Goal: Transaction & Acquisition: Purchase product/service

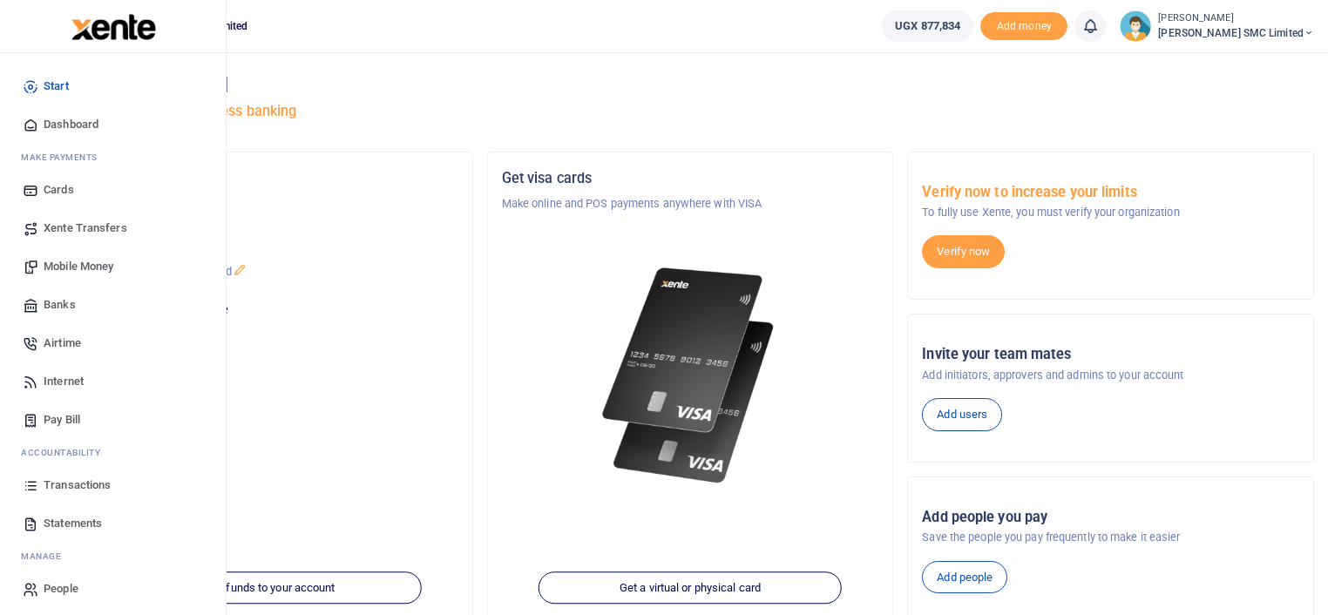
click at [101, 256] on link "Mobile Money" at bounding box center [113, 267] width 198 height 38
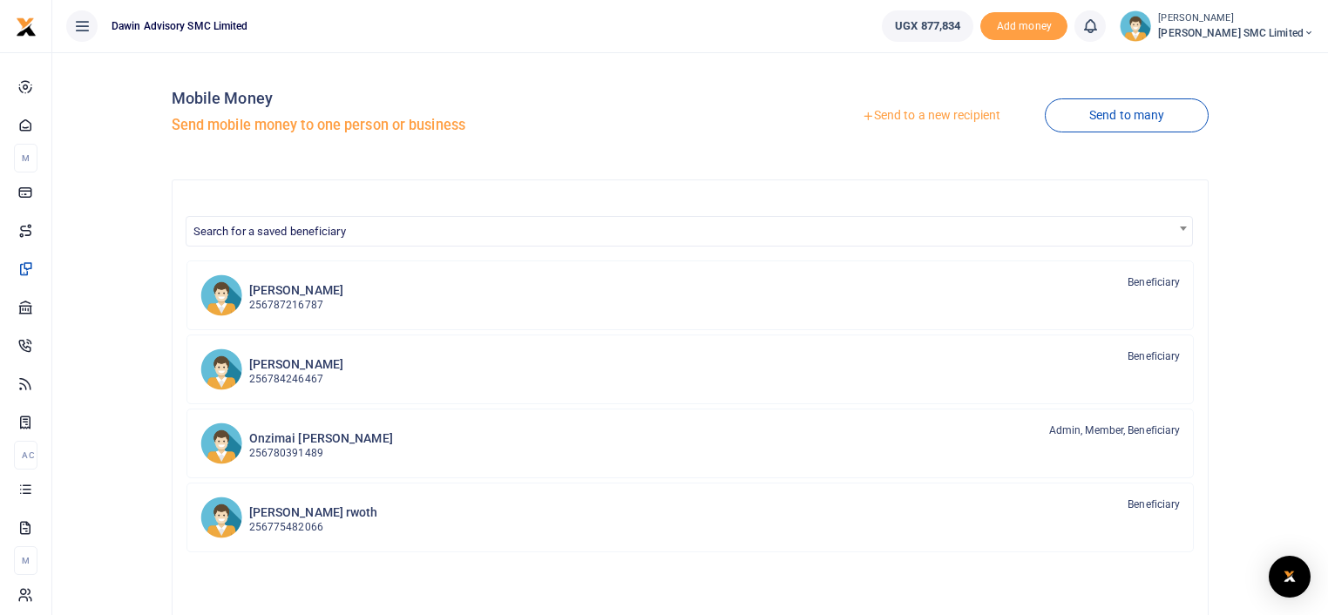
click at [924, 106] on link "Send to a new recipient" at bounding box center [931, 115] width 227 height 31
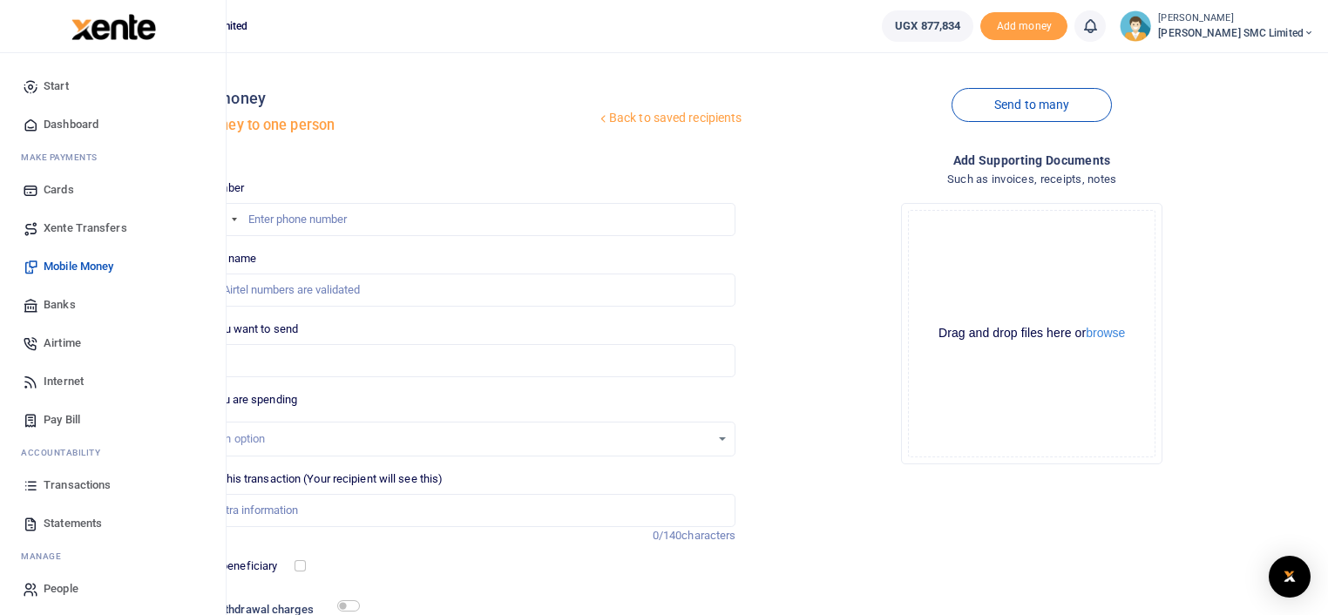
click at [63, 478] on span "Transactions" at bounding box center [77, 485] width 67 height 17
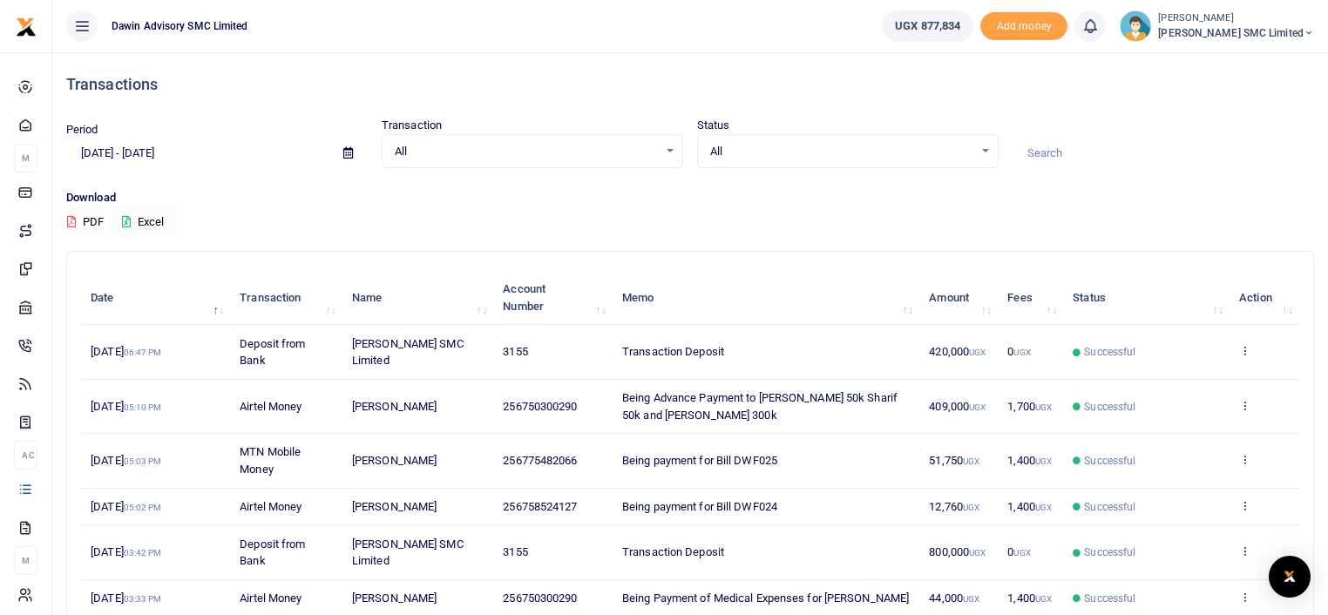
click at [825, 204] on p "Download" at bounding box center [690, 198] width 1248 height 18
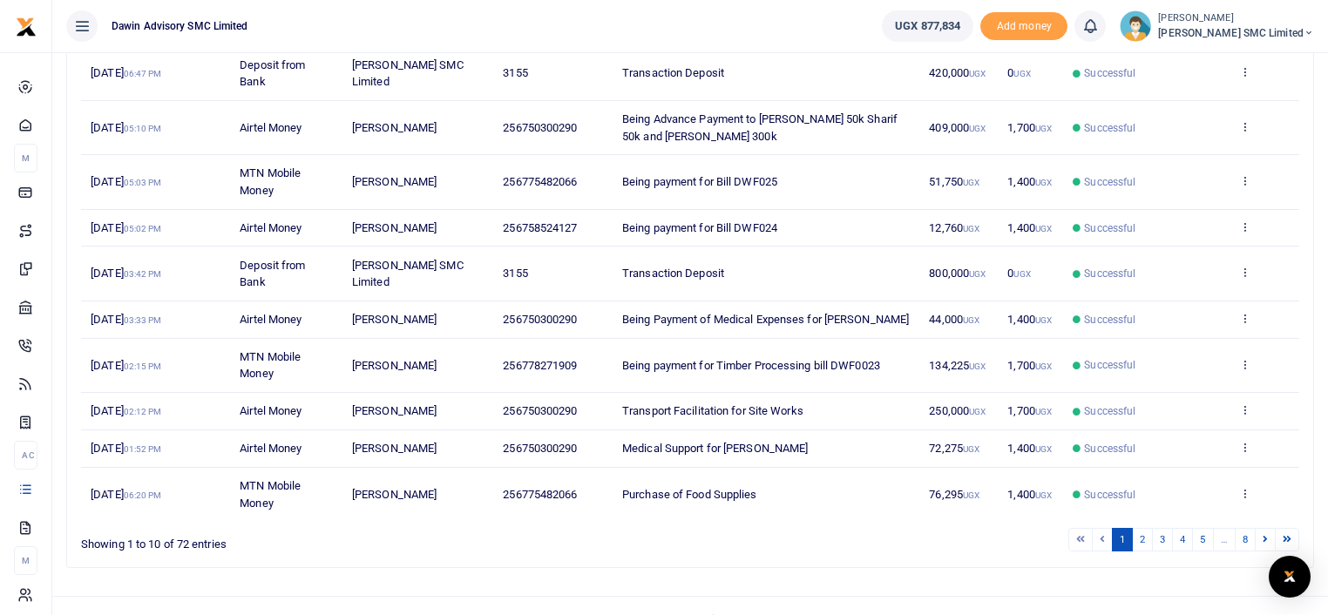
scroll to position [302, 0]
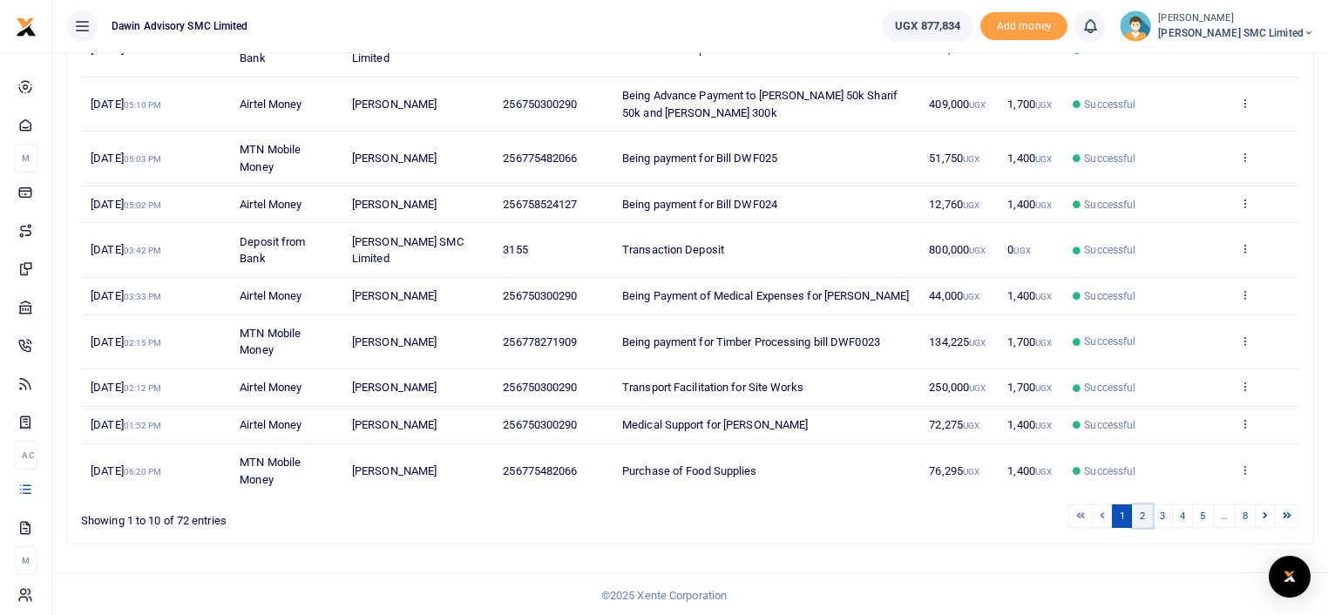
click at [1150, 513] on link "2" at bounding box center [1142, 517] width 21 height 24
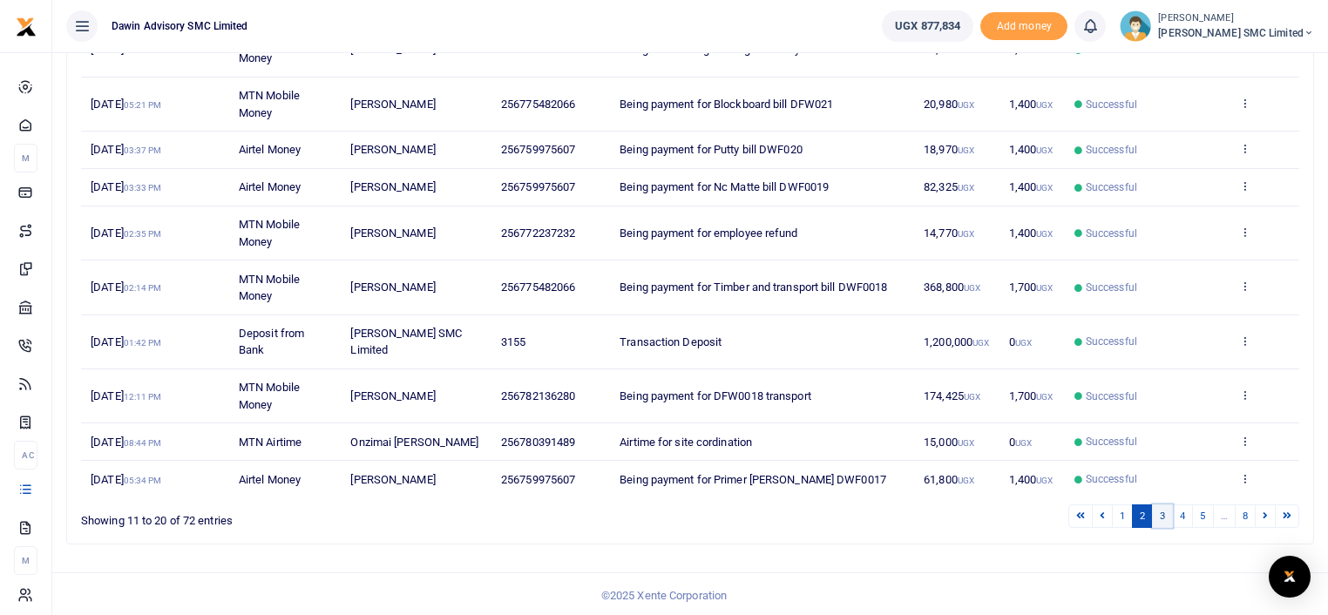
click at [1158, 514] on link "3" at bounding box center [1162, 517] width 21 height 24
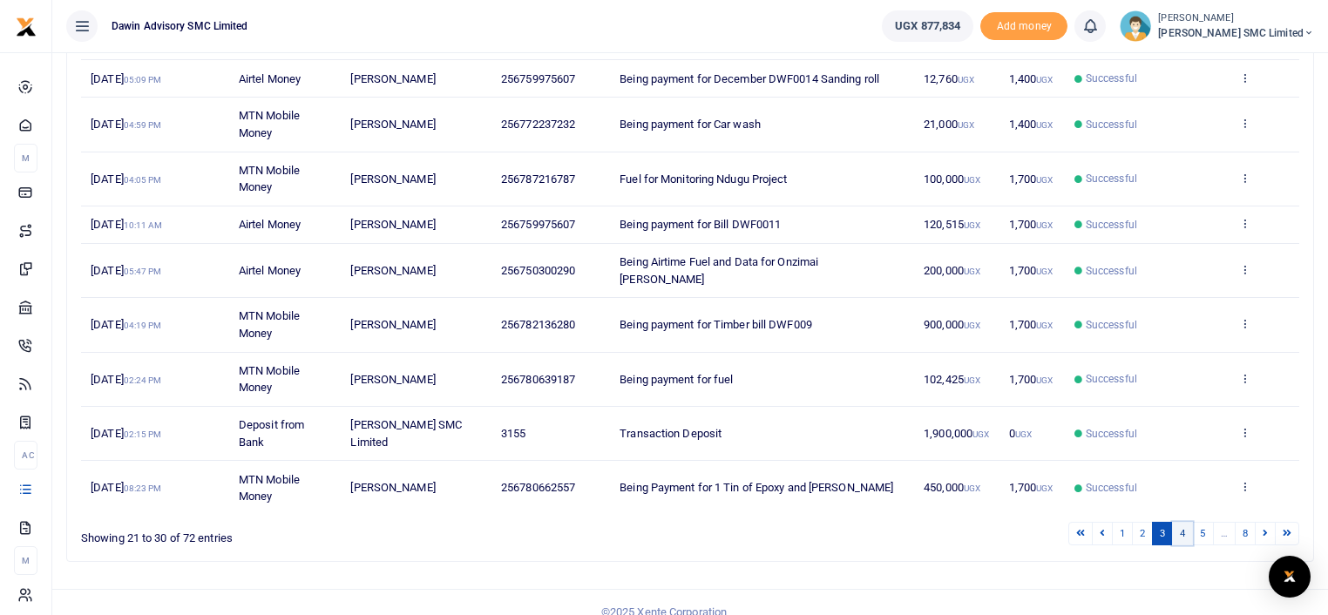
click at [1188, 522] on link "4" at bounding box center [1182, 534] width 21 height 24
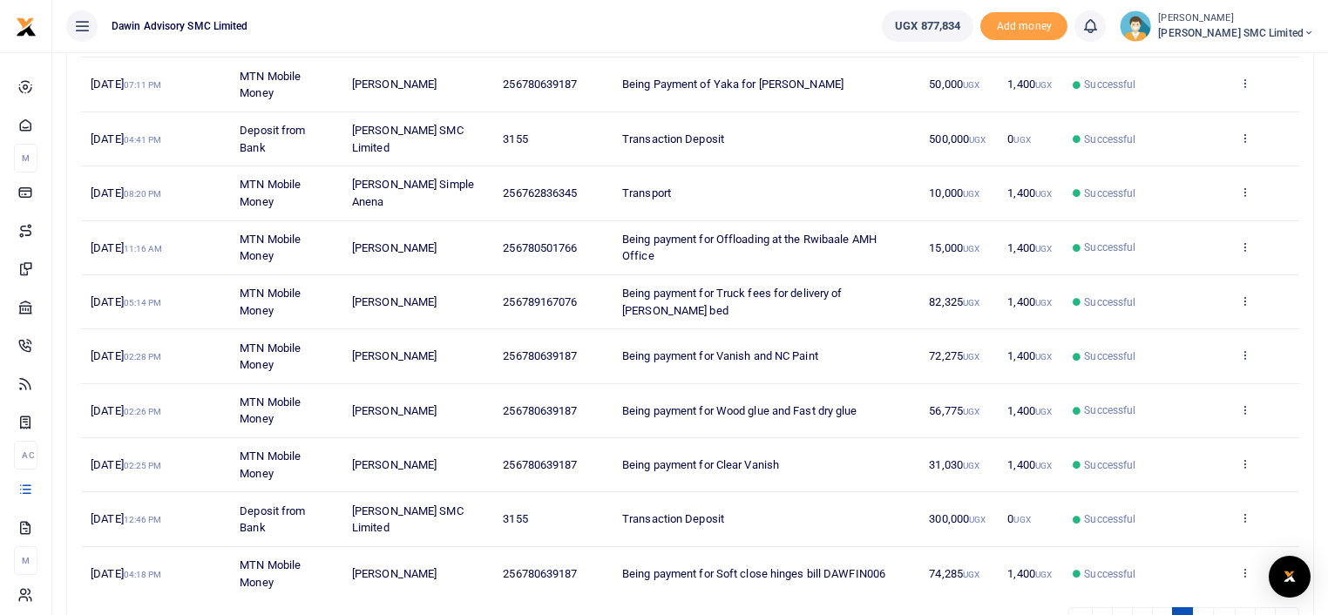
scroll to position [370, 0]
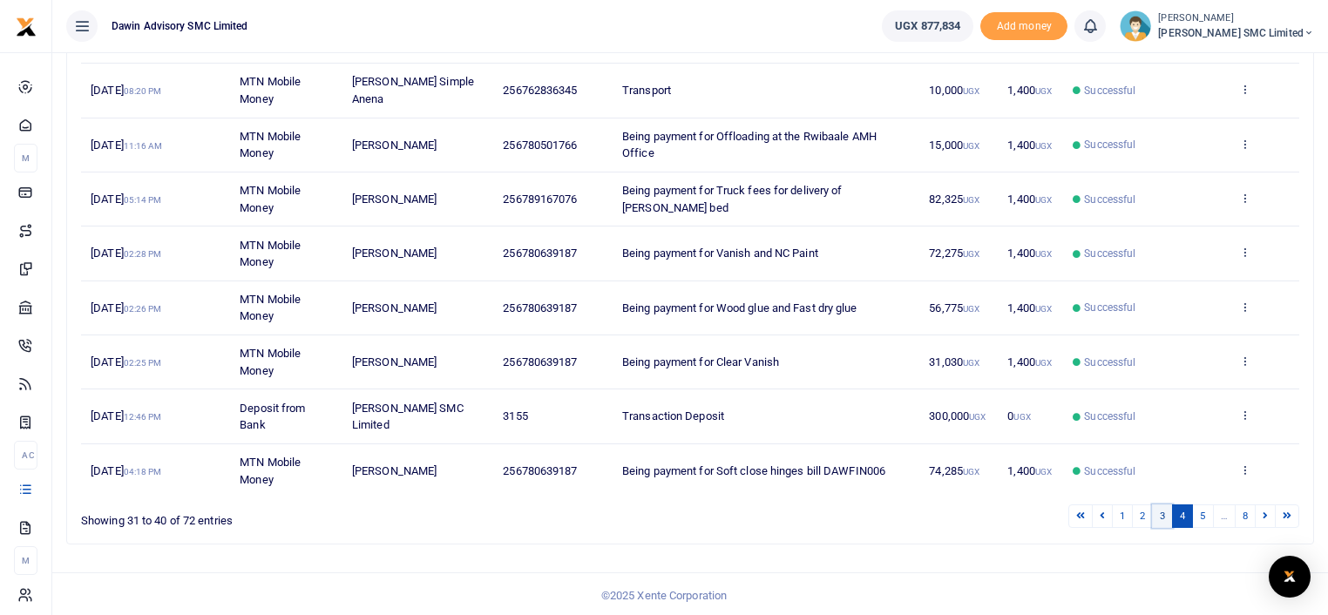
click at [1165, 505] on link "3" at bounding box center [1162, 517] width 21 height 24
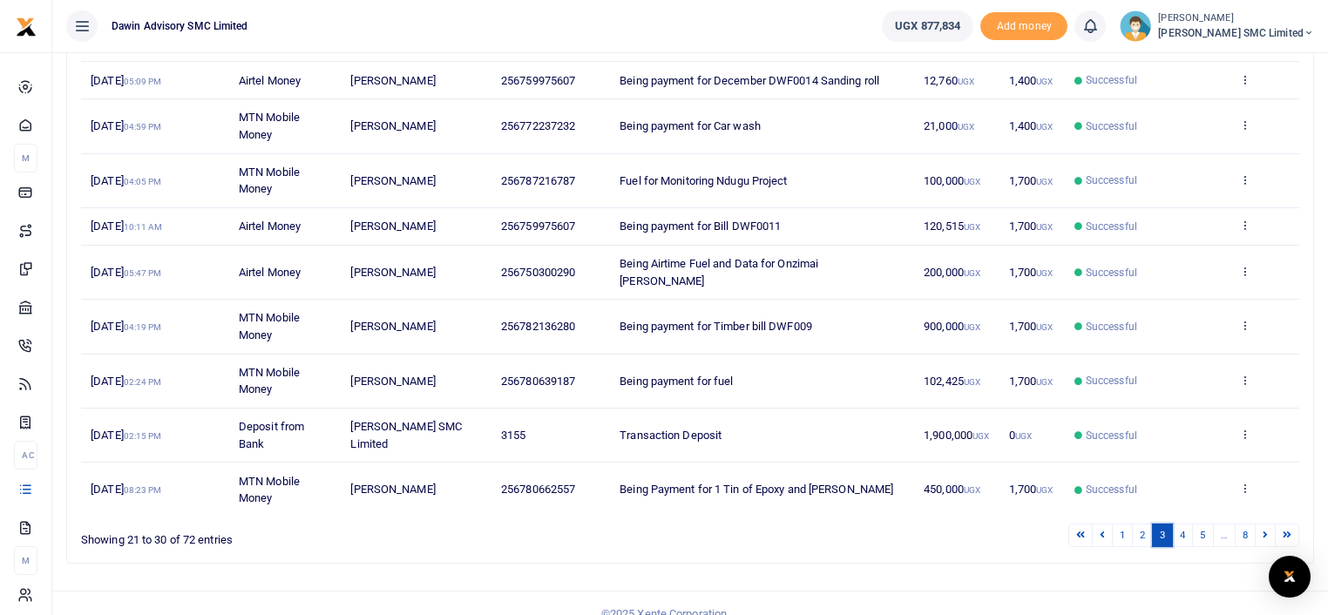
scroll to position [302, 0]
click at [1147, 522] on link "2" at bounding box center [1142, 534] width 21 height 24
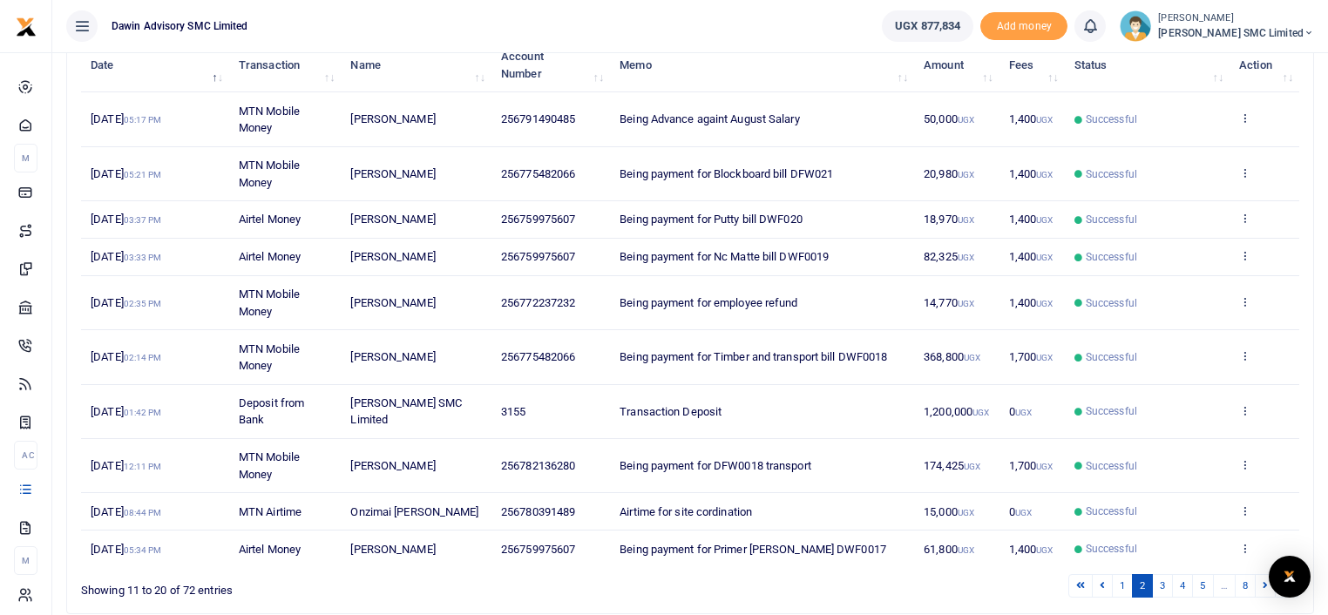
scroll to position [268, 0]
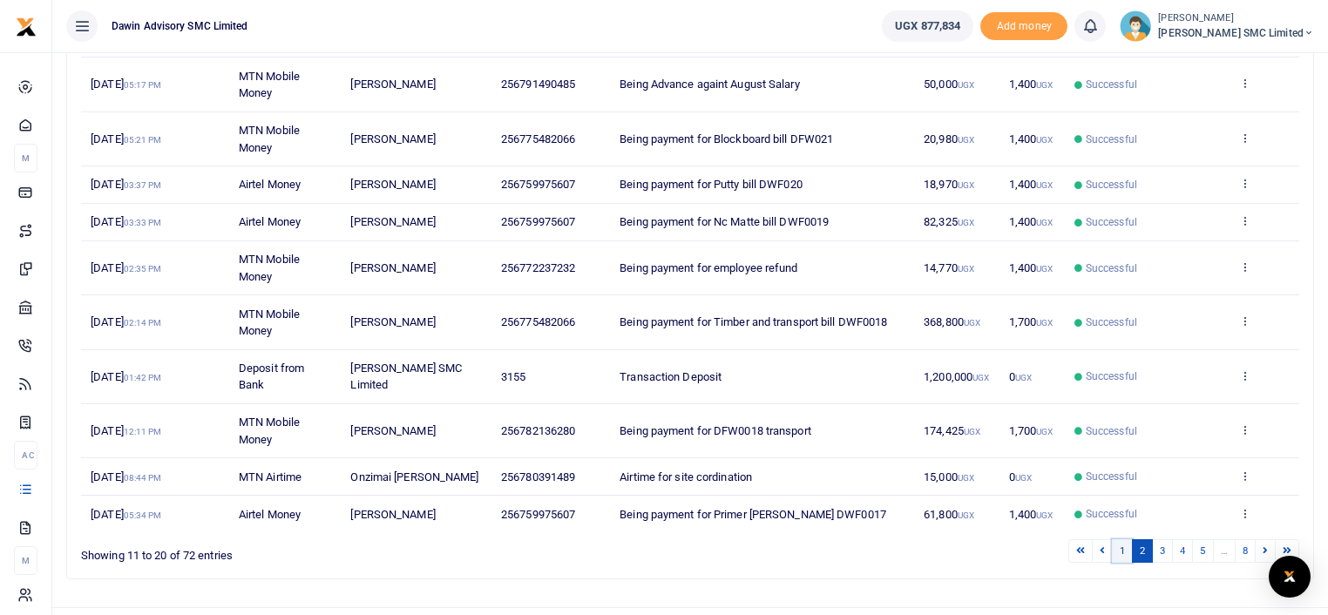
click at [1122, 550] on link "1" at bounding box center [1122, 552] width 21 height 24
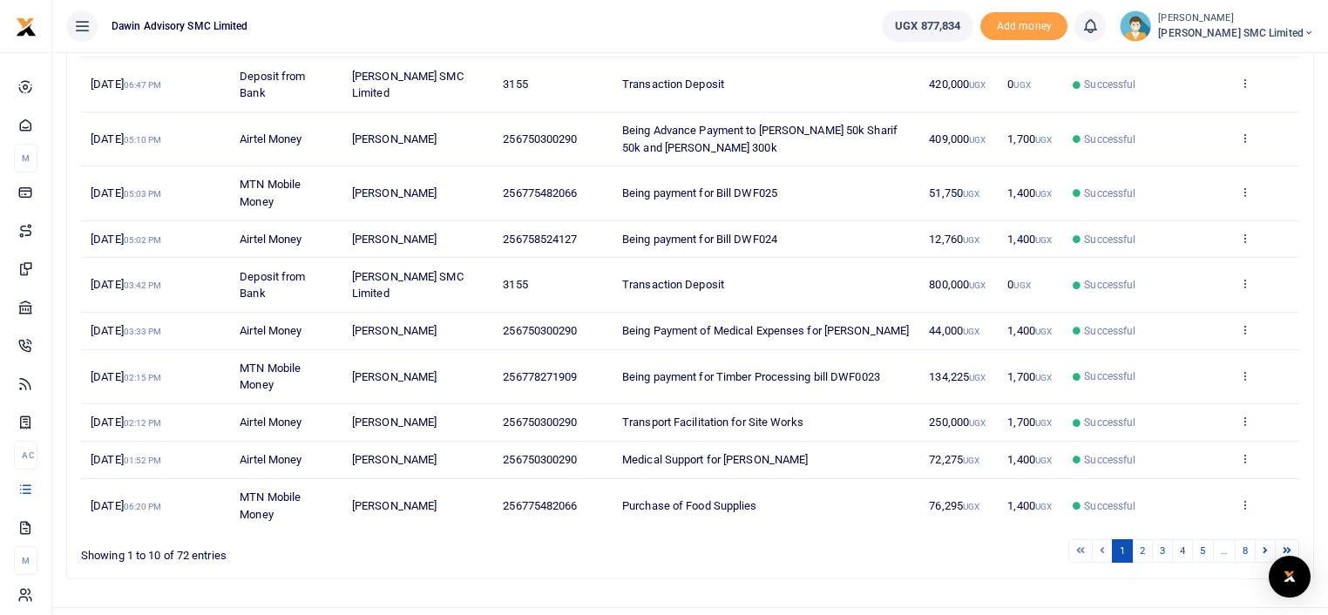
scroll to position [302, 0]
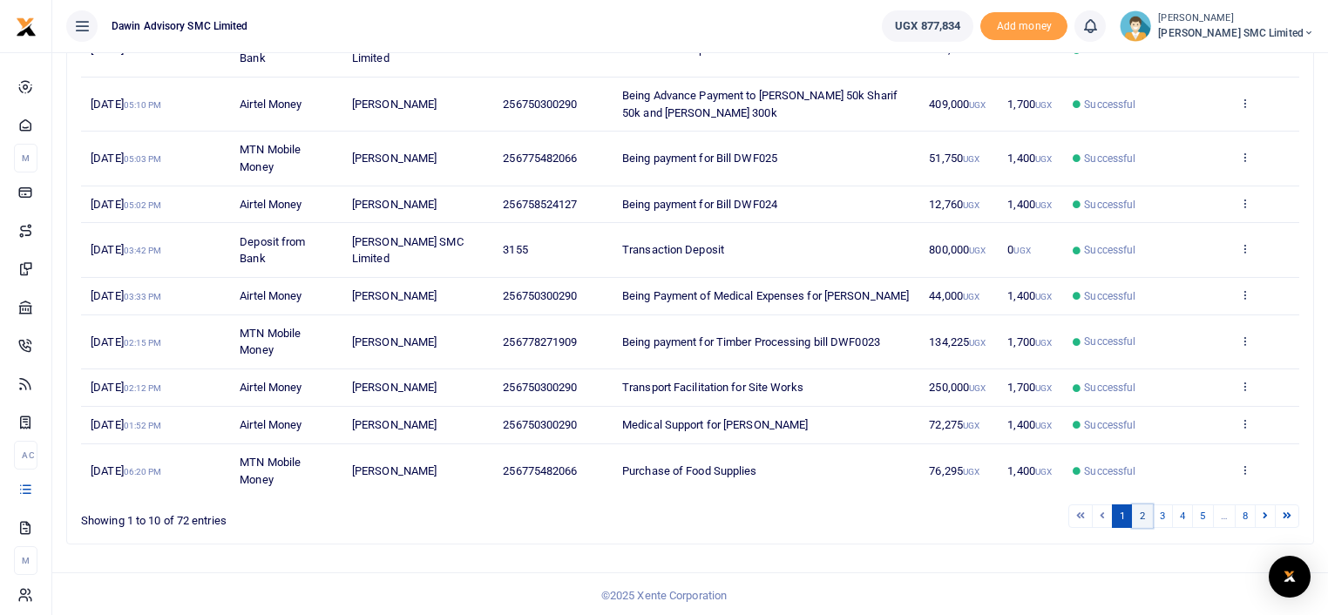
click at [1142, 507] on link "2" at bounding box center [1142, 517] width 21 height 24
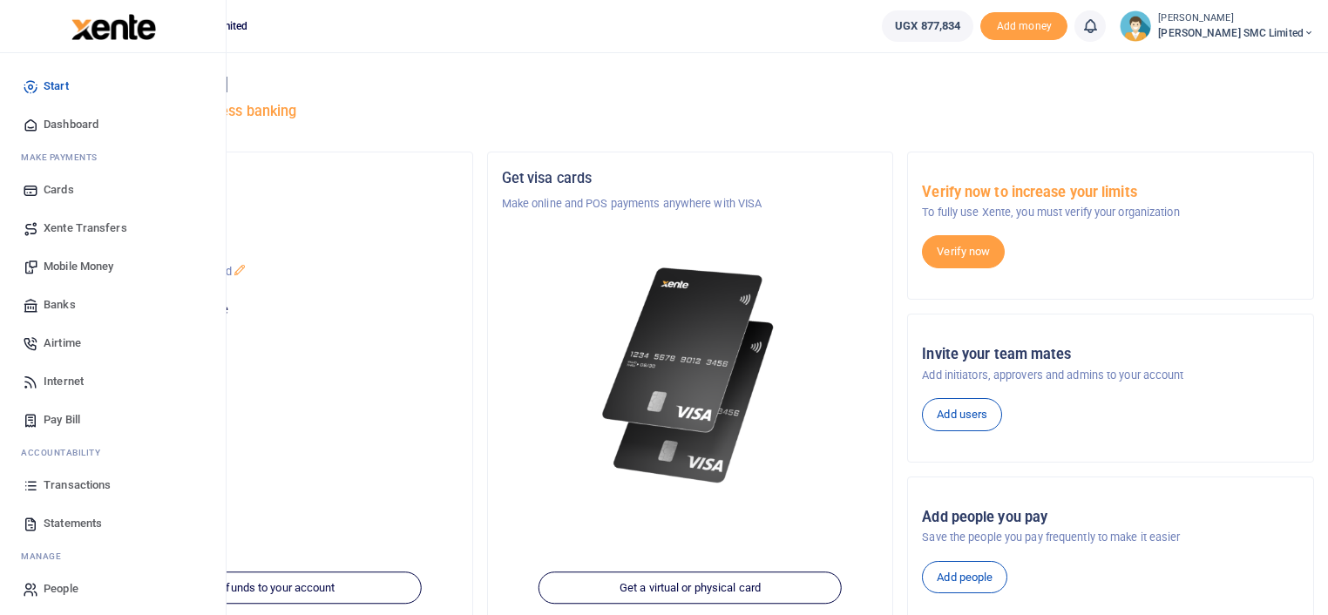
click at [68, 484] on span "Transactions" at bounding box center [77, 485] width 67 height 17
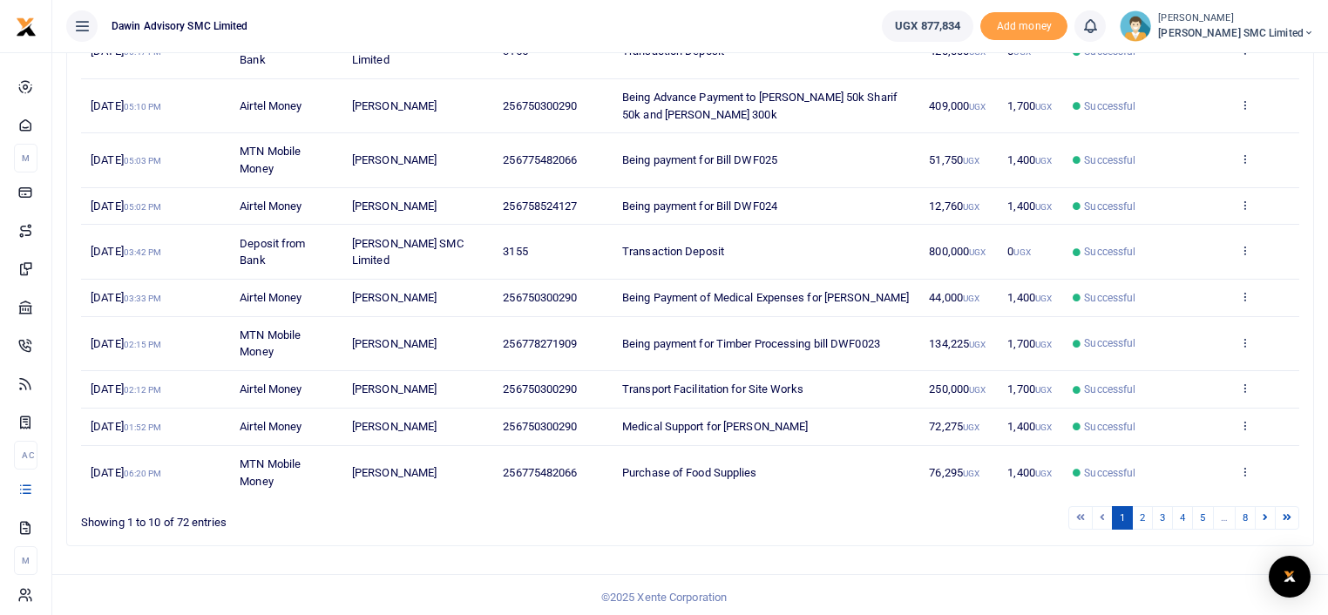
scroll to position [302, 0]
click at [1150, 517] on link "2" at bounding box center [1142, 517] width 21 height 24
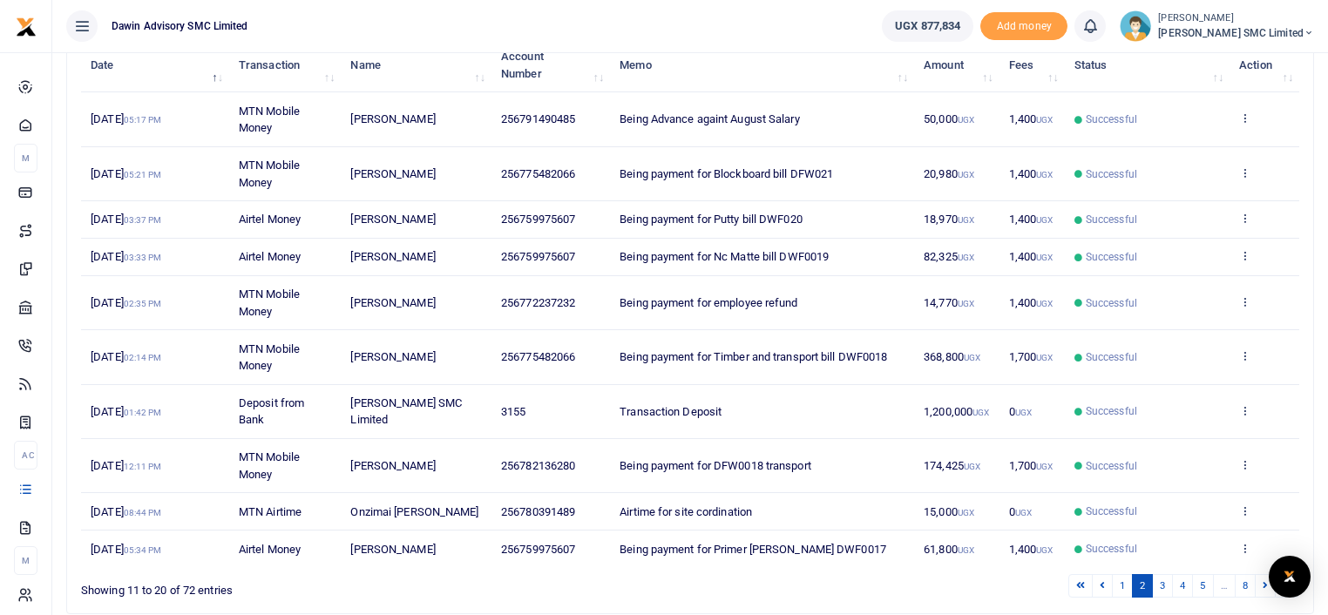
scroll to position [268, 0]
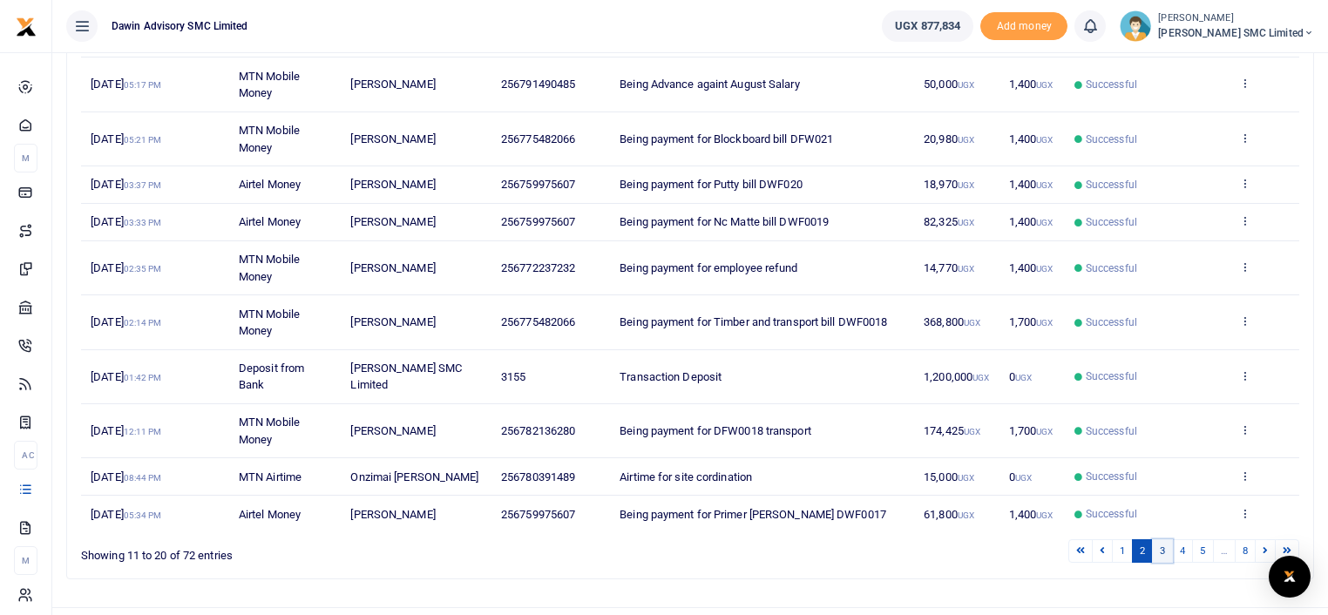
click at [1166, 541] on link "3" at bounding box center [1162, 552] width 21 height 24
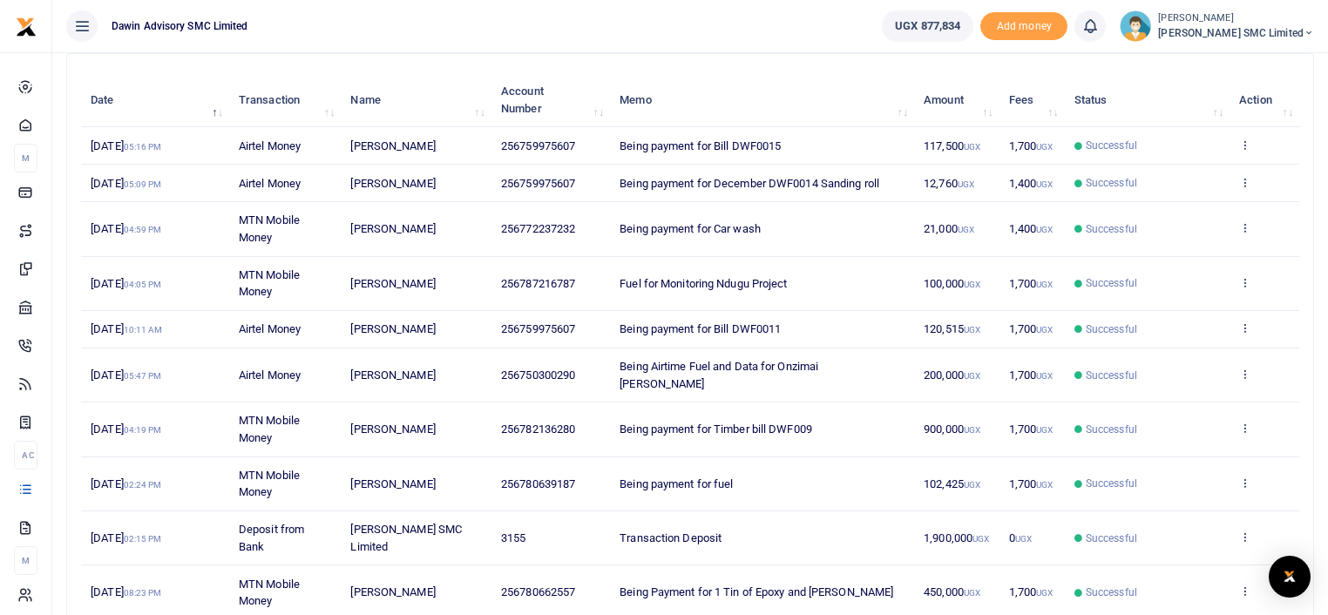
scroll to position [233, 0]
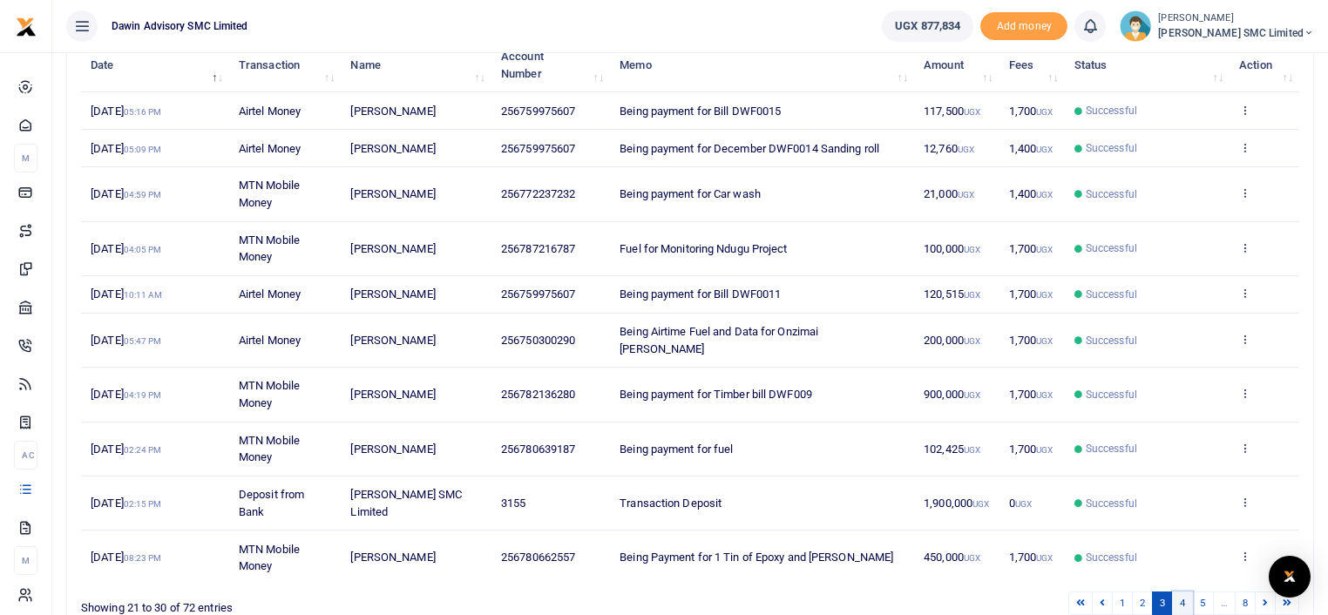
click at [1179, 592] on link "4" at bounding box center [1182, 604] width 21 height 24
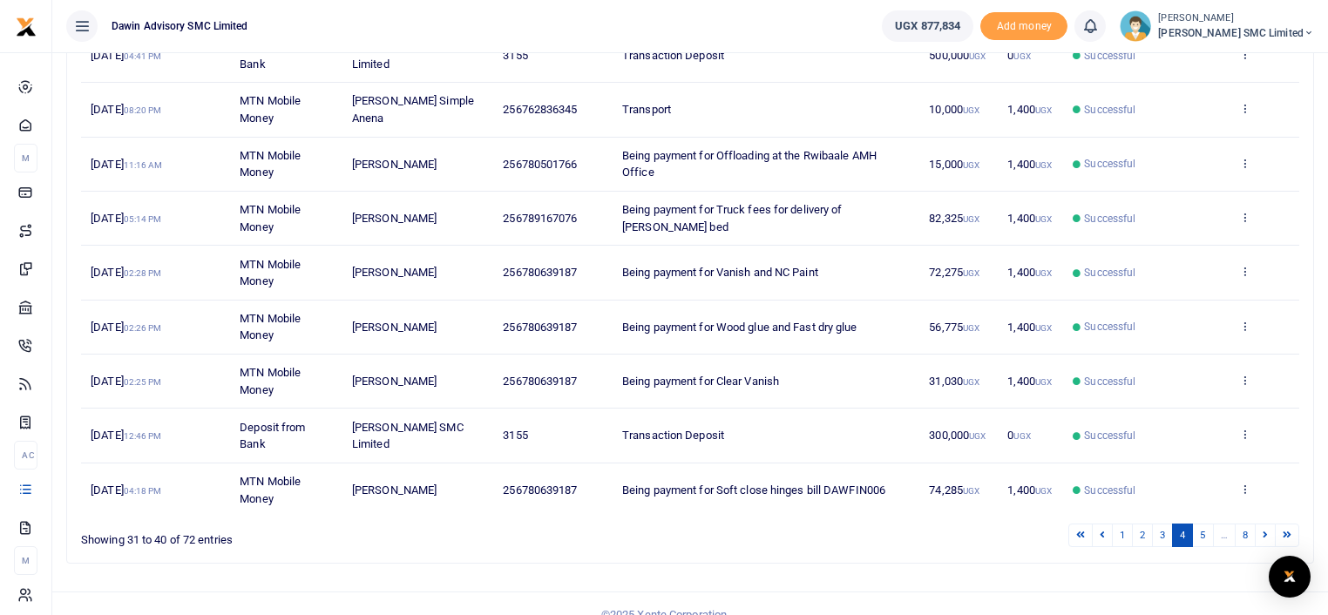
scroll to position [370, 0]
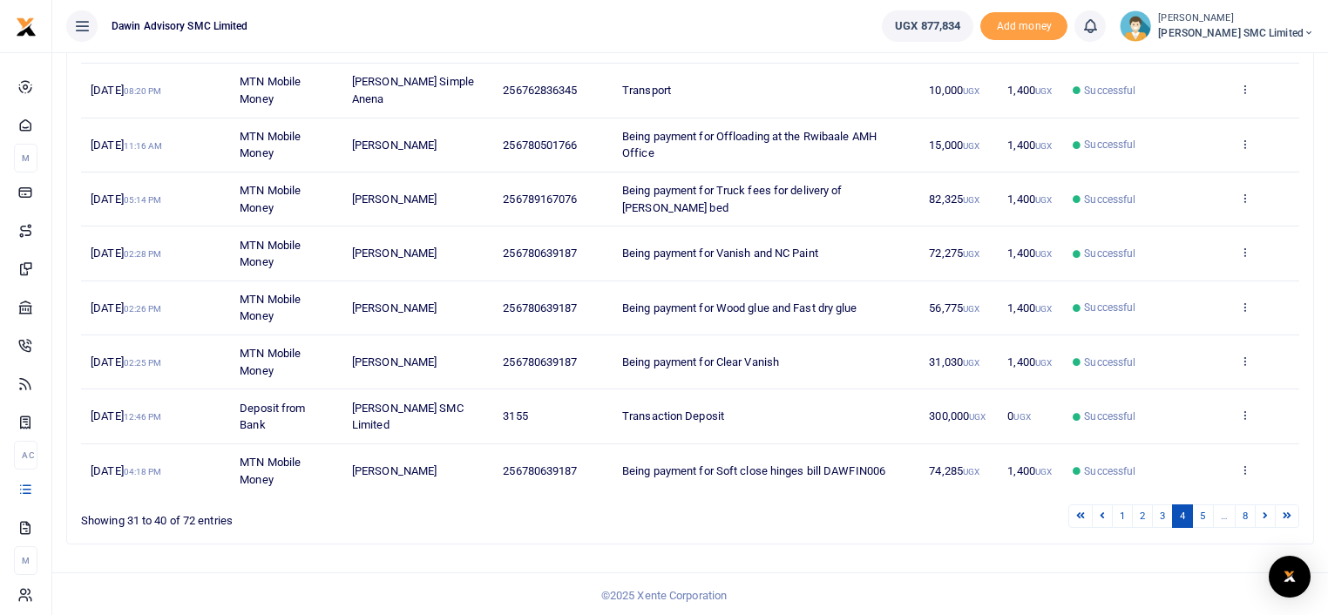
click at [1008, 601] on footer "© 2025 Xente Corporation" at bounding box center [664, 596] width 1328 height 46
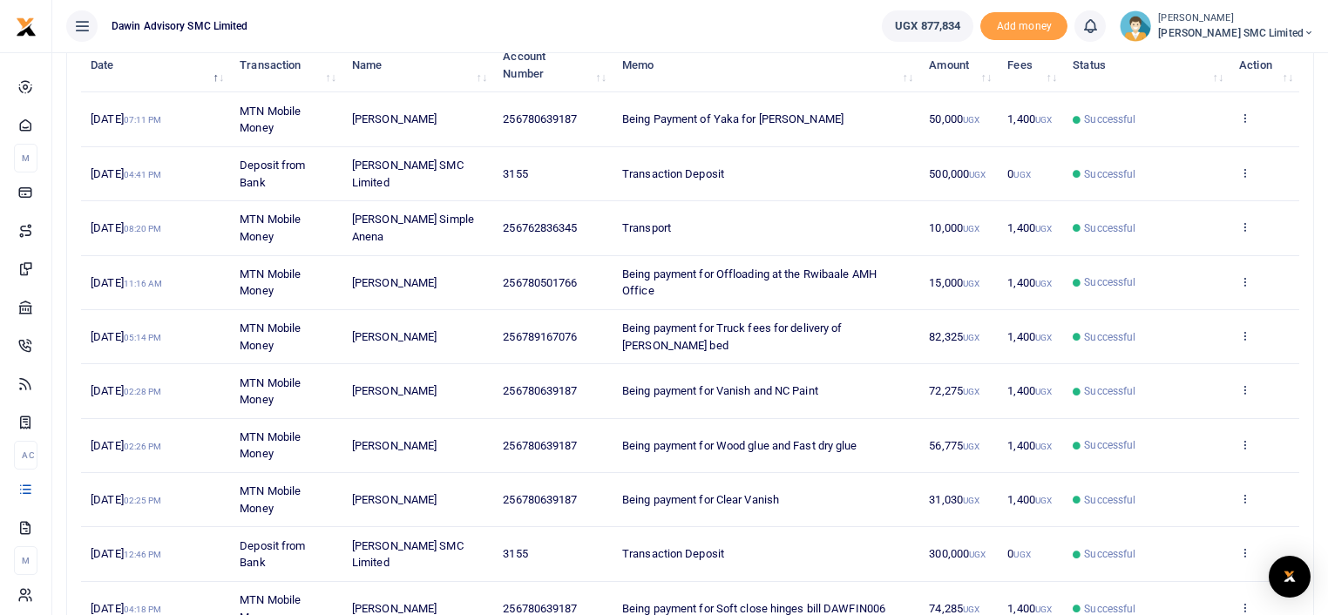
scroll to position [231, 0]
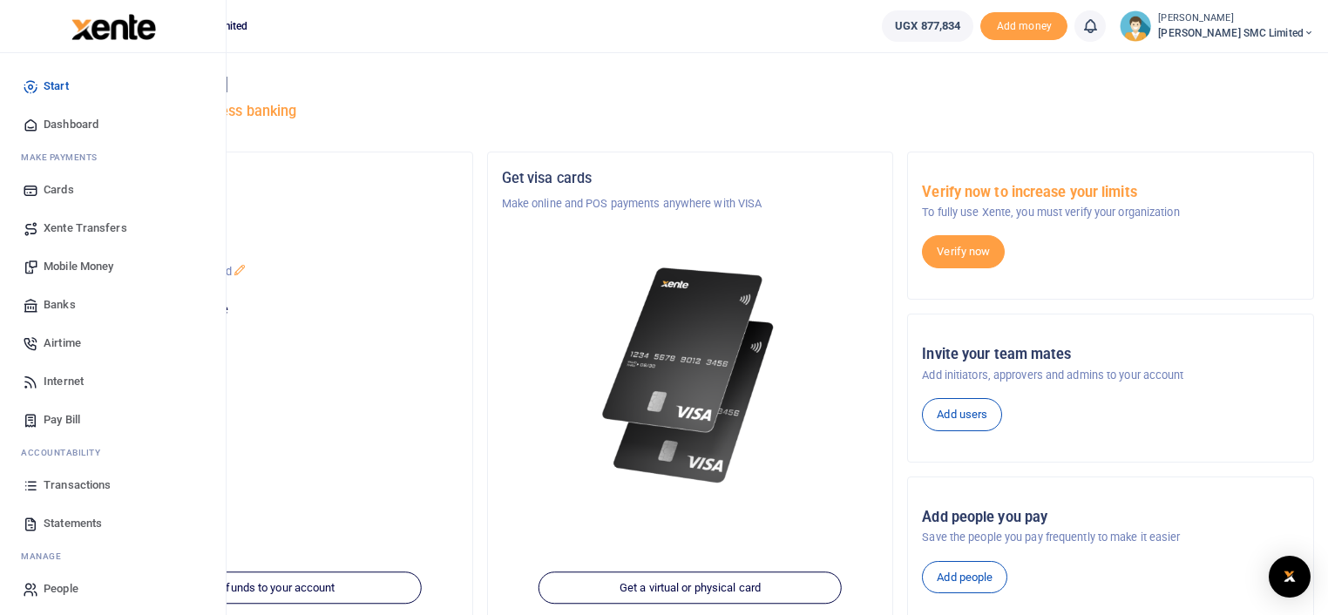
click at [108, 264] on span "Mobile Money" at bounding box center [79, 266] width 70 height 17
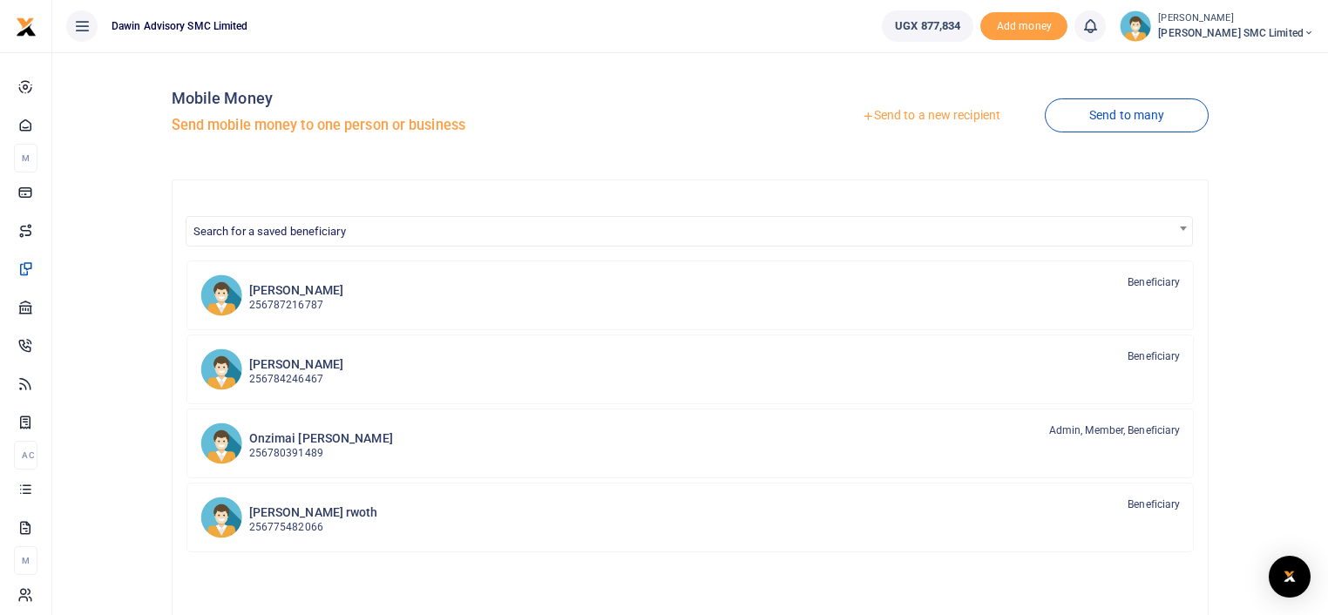
click at [886, 110] on link "Send to a new recipient" at bounding box center [931, 115] width 227 height 31
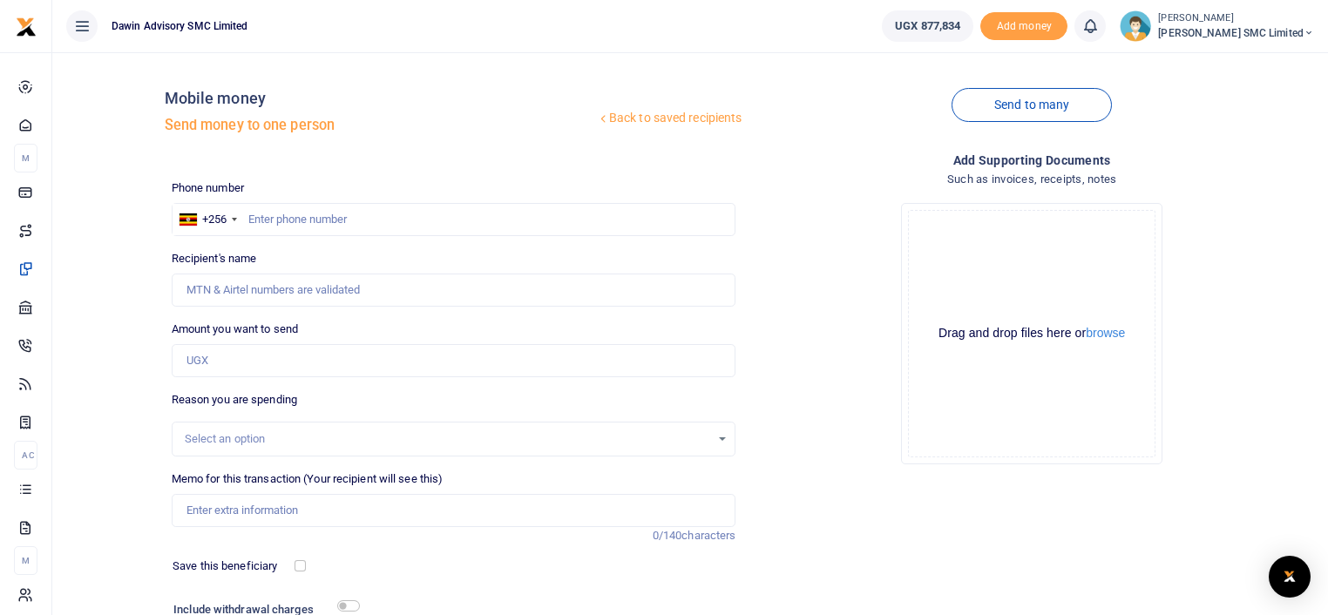
click at [642, 117] on link "Back to saved recipients" at bounding box center [669, 118] width 147 height 31
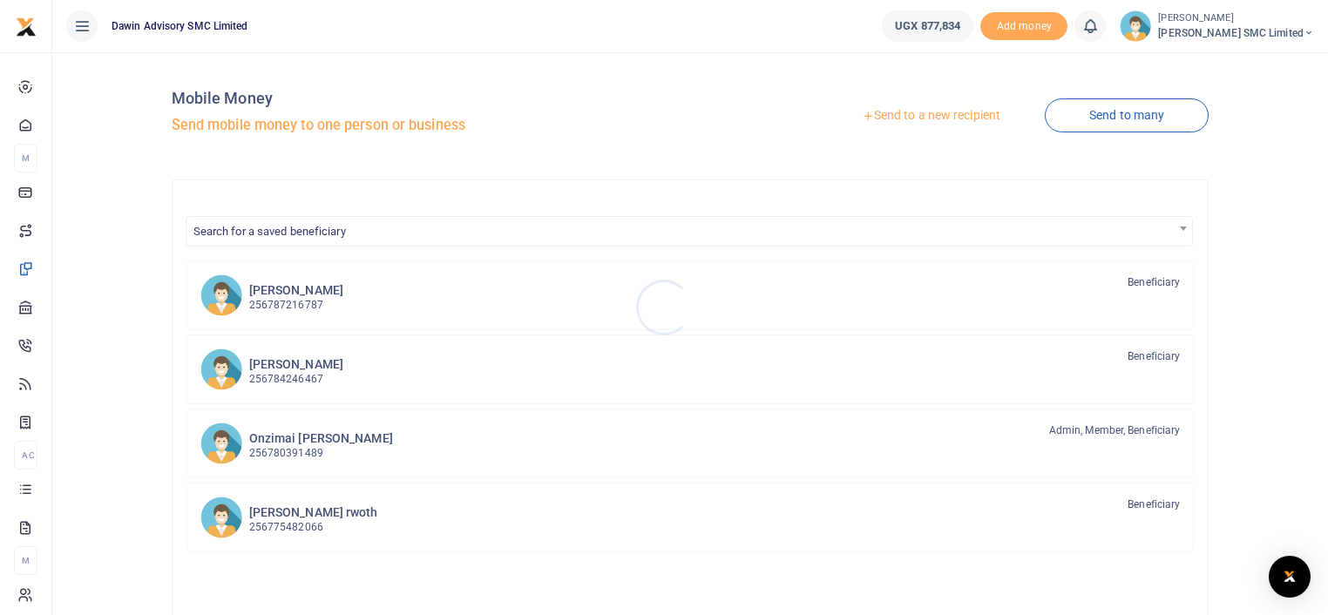
click at [345, 234] on div at bounding box center [664, 307] width 1328 height 615
click at [345, 234] on span "Search for a saved beneficiary" at bounding box center [270, 231] width 153 height 13
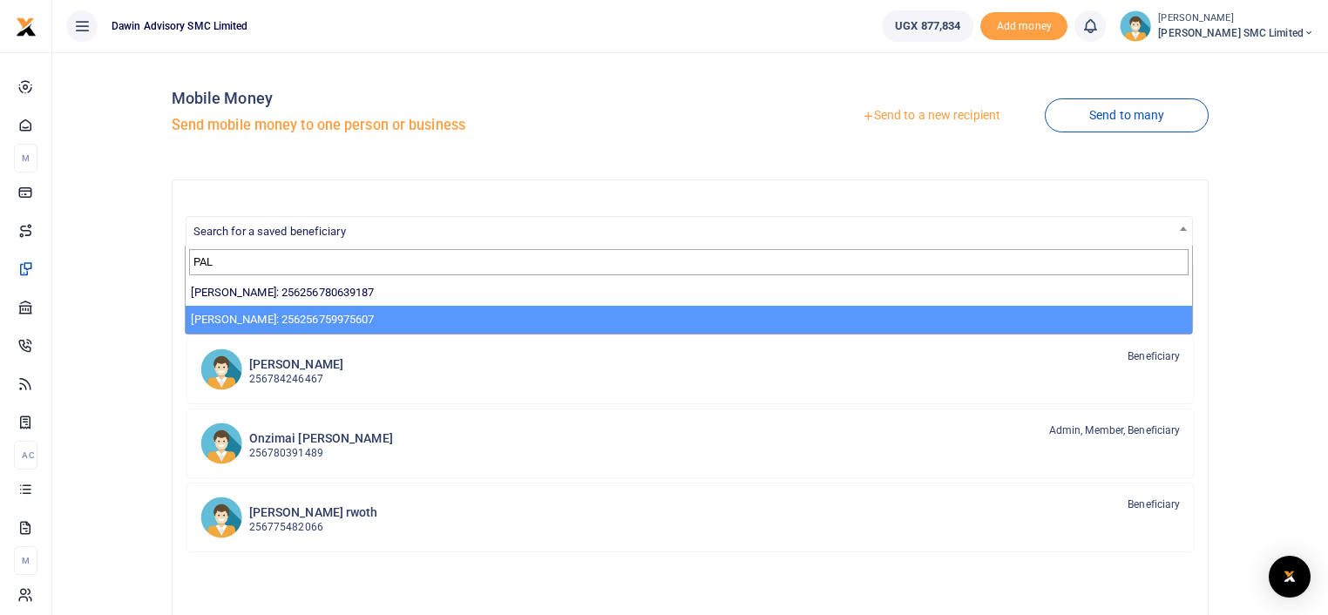
type input "PAL"
select select "13855"
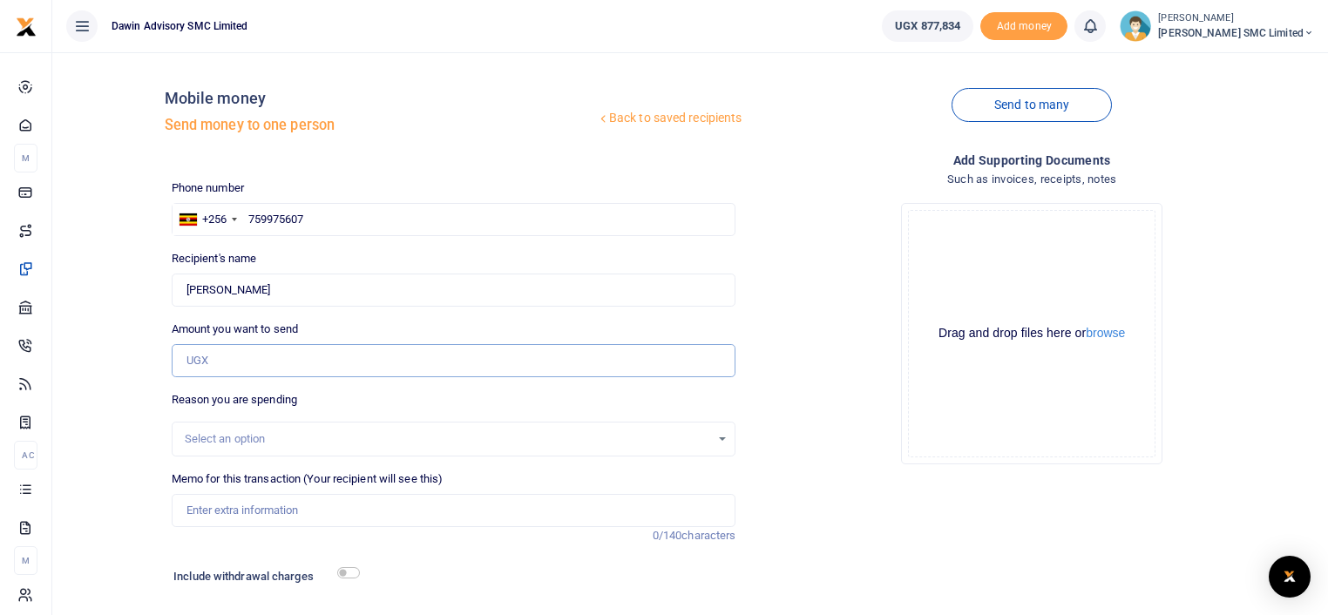
click at [213, 364] on input "Amount you want to send" at bounding box center [454, 360] width 565 height 33
type input "146,000"
click at [293, 508] on input "Memo for this transaction (Your recipient will see this)" at bounding box center [454, 510] width 565 height 33
click at [377, 508] on input "Being payment for November salary" at bounding box center [454, 510] width 565 height 33
type input "Being payment for bill DWF026"
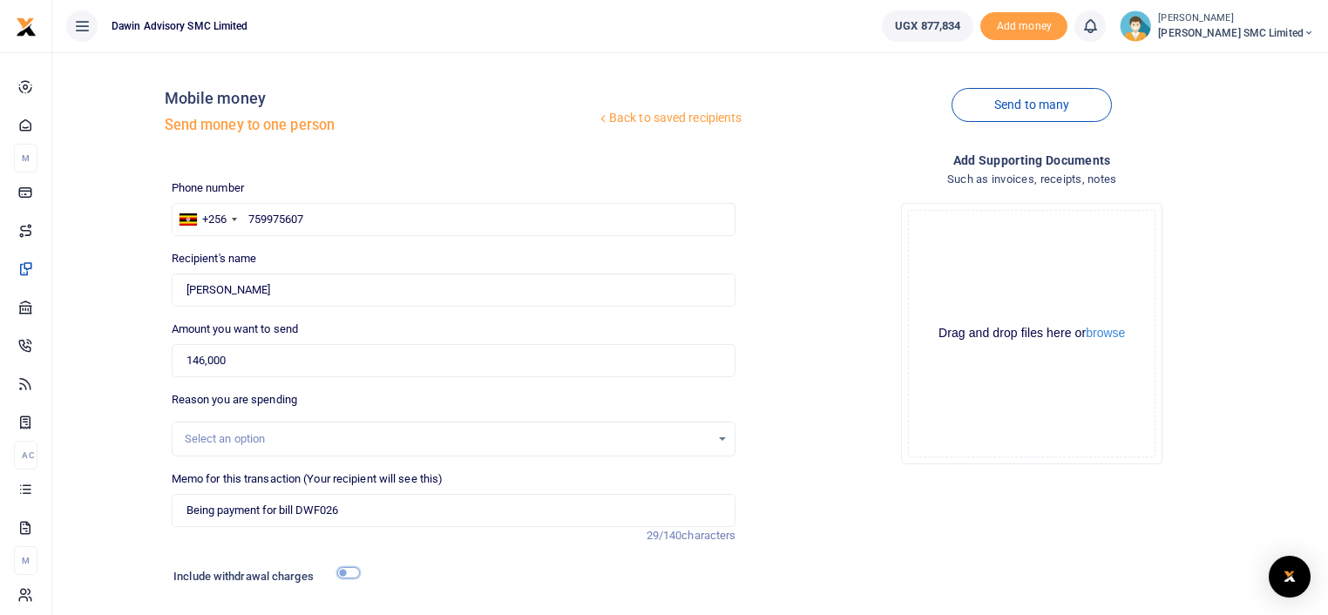
click at [358, 570] on input "checkbox" at bounding box center [348, 572] width 23 height 11
checkbox input "true"
click at [361, 512] on input "Being payment for bill DWF026" at bounding box center [454, 510] width 565 height 33
click at [282, 510] on input "Being payment for bill DWF026" at bounding box center [454, 510] width 565 height 33
type input "Being payment for NC Paint bill DWF026"
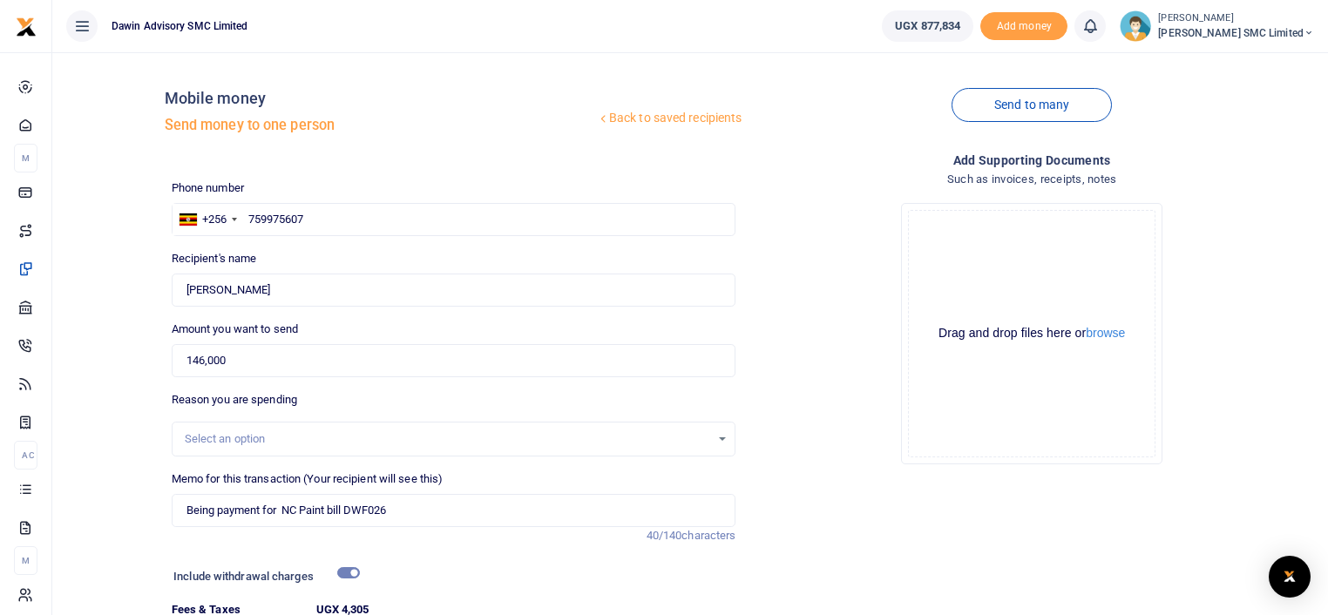
click at [828, 506] on div "Add supporting Documents Such as invoices, receipts, notes Drop your files here…" at bounding box center [1032, 431] width 579 height 560
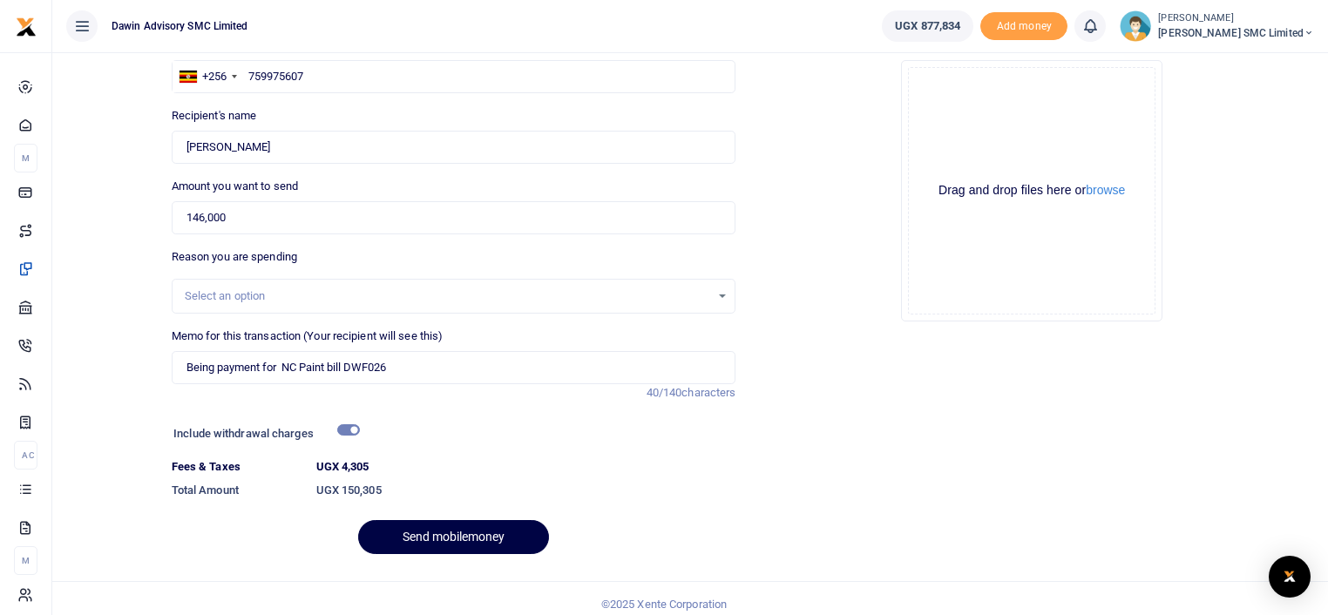
scroll to position [154, 0]
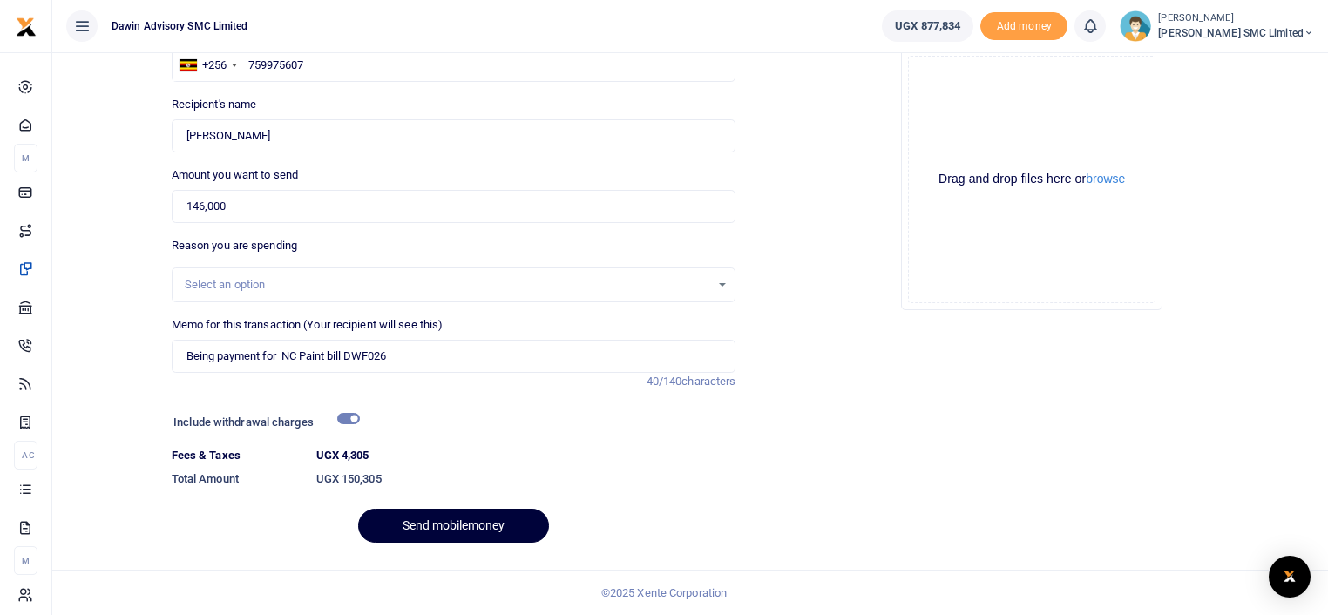
click at [454, 512] on button "Send mobilemoney" at bounding box center [453, 526] width 191 height 34
click at [828, 273] on div "Drop your files here Drag and drop files here or browse Powered by Uppy" at bounding box center [1032, 179] width 565 height 289
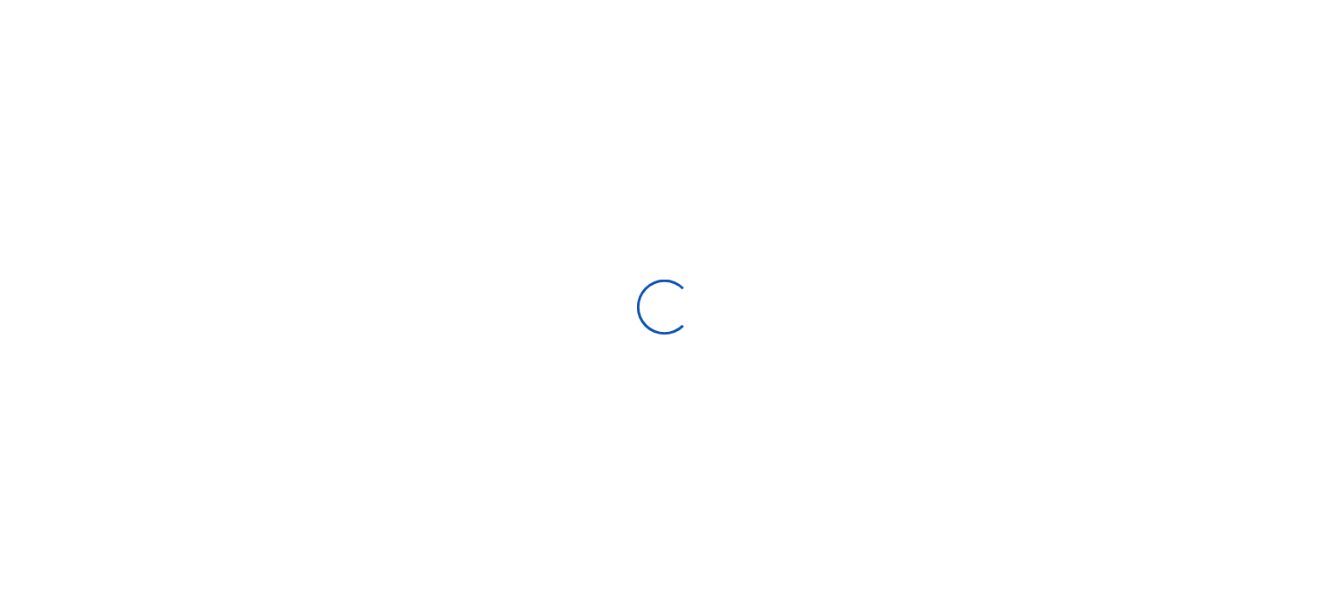
scroll to position [106, 0]
select select "Loading bundles"
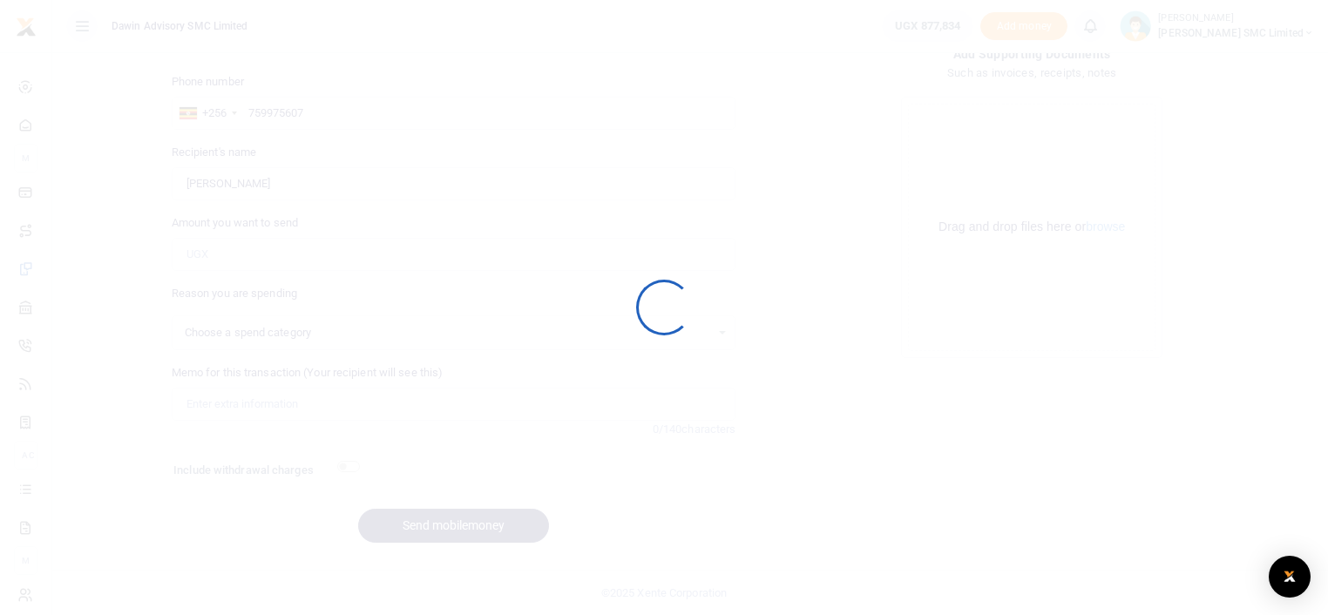
select select
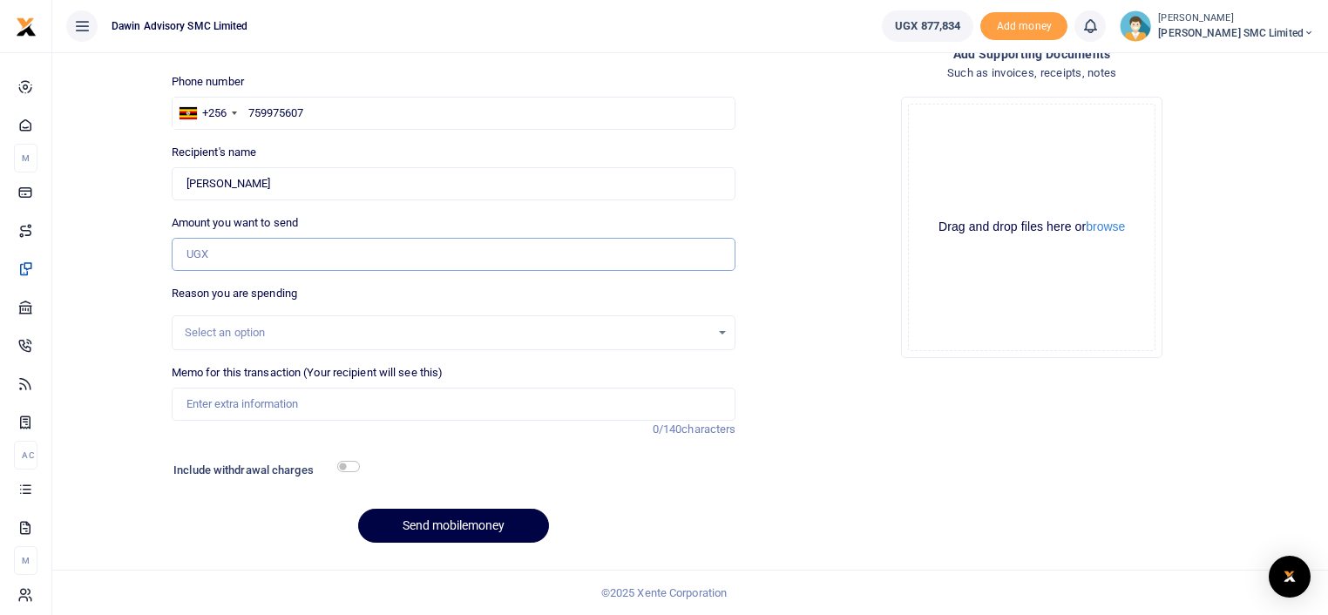
click at [234, 257] on input "Amount you want to send" at bounding box center [454, 254] width 565 height 33
type input "100,000"
click at [239, 417] on input "Memo for this transaction (Your recipient will see this)" at bounding box center [454, 404] width 565 height 33
type input "b"
type input "Being payment for Back Panel bill DWF027"
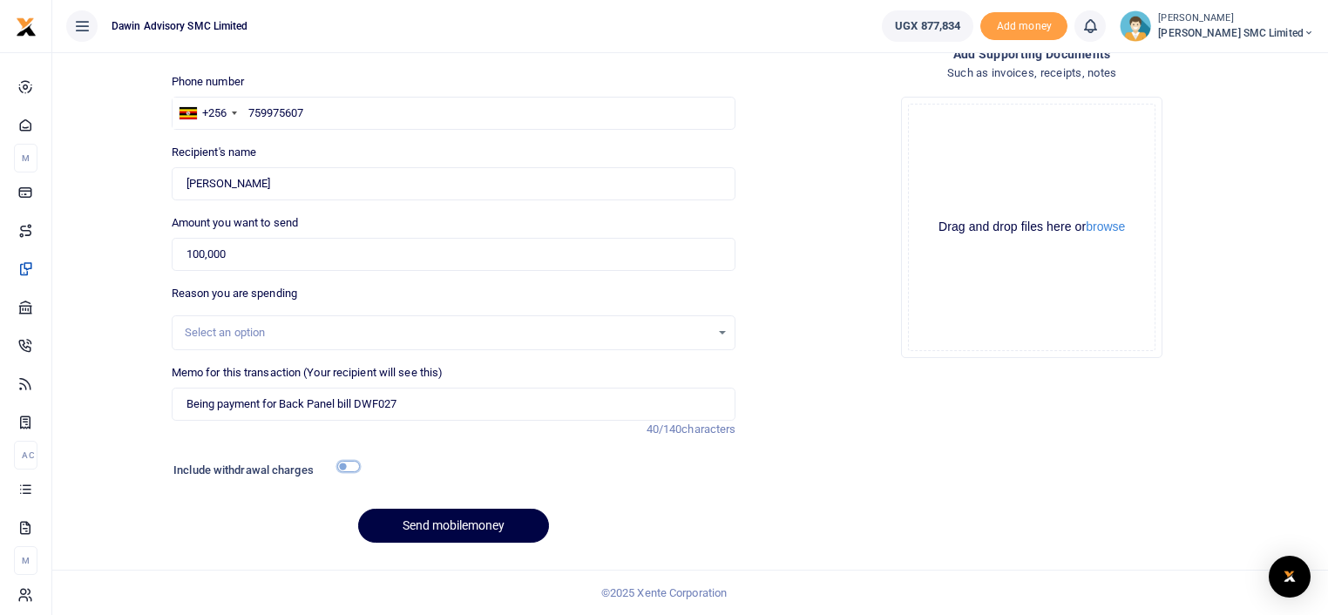
click at [348, 461] on input "checkbox" at bounding box center [348, 466] width 23 height 11
checkbox input "true"
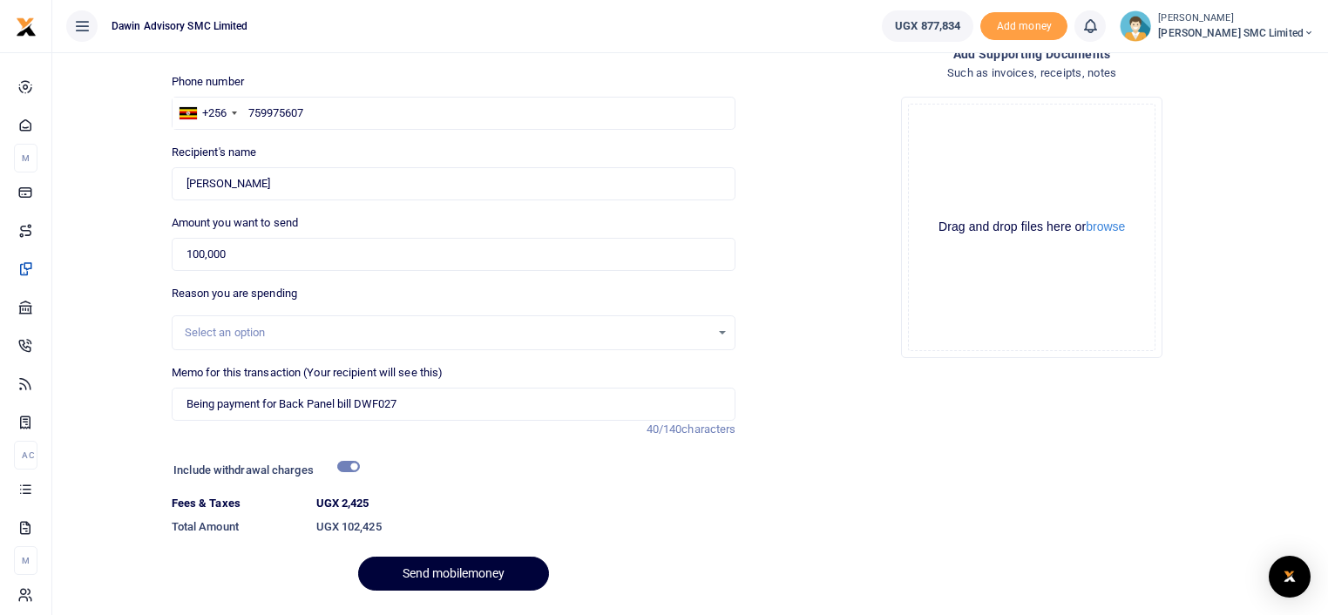
click at [445, 559] on button "Send mobilemoney" at bounding box center [453, 574] width 191 height 34
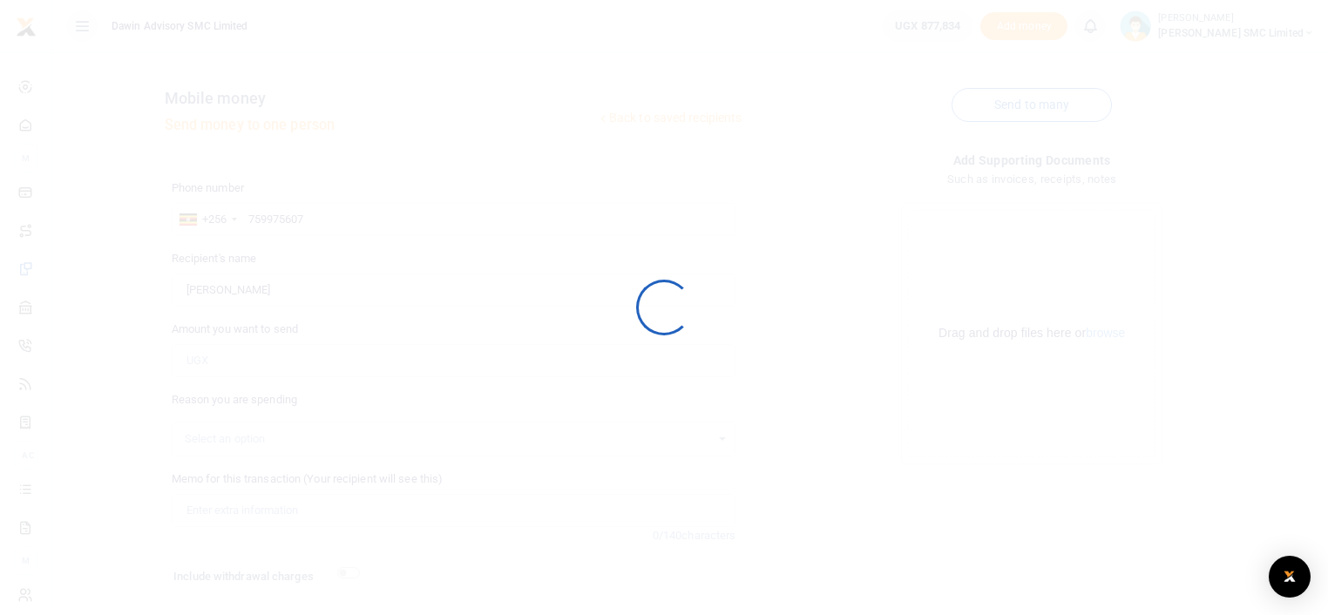
scroll to position [106, 0]
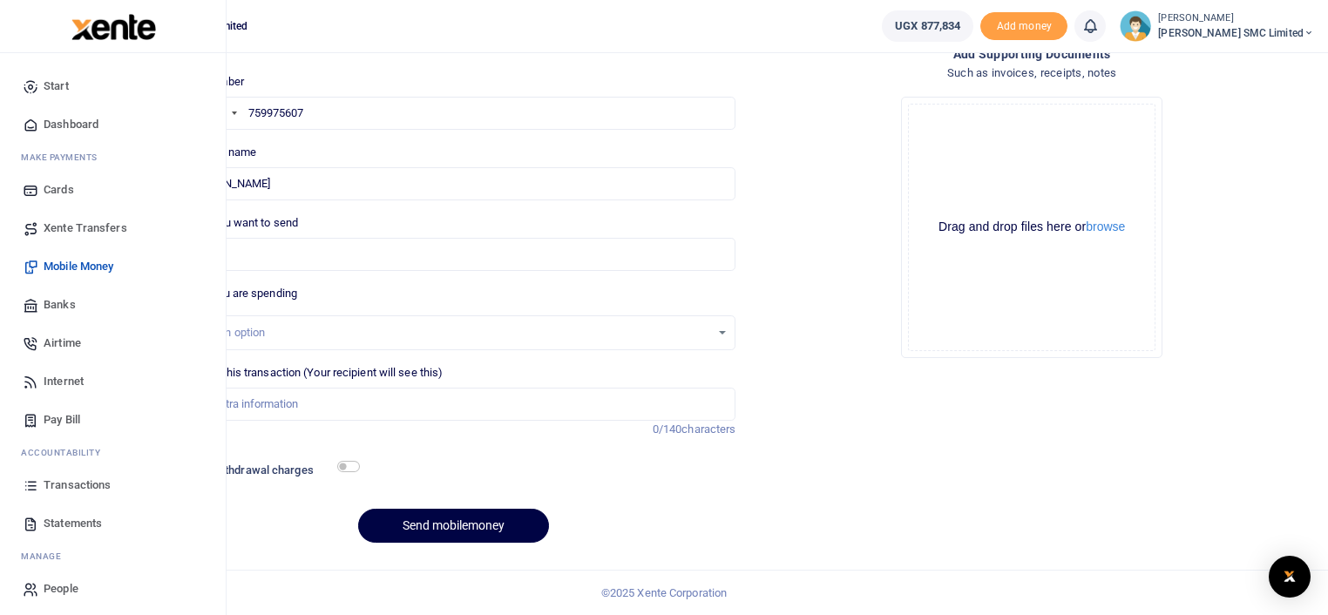
click at [77, 481] on span "Transactions" at bounding box center [77, 485] width 67 height 17
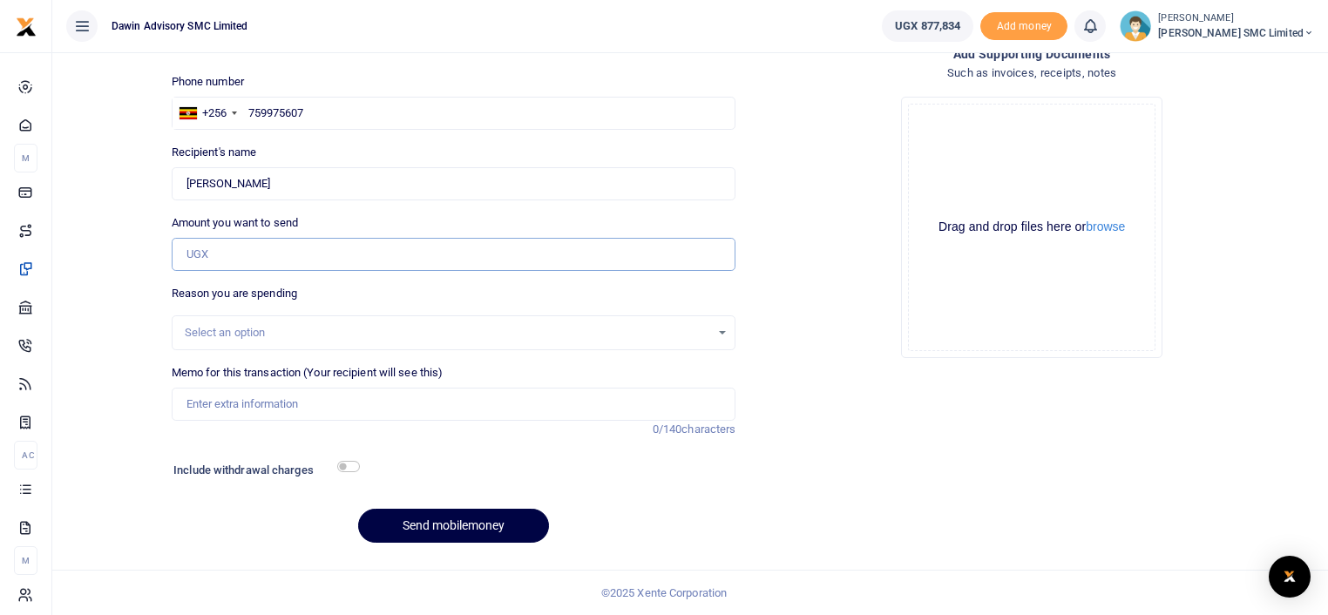
click at [220, 253] on input "Amount you want to send" at bounding box center [454, 254] width 565 height 33
type input "28,000"
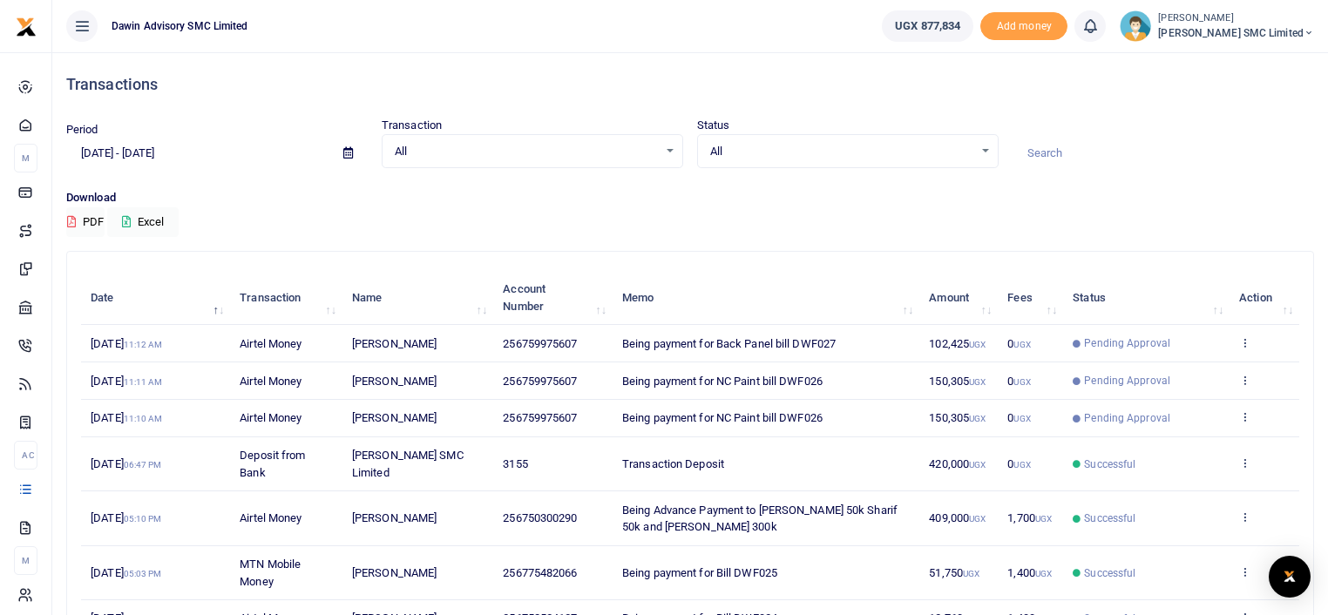
click at [624, 358] on td "Being payment for Back Panel bill DWF027" at bounding box center [766, 343] width 307 height 37
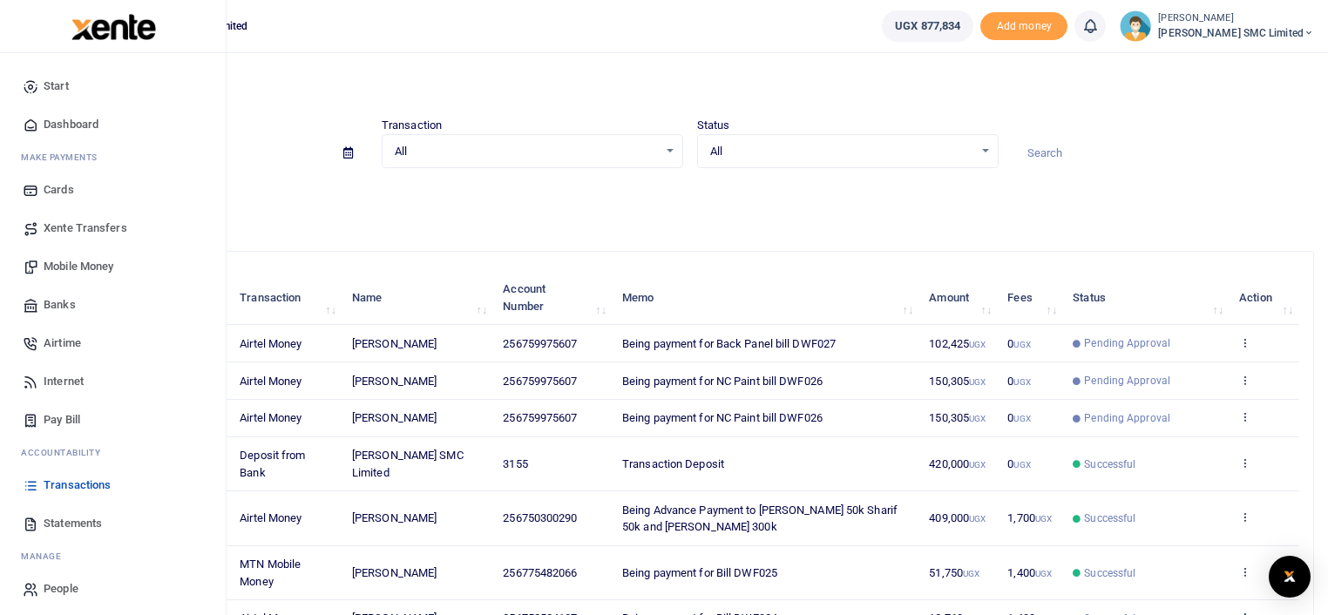
click at [99, 258] on span "Mobile Money" at bounding box center [79, 266] width 70 height 17
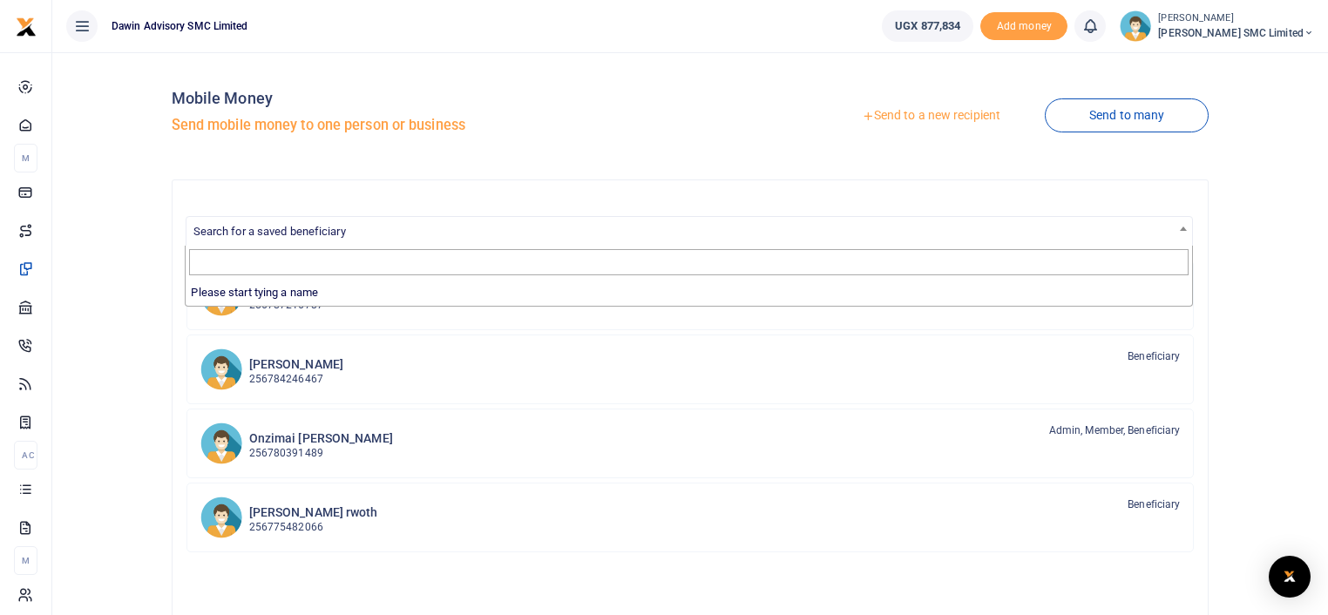
click at [279, 228] on span "Search for a saved beneficiary" at bounding box center [270, 231] width 153 height 13
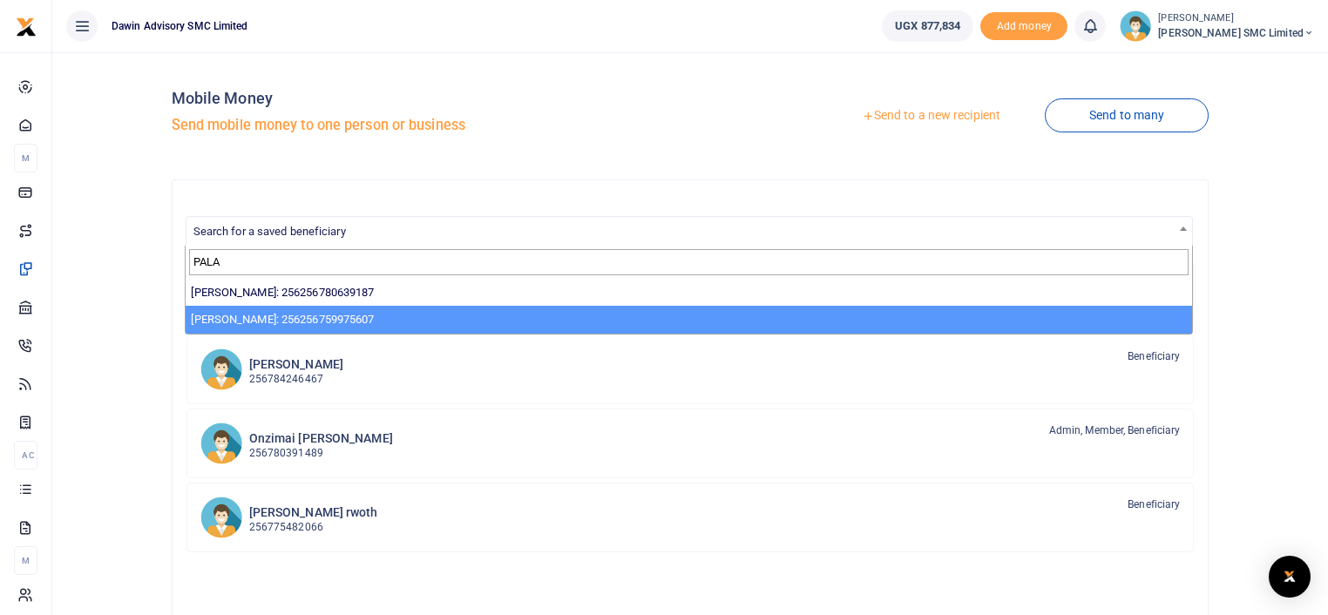
type input "PALA"
select select "13855"
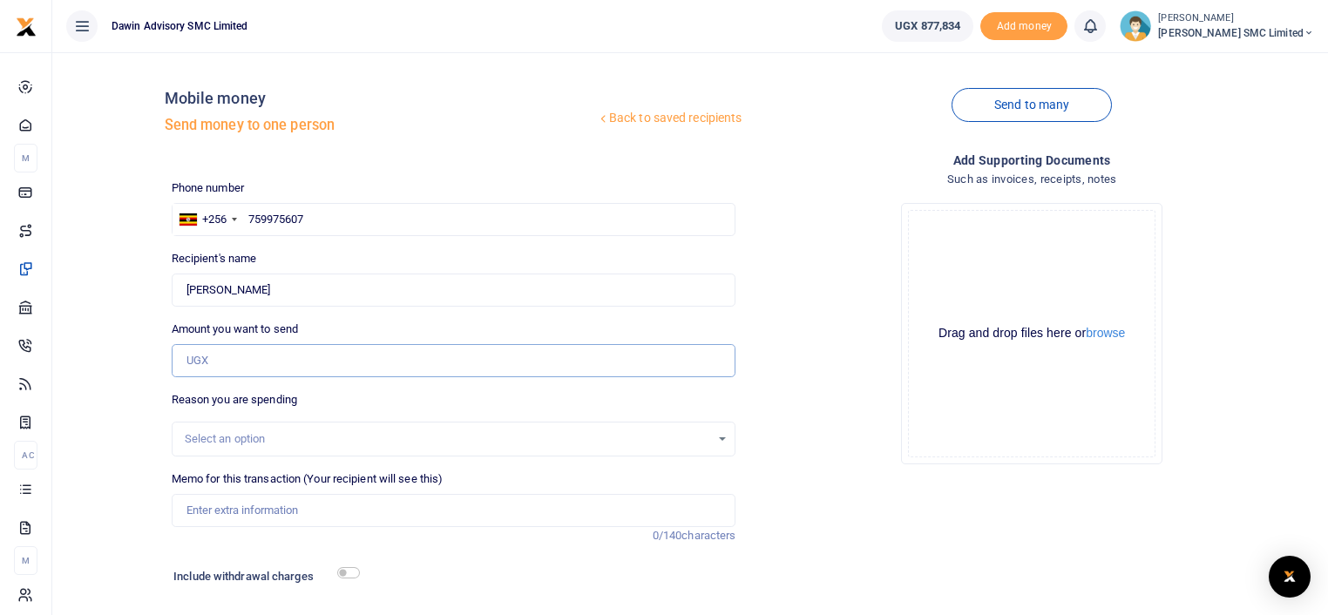
click at [248, 355] on input "Amount you want to send" at bounding box center [454, 360] width 565 height 33
type input "28,000"
click at [234, 512] on input "Memo for this transaction (Your recipient will see this)" at bounding box center [454, 510] width 565 height 33
type input "Being payment for Screws"
click at [344, 572] on input "checkbox" at bounding box center [348, 572] width 23 height 11
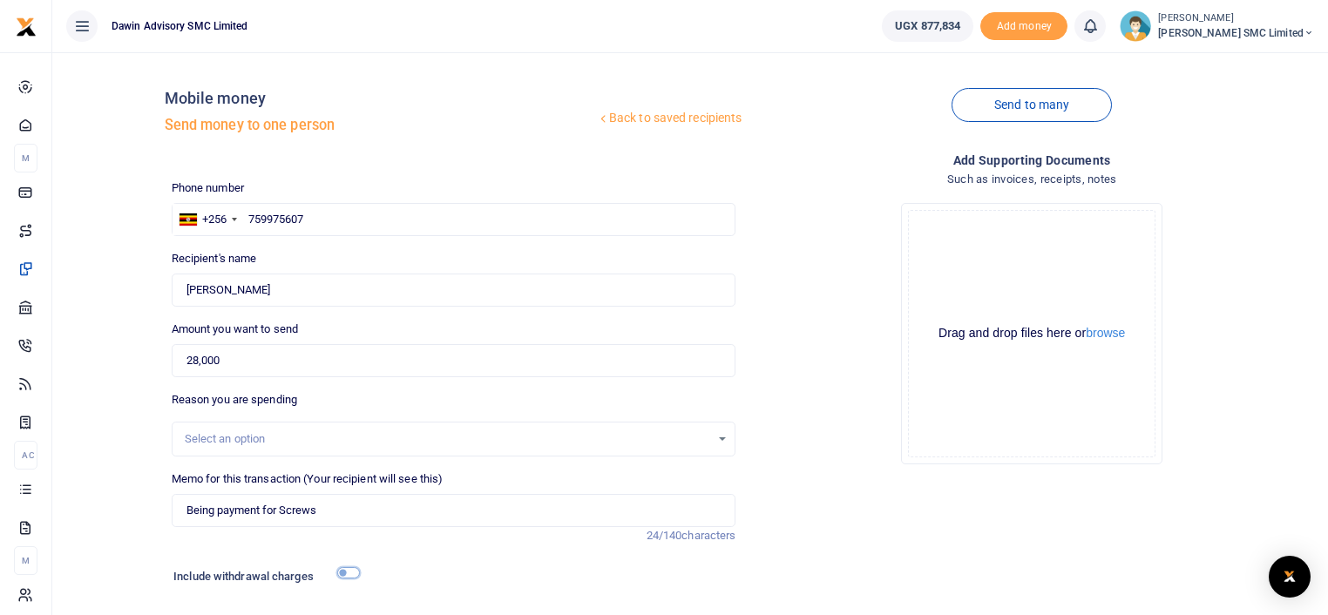
checkbox input "true"
click at [337, 513] on input "Being payment for Screws" at bounding box center [454, 510] width 565 height 33
click at [318, 512] on input "Being payment for Screws bill DWF028" at bounding box center [454, 510] width 565 height 33
type input "Being payment for Screws black bill DWF028"
click at [784, 520] on div "Add supporting Documents Such as invoices, receipts, notes Drop your files here…" at bounding box center [1032, 431] width 579 height 560
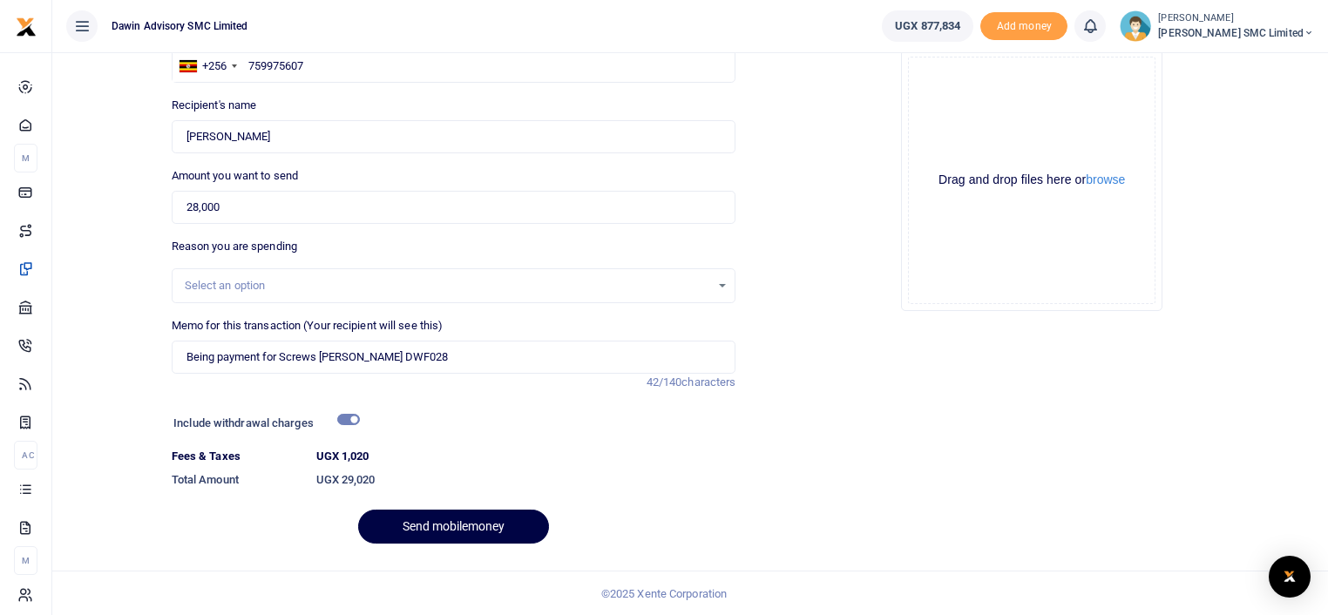
scroll to position [154, 0]
click at [480, 519] on button "Send mobilemoney" at bounding box center [453, 526] width 191 height 34
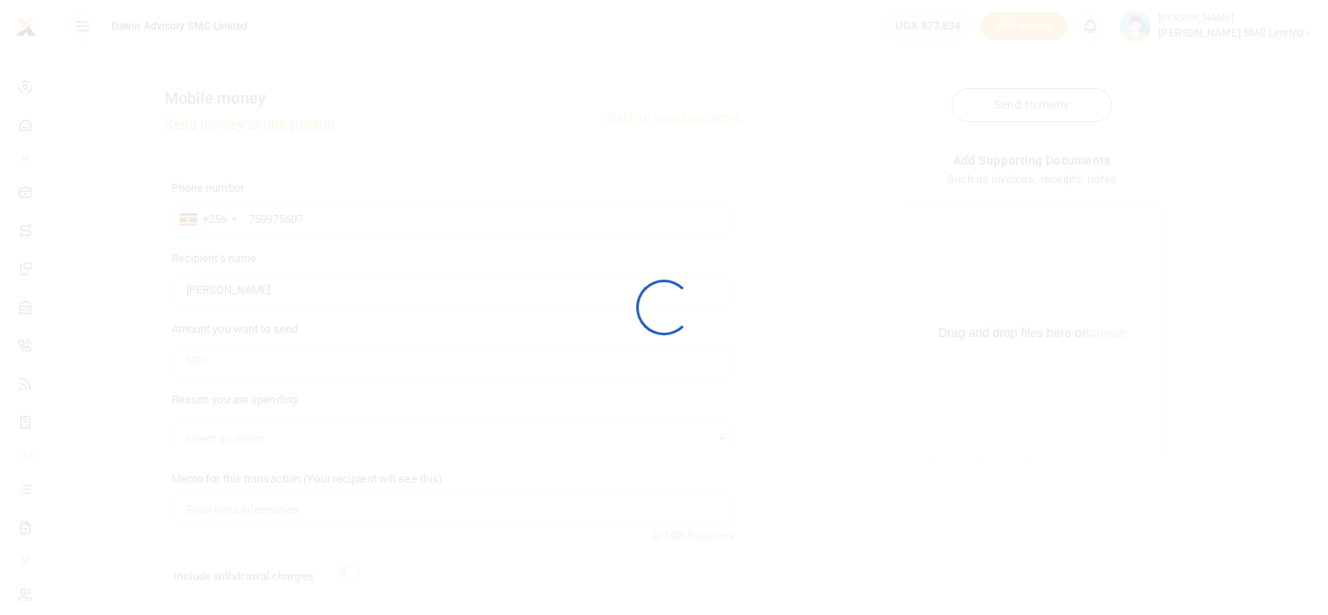
scroll to position [106, 0]
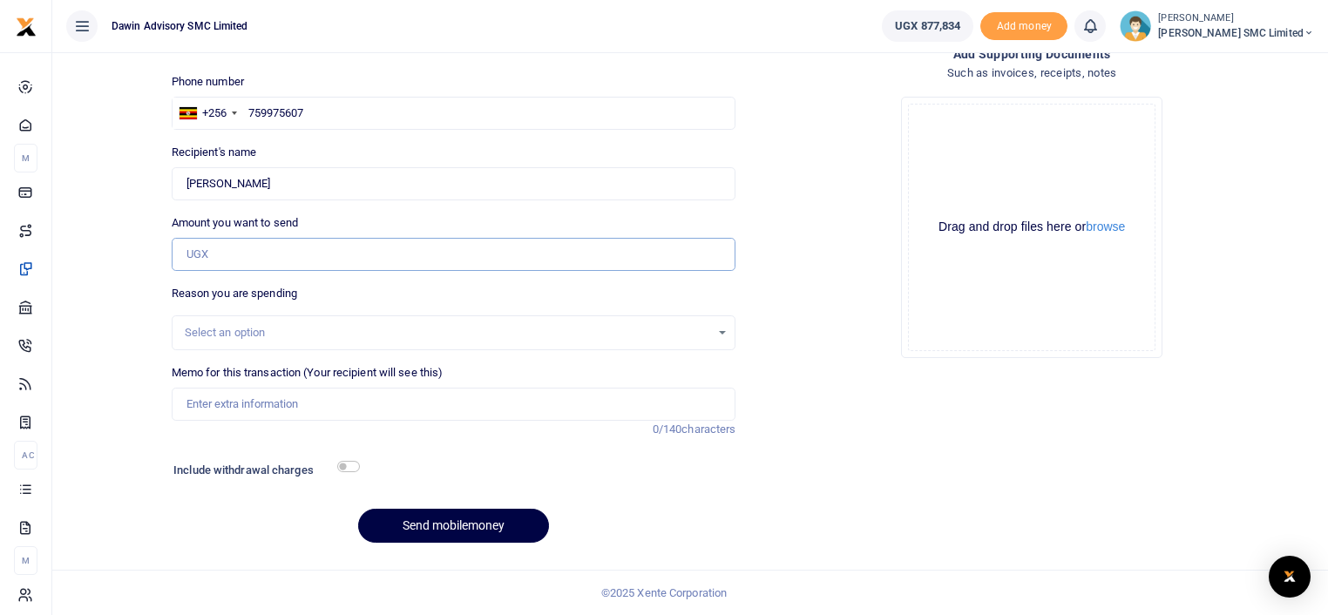
click at [233, 251] on input "Amount you want to send" at bounding box center [454, 254] width 565 height 33
type input "15,000"
click at [250, 404] on input "Memo for this transaction (Your recipient will see this)" at bounding box center [454, 404] width 565 height 33
type input "Being payment for Sanding Paper bill DWF029"
click at [342, 467] on input "checkbox" at bounding box center [348, 466] width 23 height 11
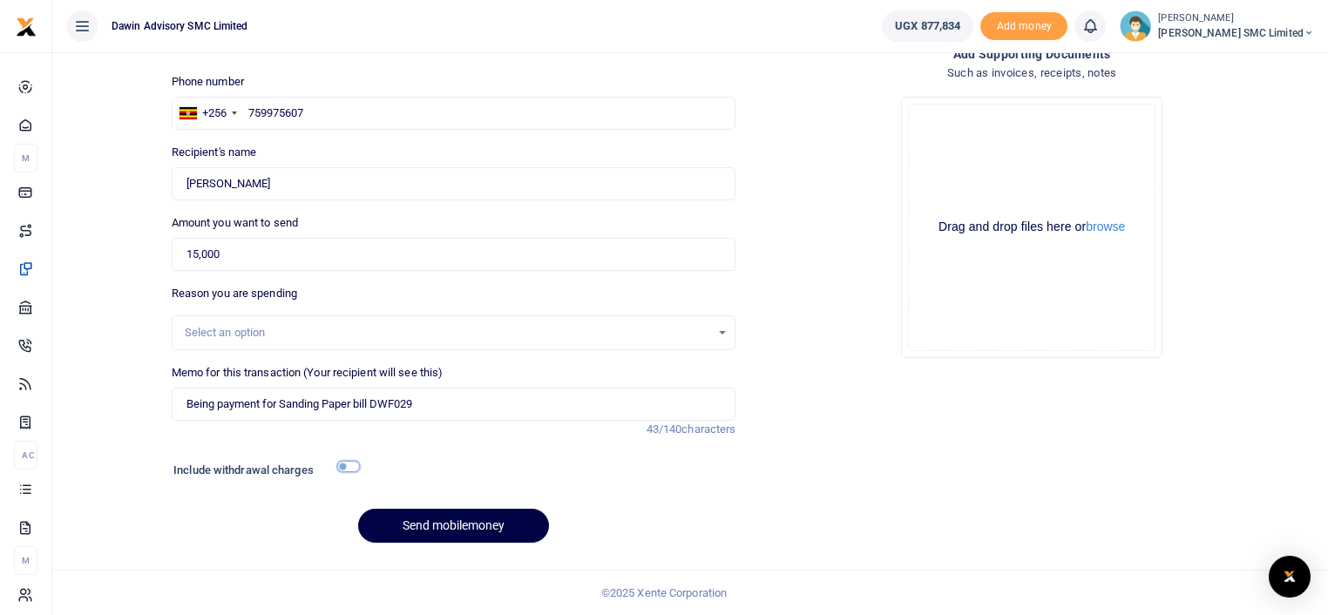
checkbox input "true"
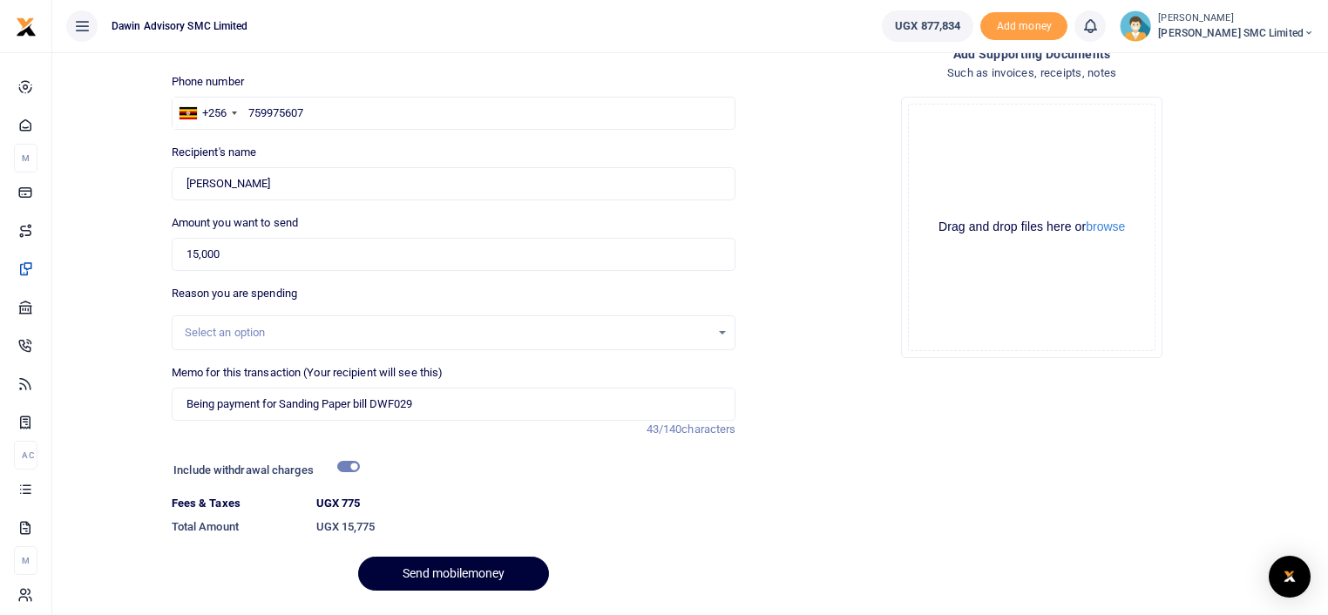
click at [421, 574] on button "Send mobilemoney" at bounding box center [453, 574] width 191 height 34
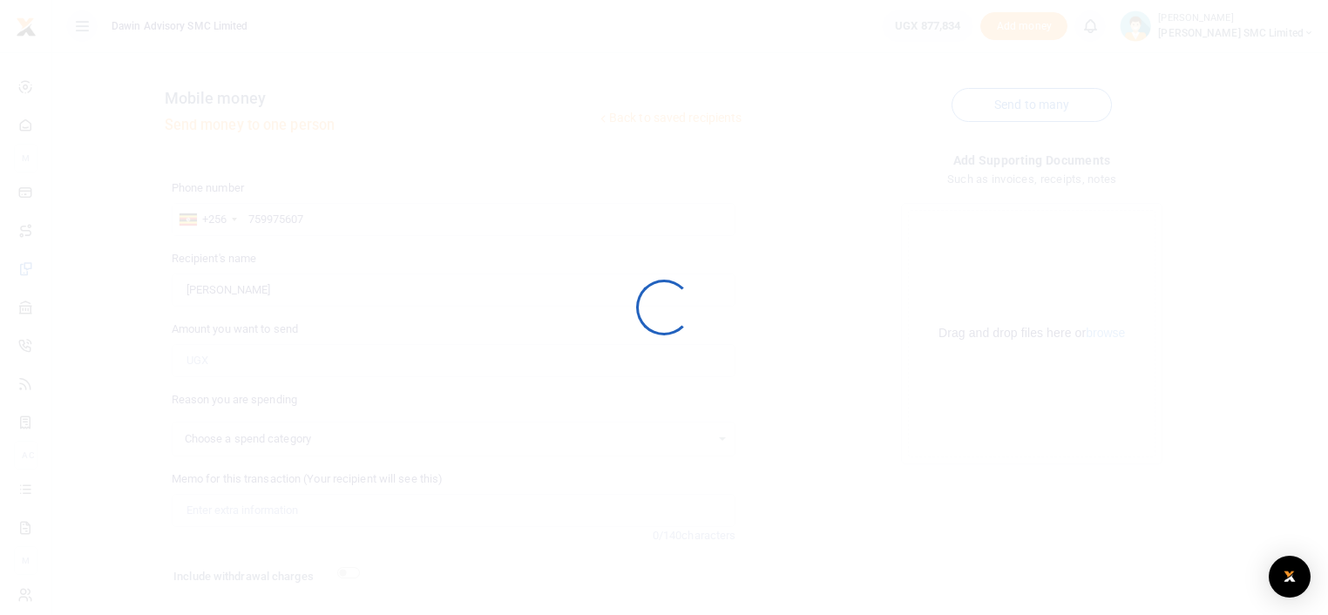
scroll to position [106, 0]
select select
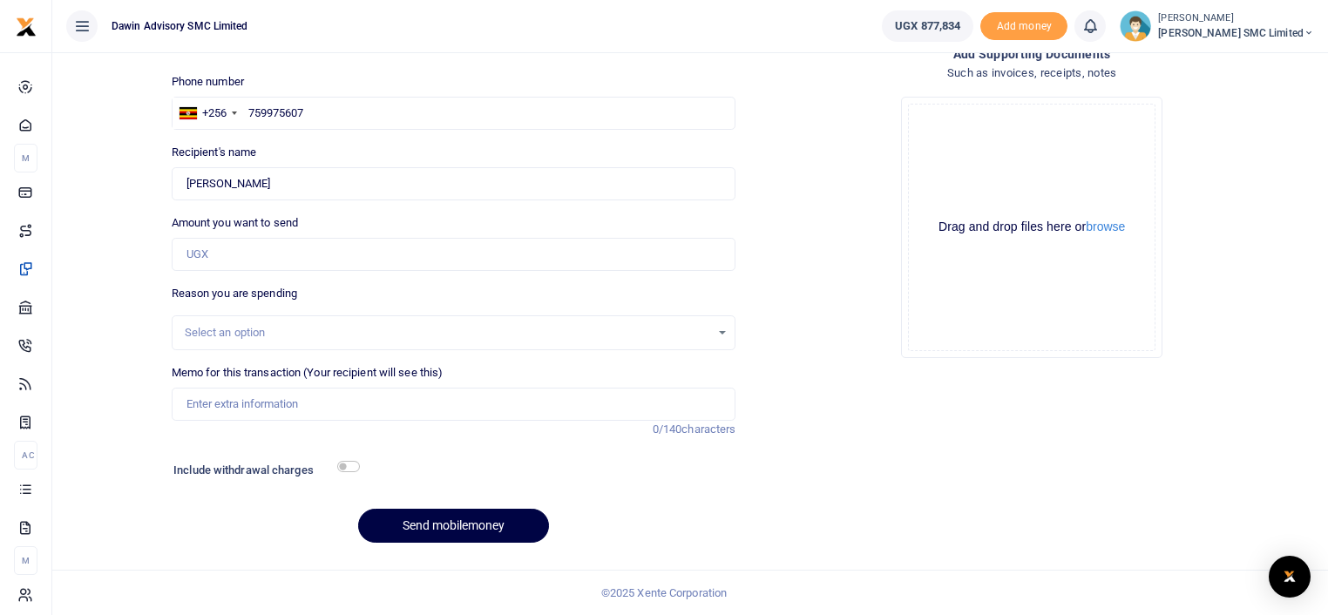
click at [841, 281] on div "Drop your files here Drag and drop files here or browse Powered by Uppy" at bounding box center [1032, 227] width 565 height 289
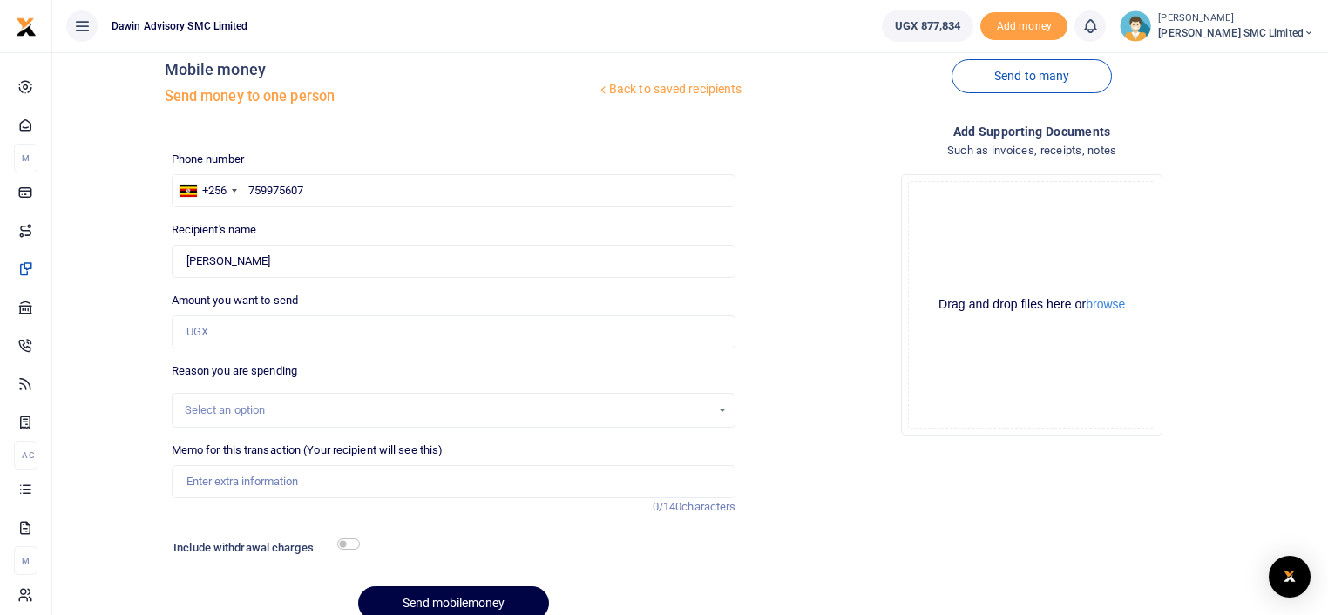
scroll to position [0, 0]
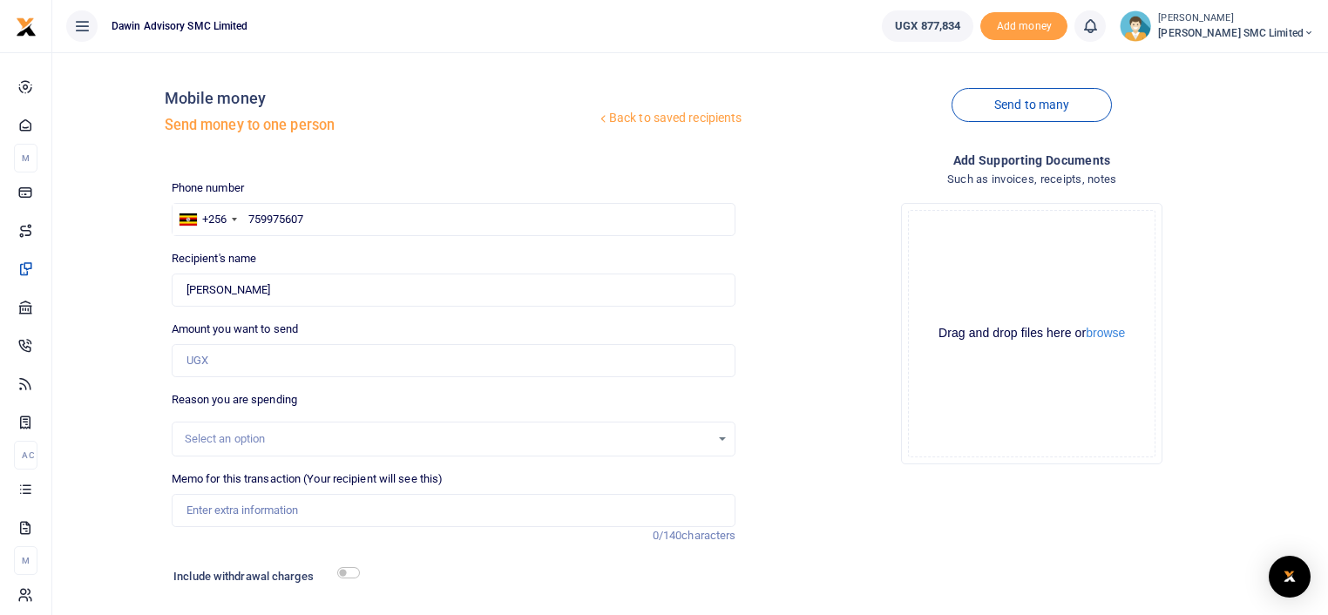
click at [633, 111] on link "Back to saved recipients" at bounding box center [669, 118] width 147 height 31
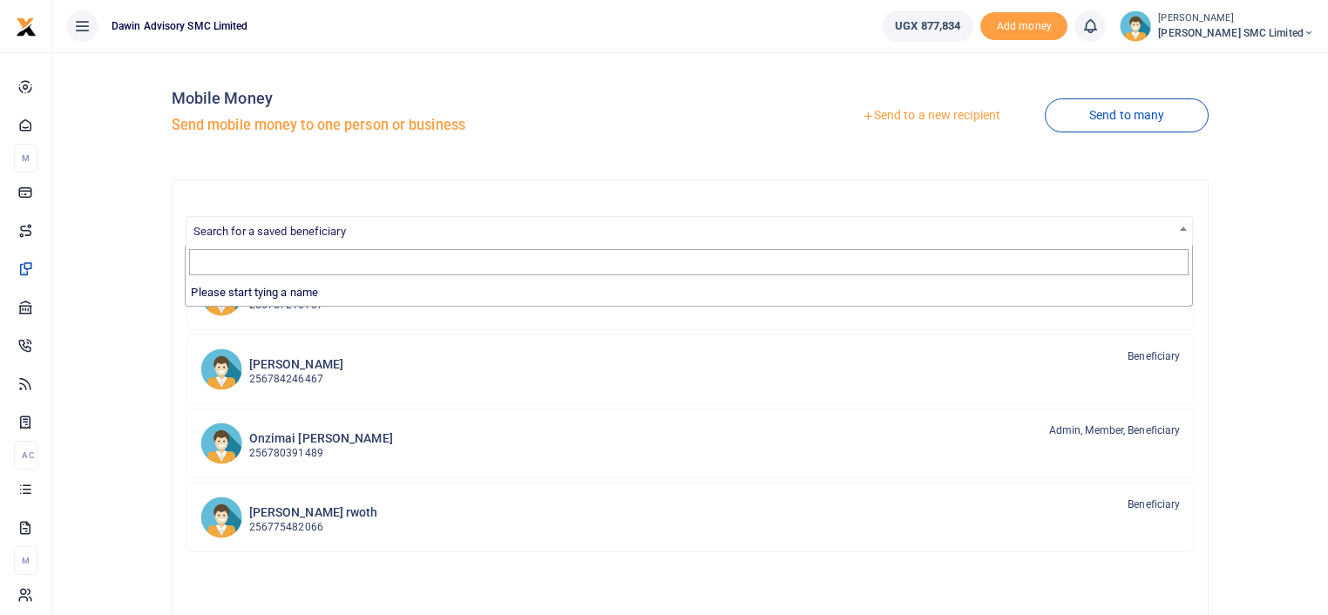
click at [306, 227] on span "Search for a saved beneficiary" at bounding box center [270, 231] width 153 height 13
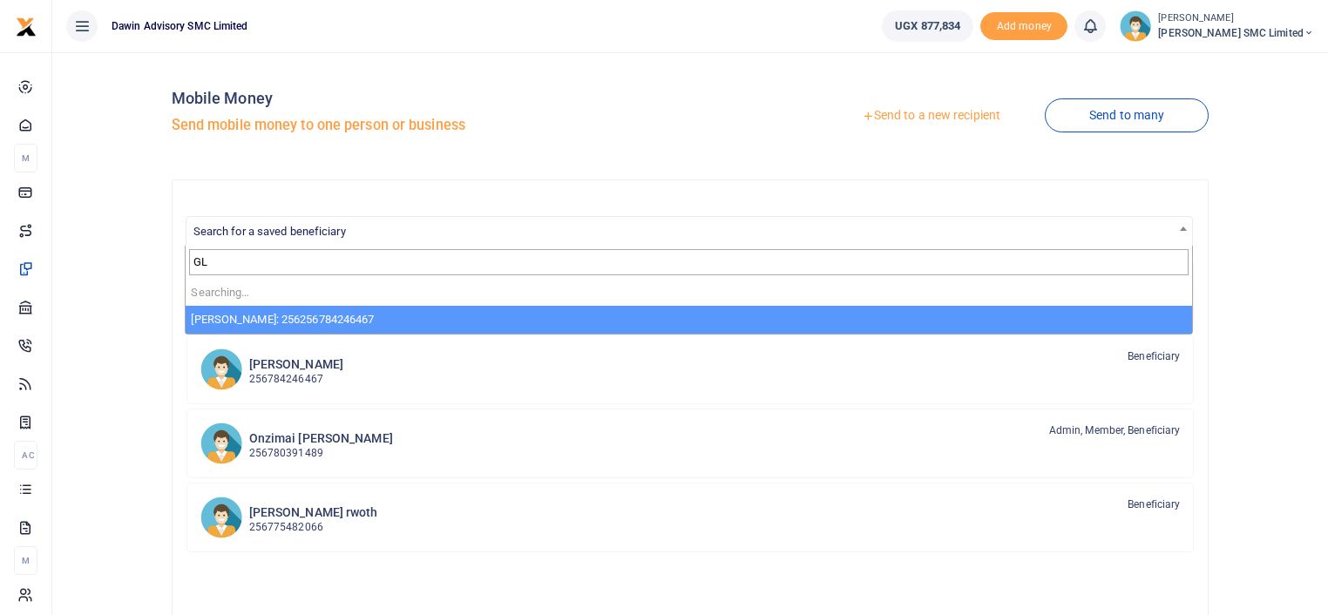
type input "G"
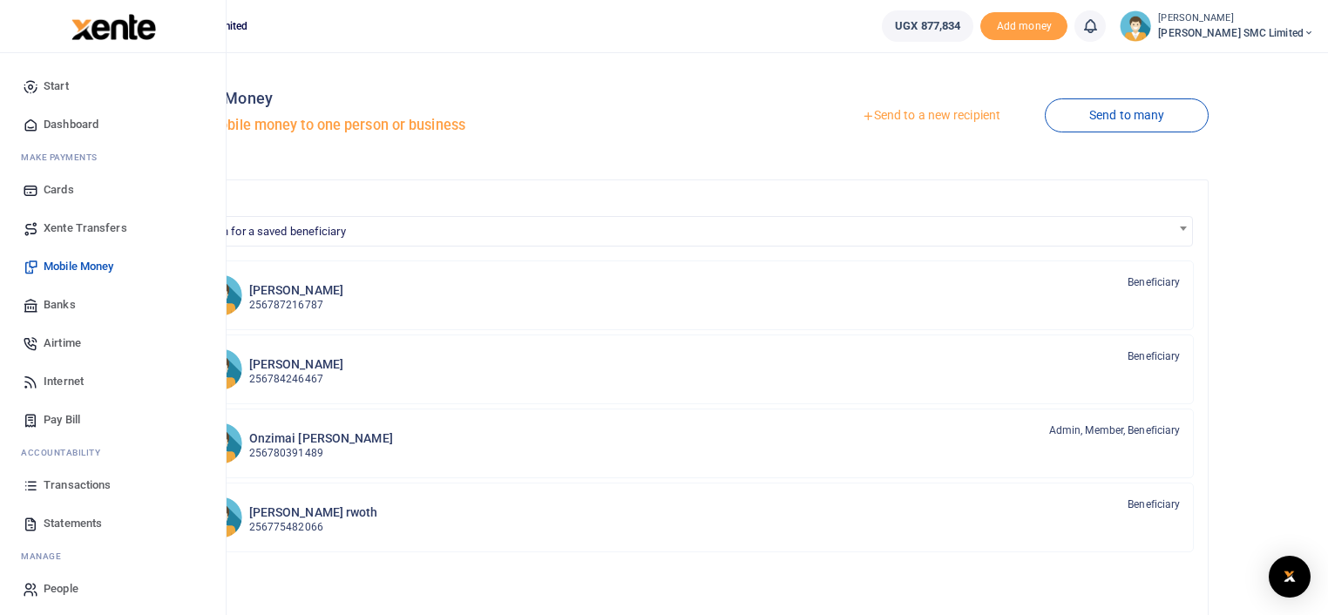
click at [78, 479] on span "Transactions" at bounding box center [77, 485] width 67 height 17
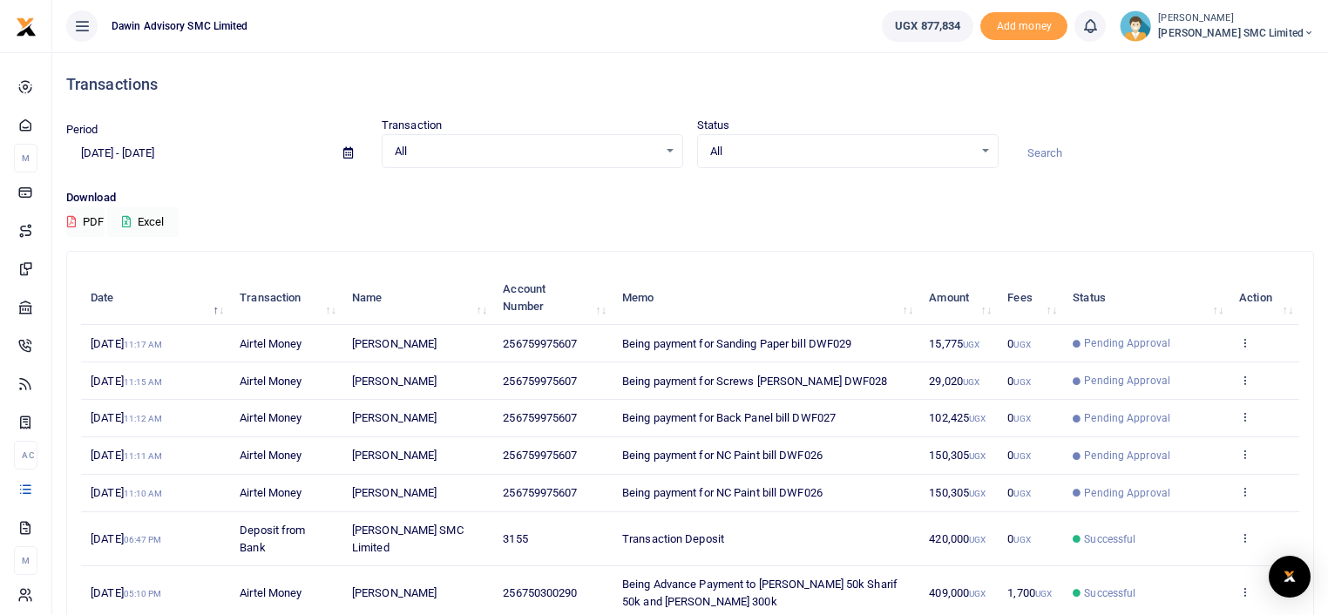
click at [786, 289] on th "Memo" at bounding box center [766, 298] width 307 height 54
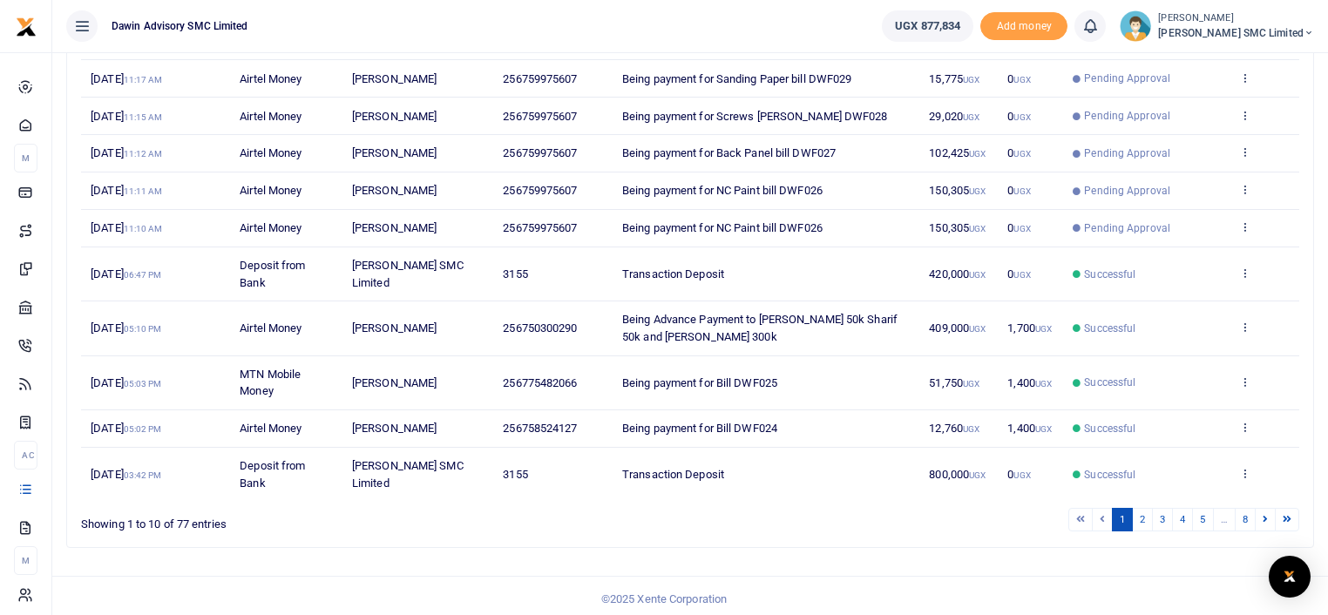
scroll to position [268, 0]
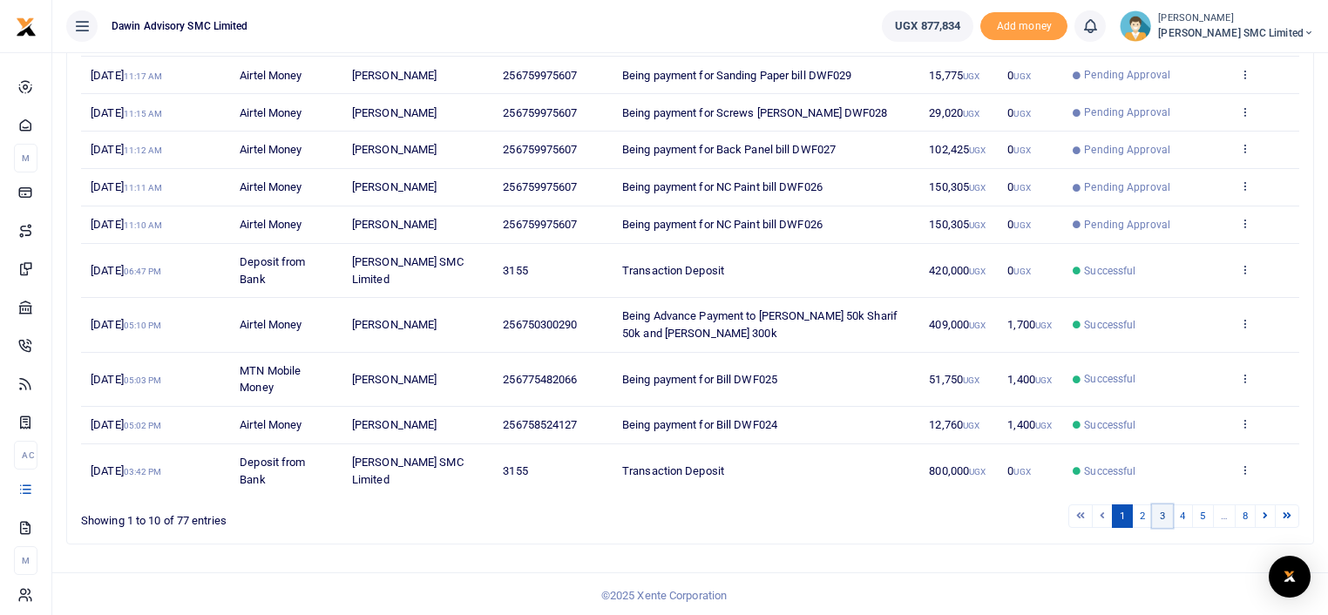
click at [1166, 513] on link "3" at bounding box center [1162, 517] width 21 height 24
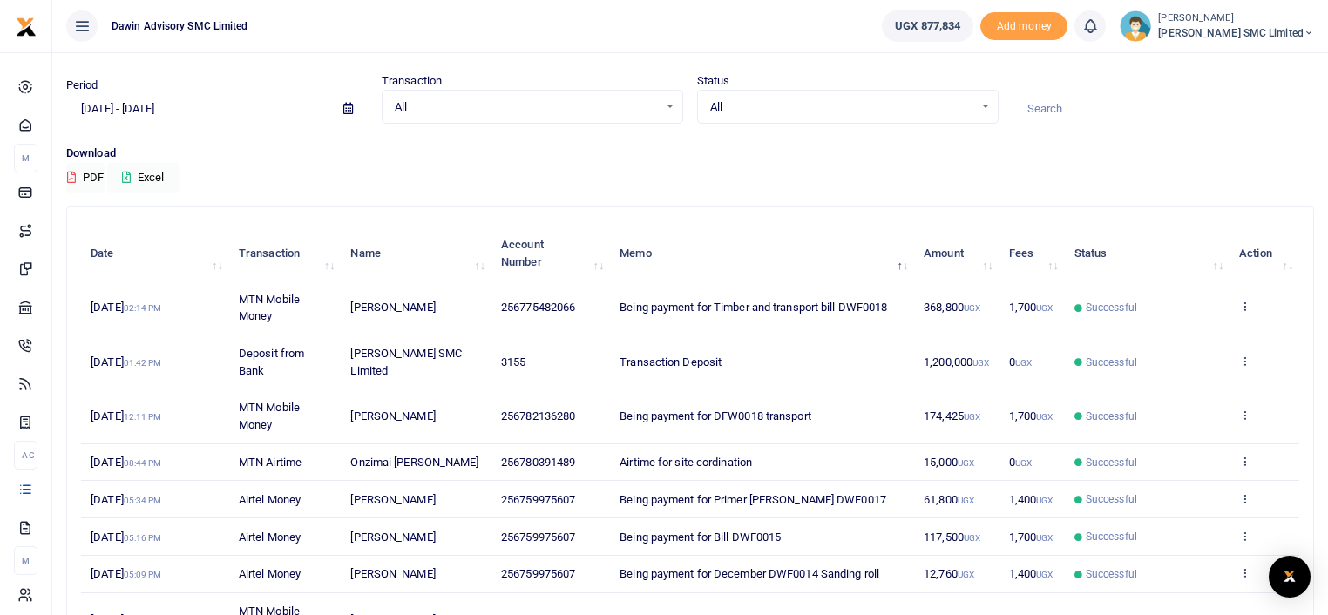
scroll to position [0, 0]
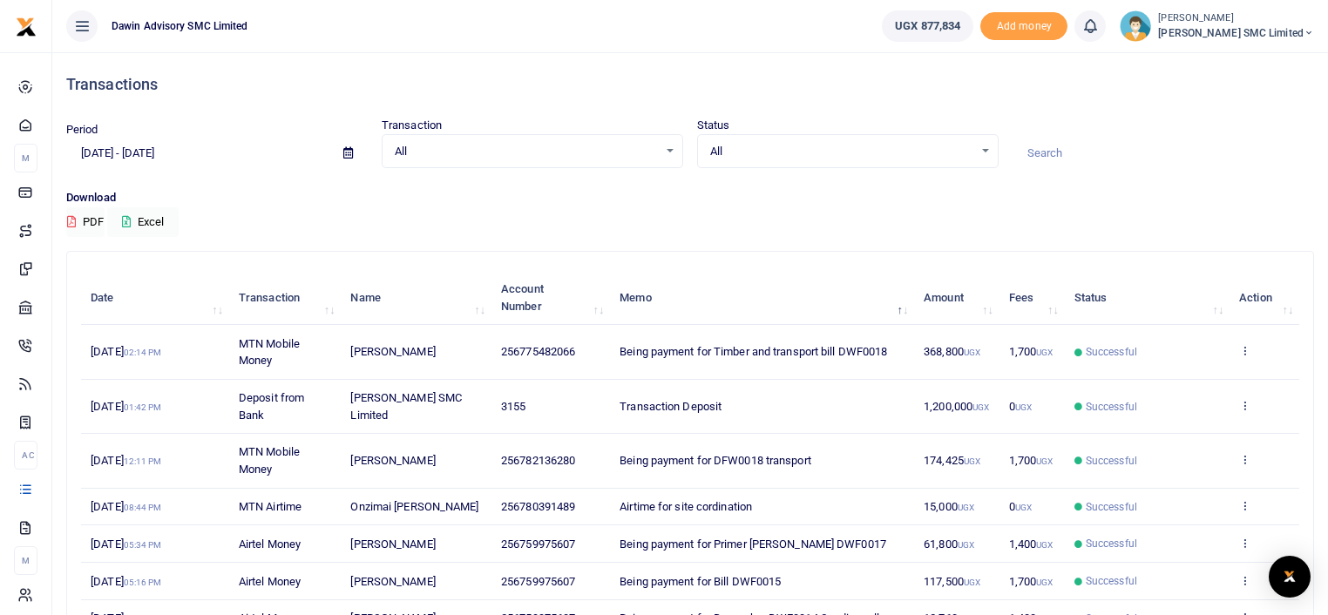
click at [1314, 516] on div "Search: Date Transaction Name Account Number Memo Amount Fees Status Action 15t…" at bounding box center [690, 548] width 1262 height 594
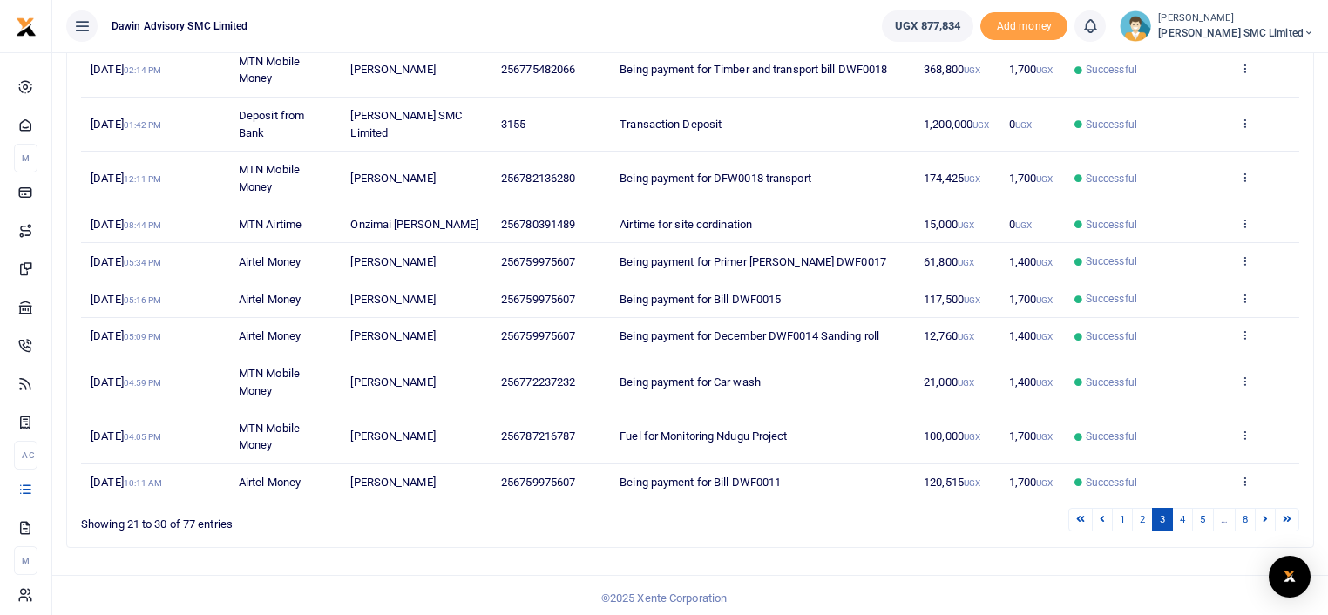
scroll to position [286, 0]
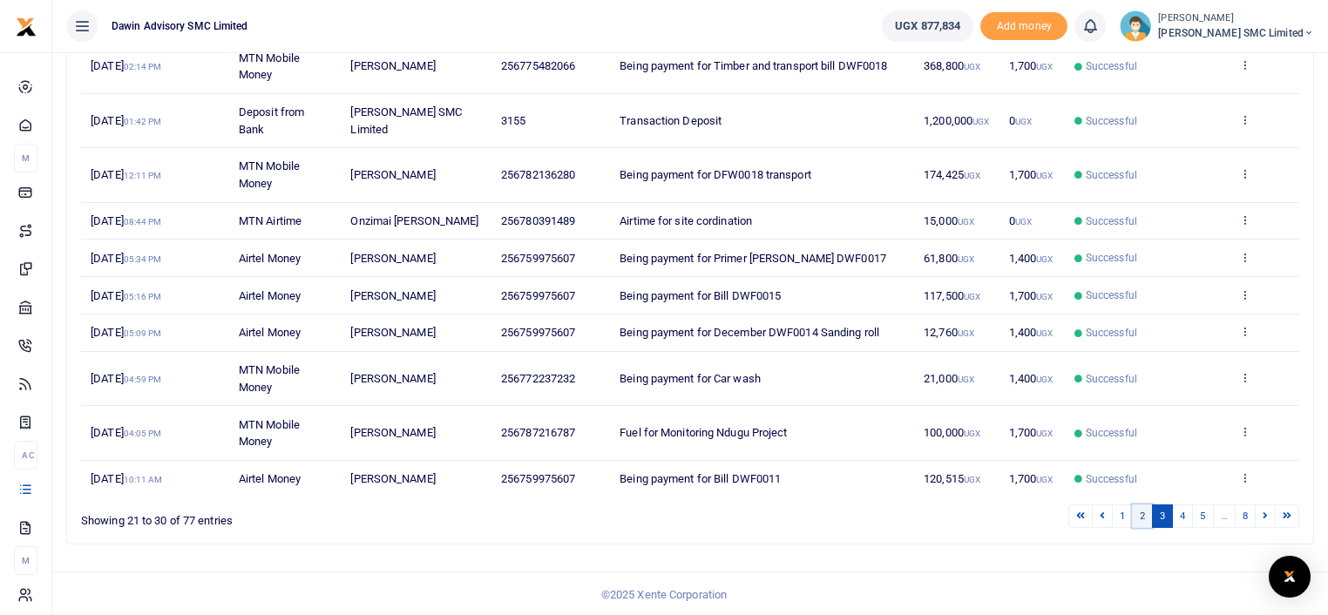
click at [1141, 505] on link "2" at bounding box center [1142, 517] width 21 height 24
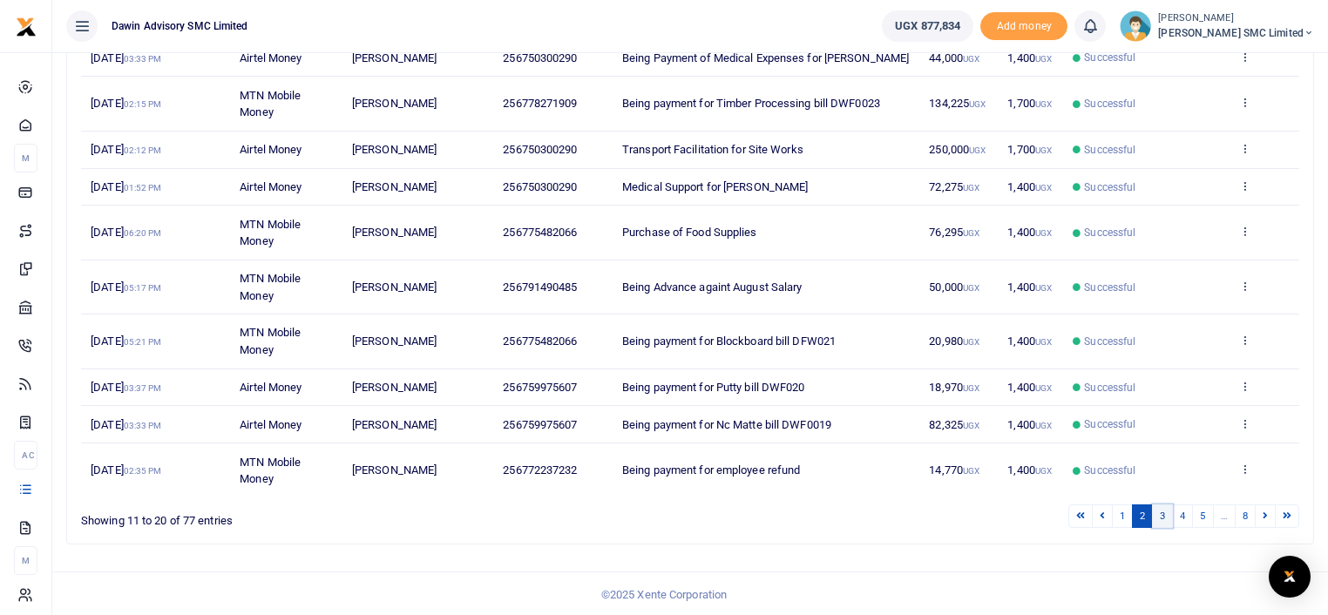
click at [1169, 505] on link "3" at bounding box center [1162, 517] width 21 height 24
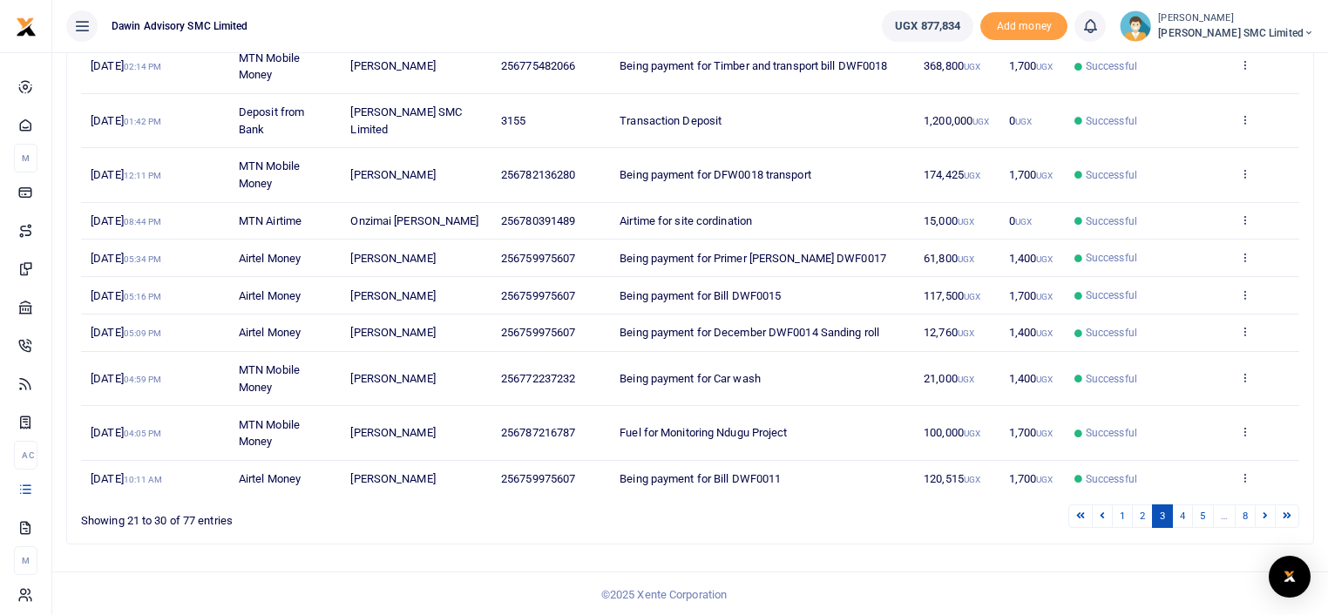
click at [1011, 561] on div "Transactions Period 07/21/2025 - 08/19/2025 Transaction All Select an option...…" at bounding box center [690, 192] width 1276 height 852
click at [1186, 512] on link "4" at bounding box center [1182, 517] width 21 height 24
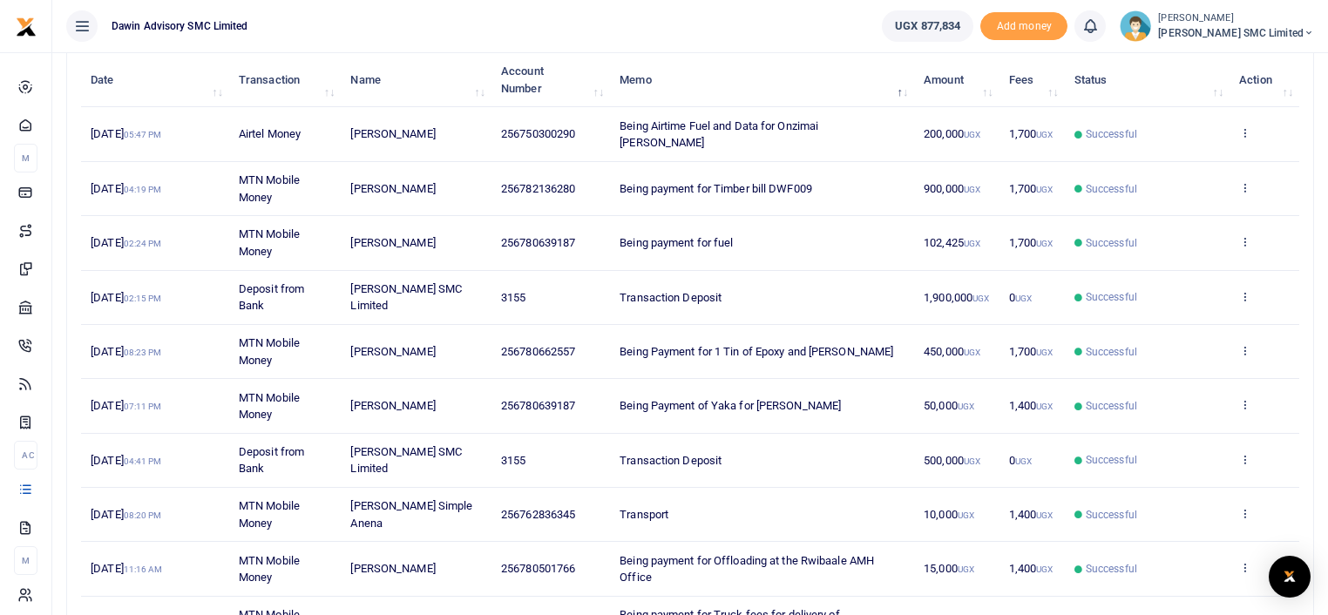
scroll to position [216, 0]
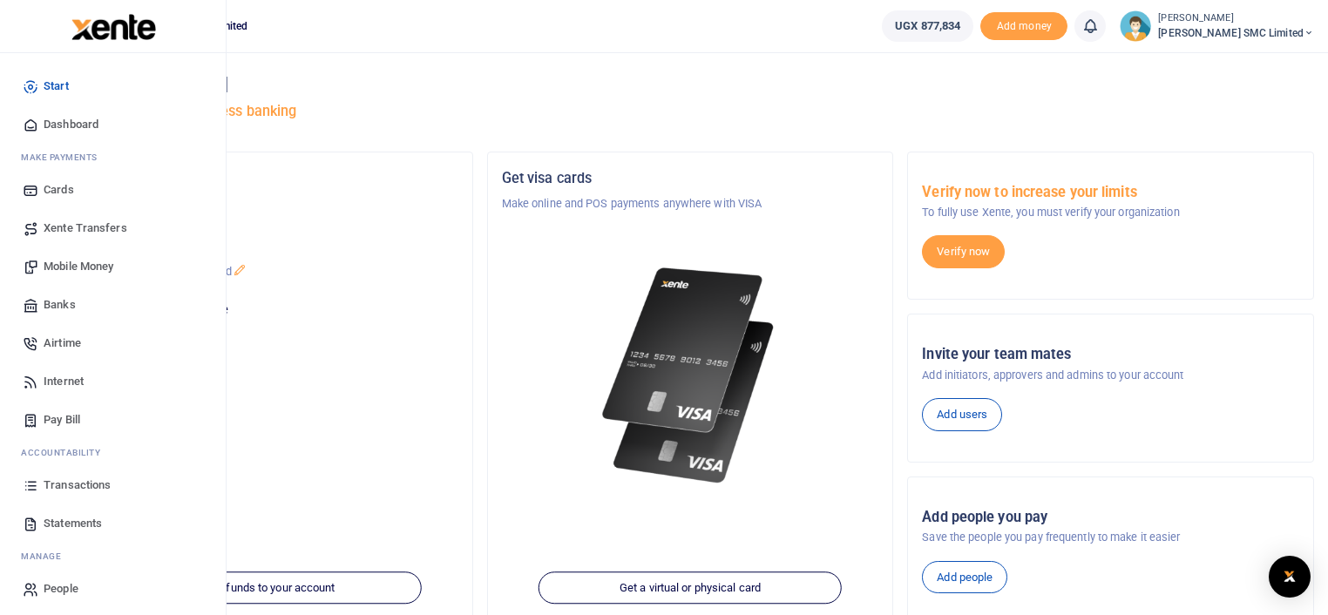
click at [100, 262] on span "Mobile Money" at bounding box center [79, 266] width 70 height 17
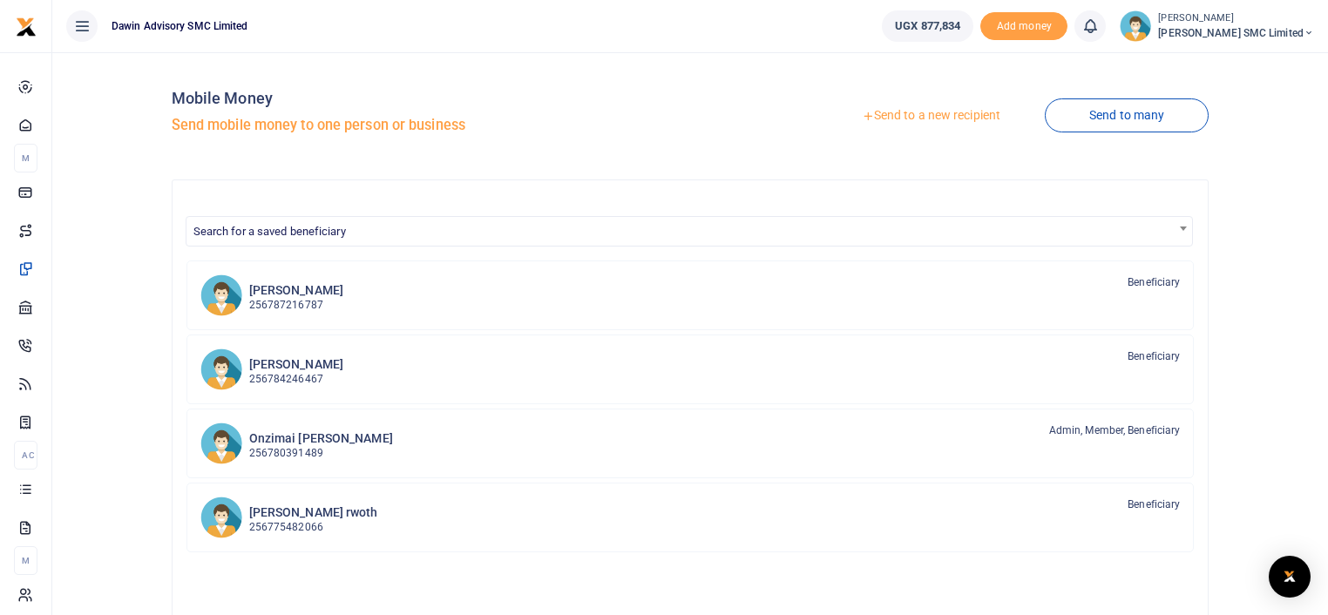
click at [882, 113] on link "Send to a new recipient" at bounding box center [931, 115] width 227 height 31
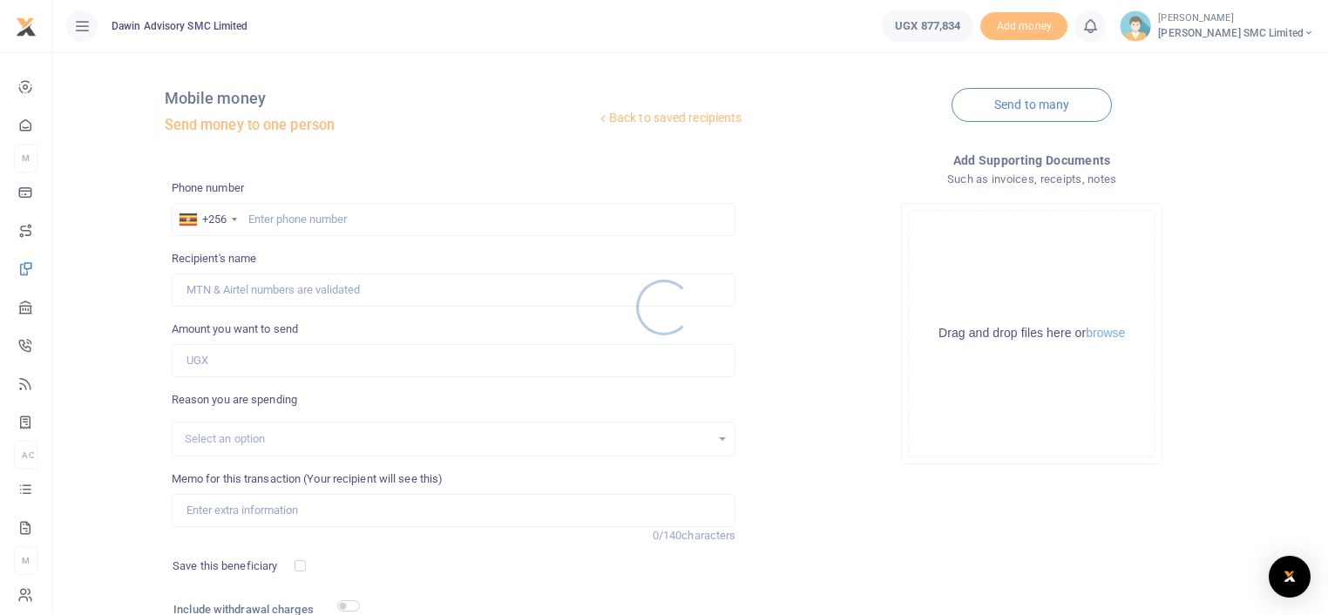
drag, startPoint x: 767, startPoint y: 293, endPoint x: 446, endPoint y: 268, distance: 321.8
click at [446, 268] on div at bounding box center [664, 307] width 1328 height 615
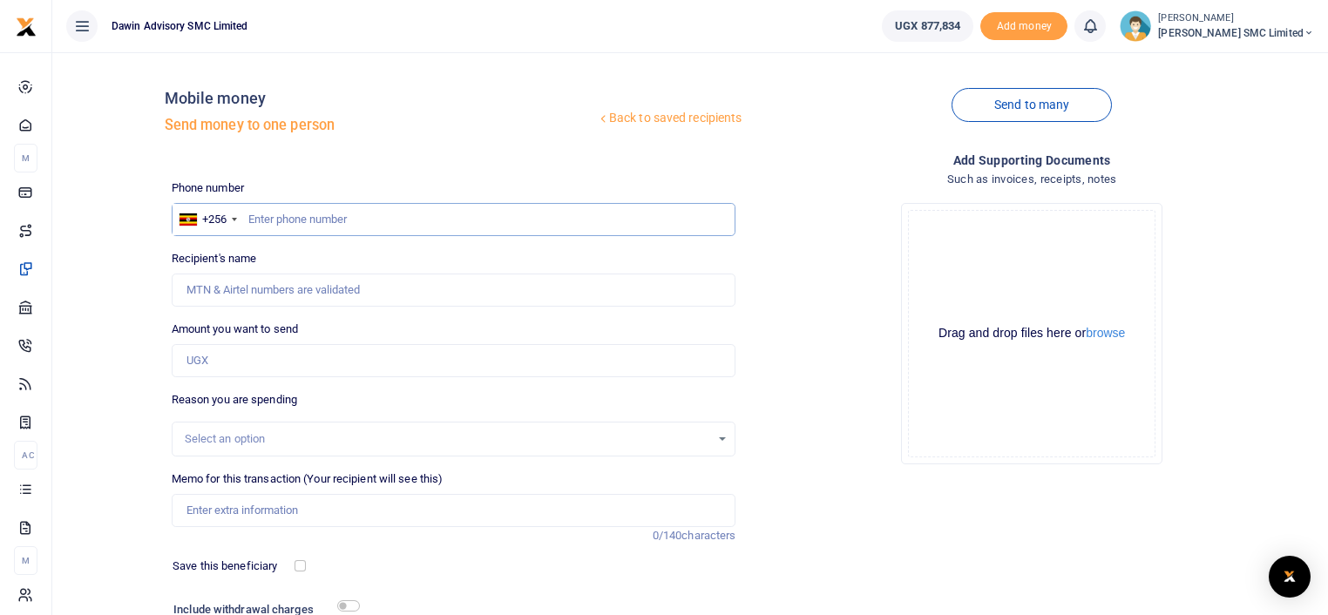
click at [282, 226] on input "text" at bounding box center [454, 219] width 565 height 33
type input "0772237232"
type input "Gloria Kisakye"
type input "0772237232"
click at [236, 356] on input "Amount you want to send" at bounding box center [454, 360] width 565 height 33
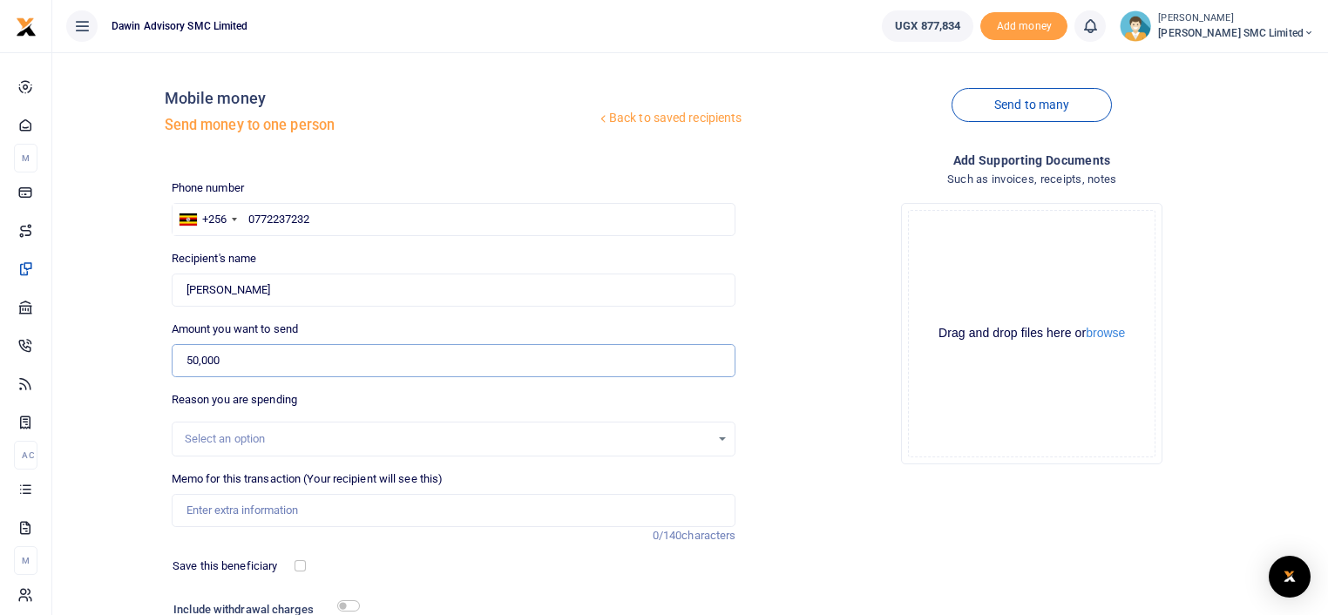
type input "50,000"
click at [220, 513] on input "Memo for this transaction (Your recipient will see this)" at bounding box center [454, 510] width 565 height 33
type input "Being payment for electricity bill DAWFIN1206"
click at [788, 480] on div "Add supporting Documents Such as invoices, receipts, notes Drop your files here…" at bounding box center [1032, 424] width 579 height 546
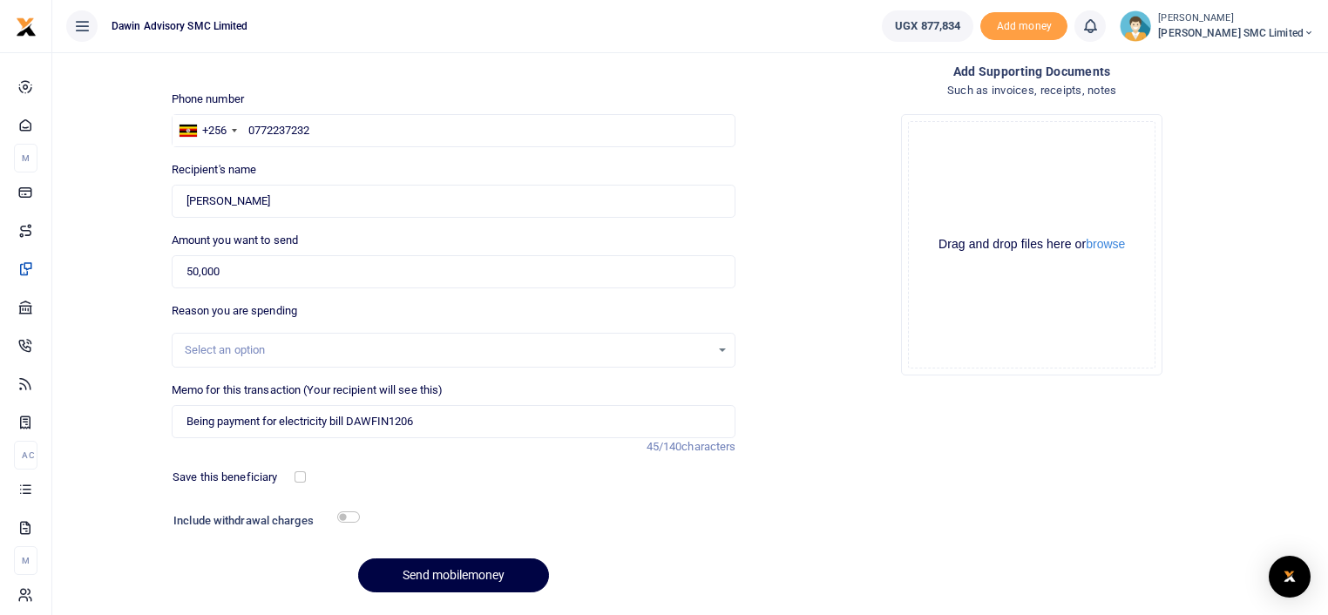
scroll to position [139, 0]
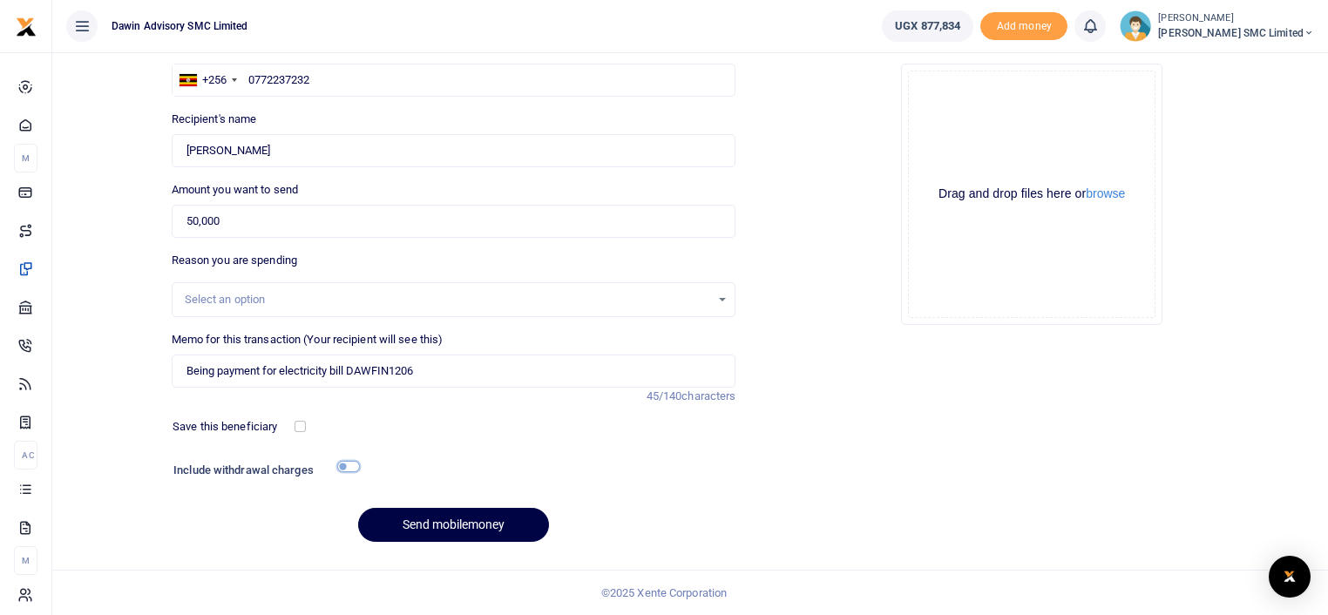
click at [349, 466] on input "checkbox" at bounding box center [348, 466] width 23 height 11
checkbox input "true"
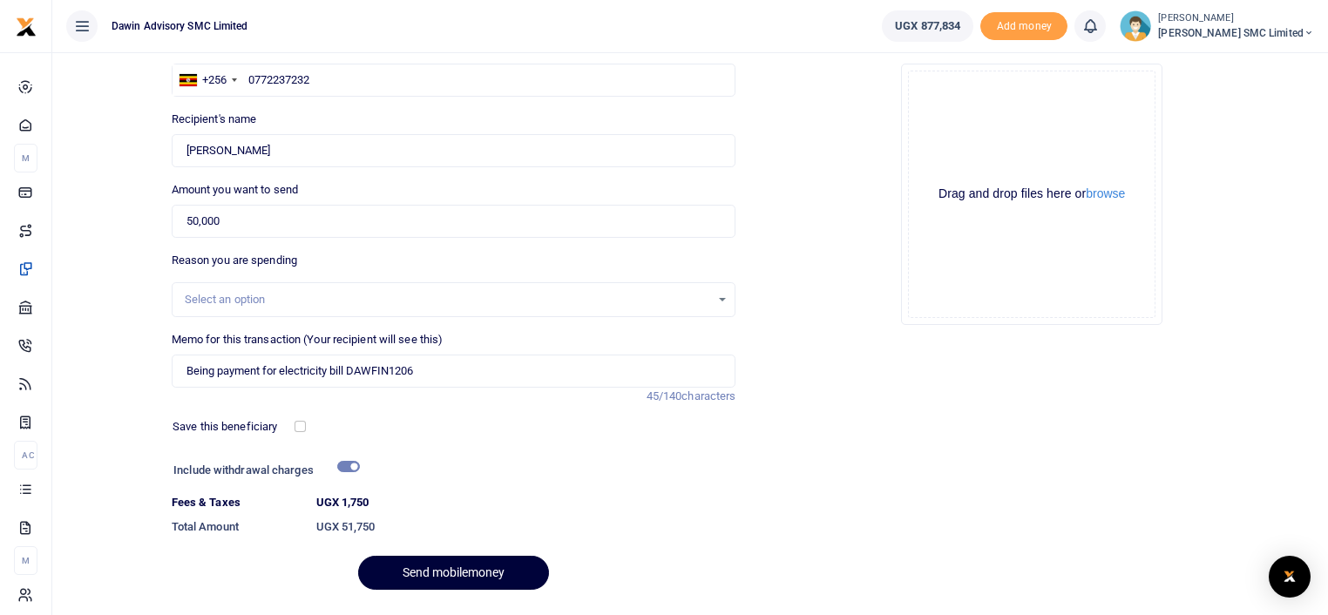
click at [418, 559] on button "Send mobilemoney" at bounding box center [453, 573] width 191 height 34
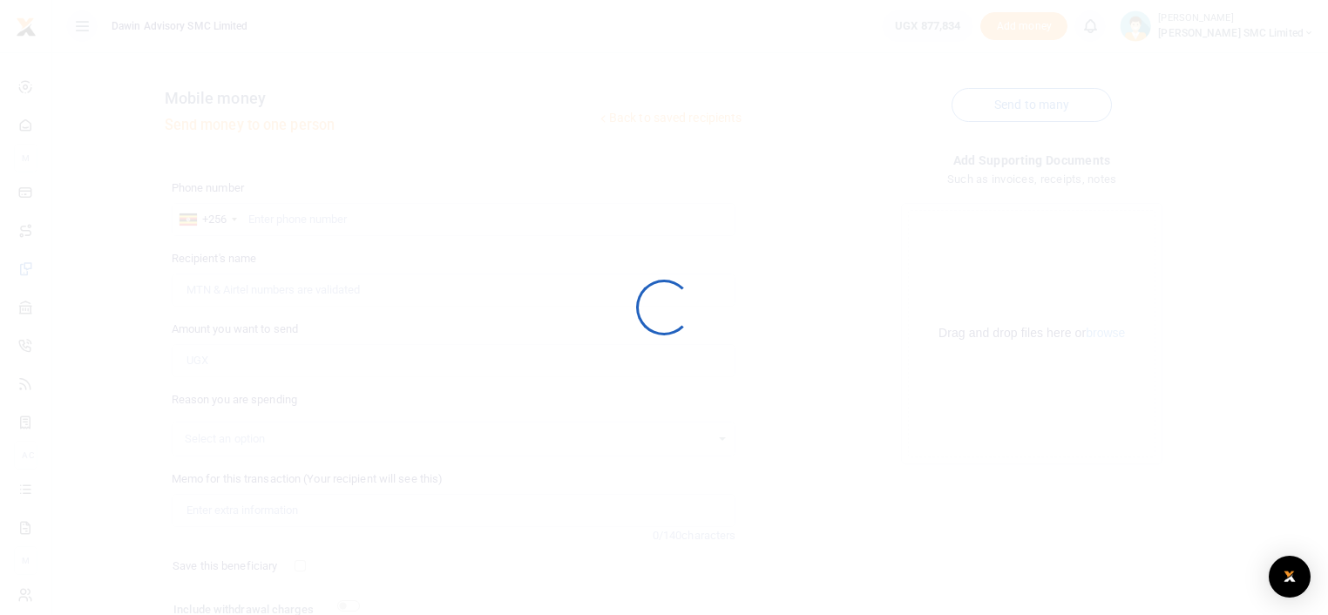
scroll to position [139, 0]
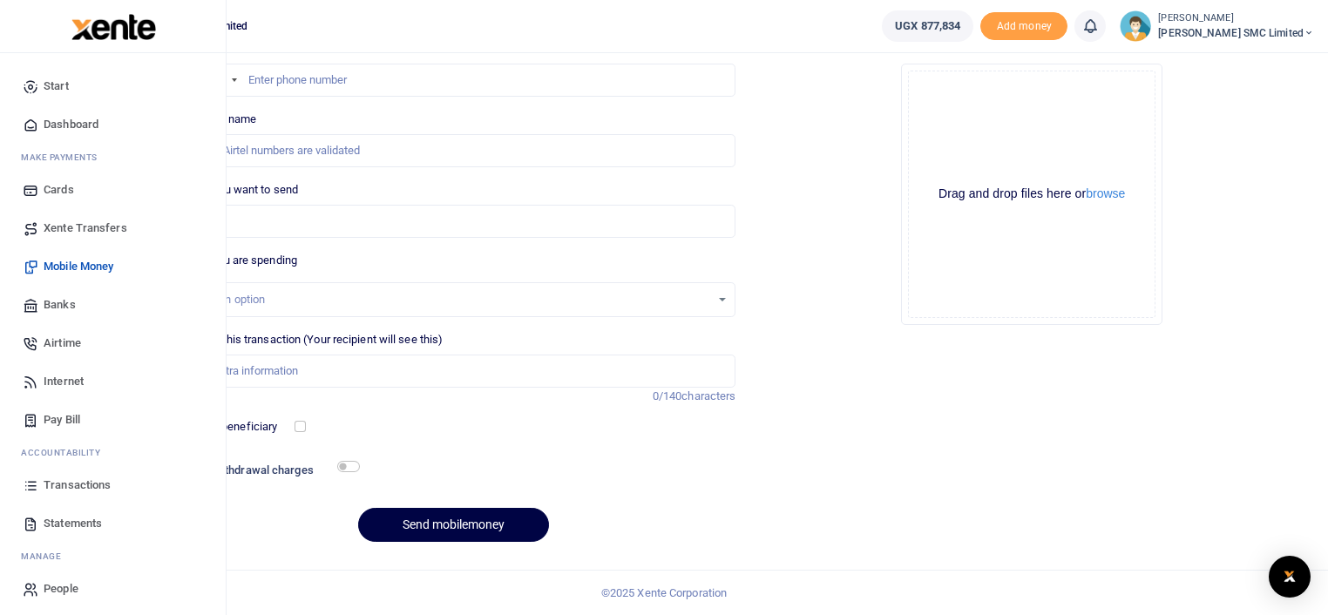
click at [85, 475] on link "Transactions" at bounding box center [113, 485] width 198 height 38
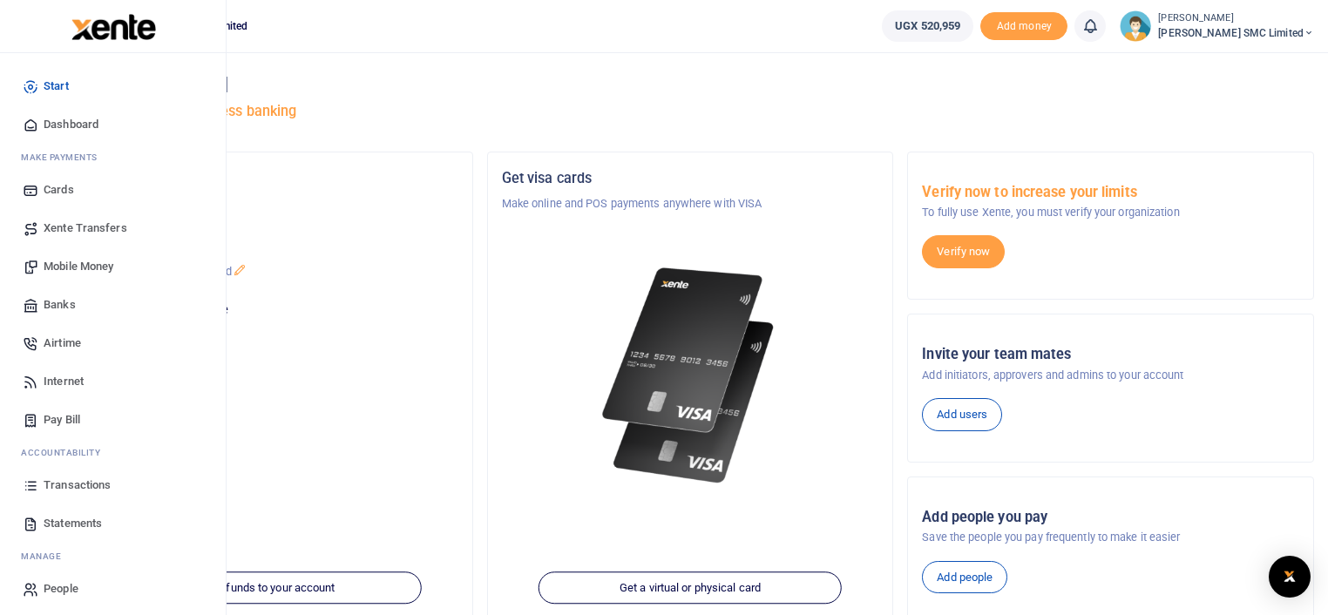
click at [62, 487] on span "Transactions" at bounding box center [77, 485] width 67 height 17
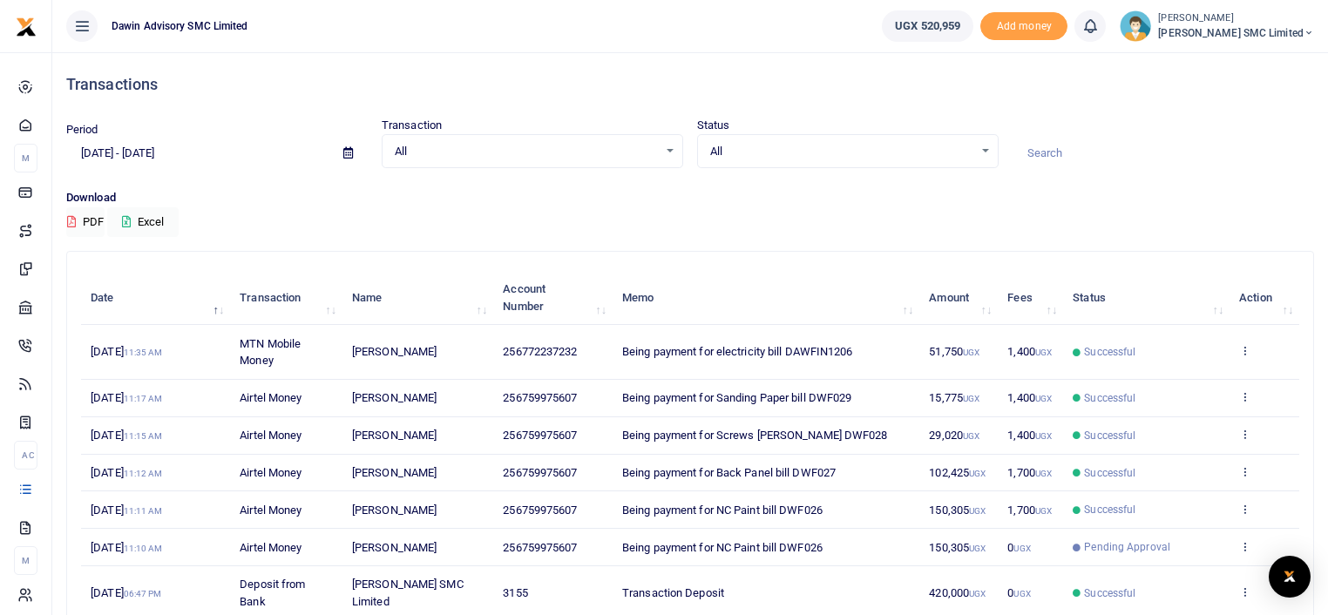
click at [830, 290] on th "Memo" at bounding box center [766, 298] width 307 height 54
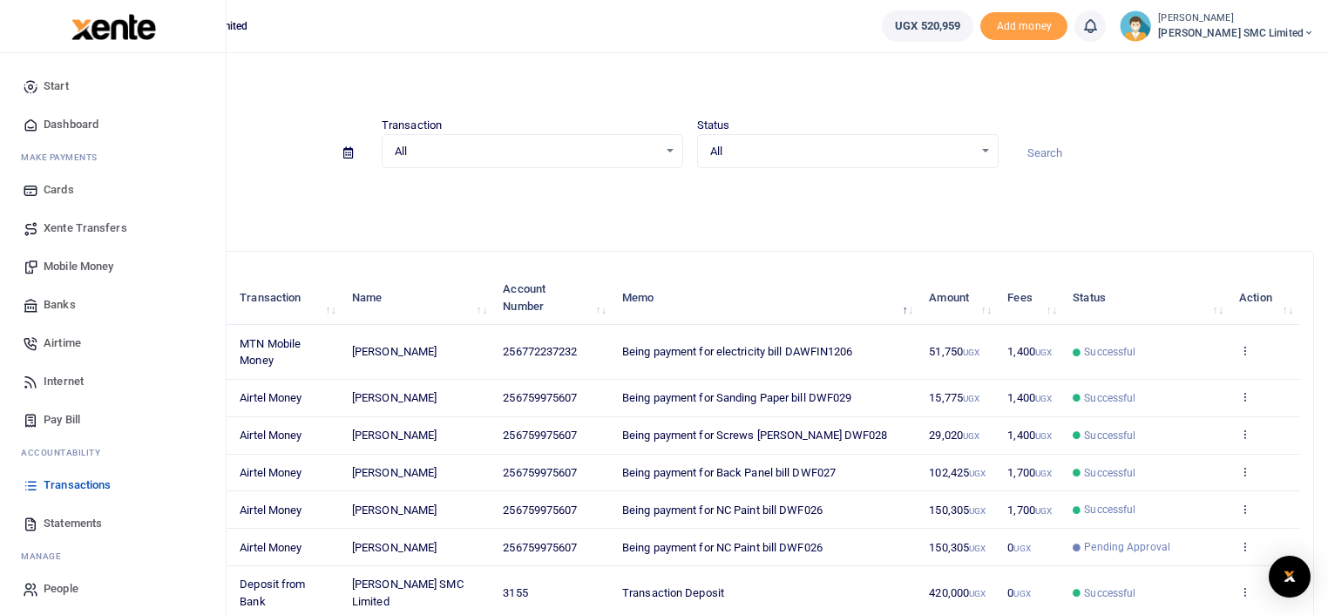
click at [84, 261] on span "Mobile Money" at bounding box center [79, 266] width 70 height 17
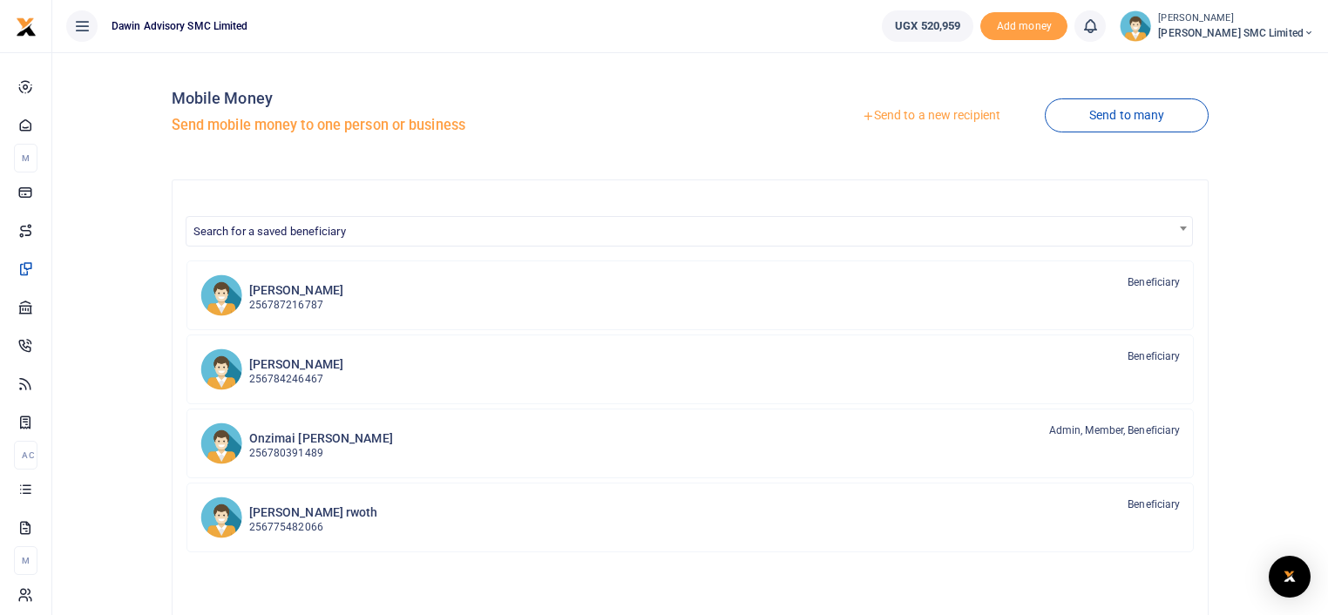
click at [899, 110] on link "Send to a new recipient" at bounding box center [931, 115] width 227 height 31
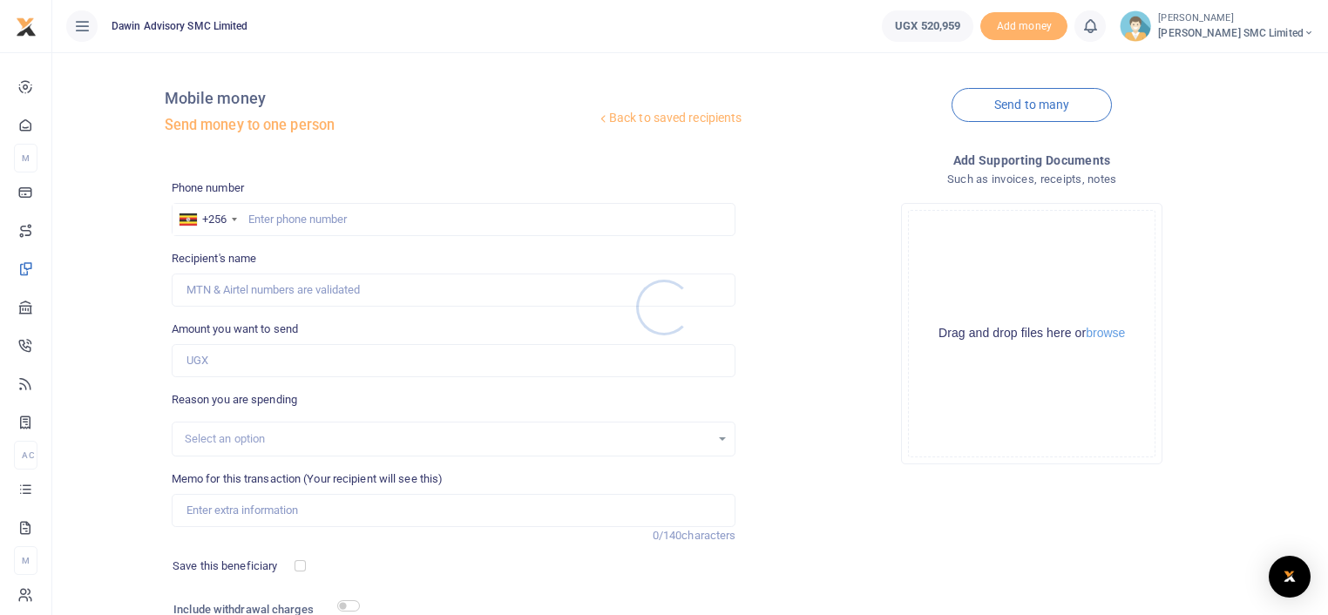
click at [669, 120] on div at bounding box center [664, 307] width 1328 height 615
click at [608, 111] on link "Back to saved recipients" at bounding box center [669, 118] width 147 height 31
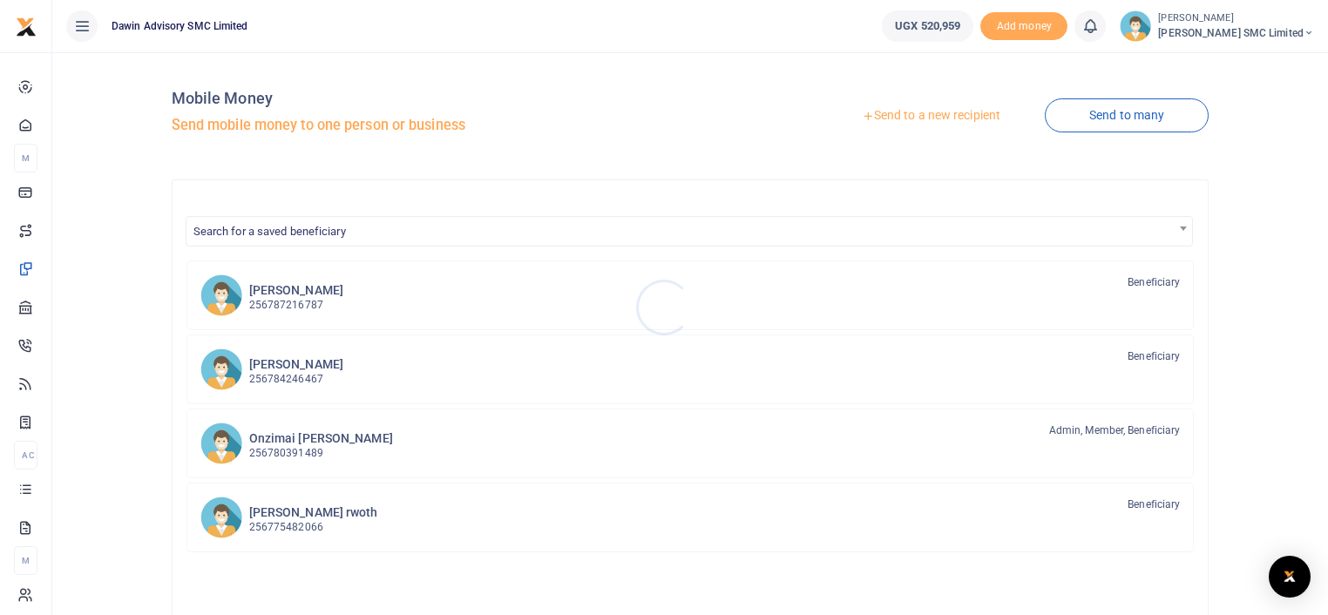
click at [286, 231] on div at bounding box center [664, 307] width 1328 height 615
click at [389, 232] on span "Search for a saved beneficiary" at bounding box center [690, 230] width 1007 height 27
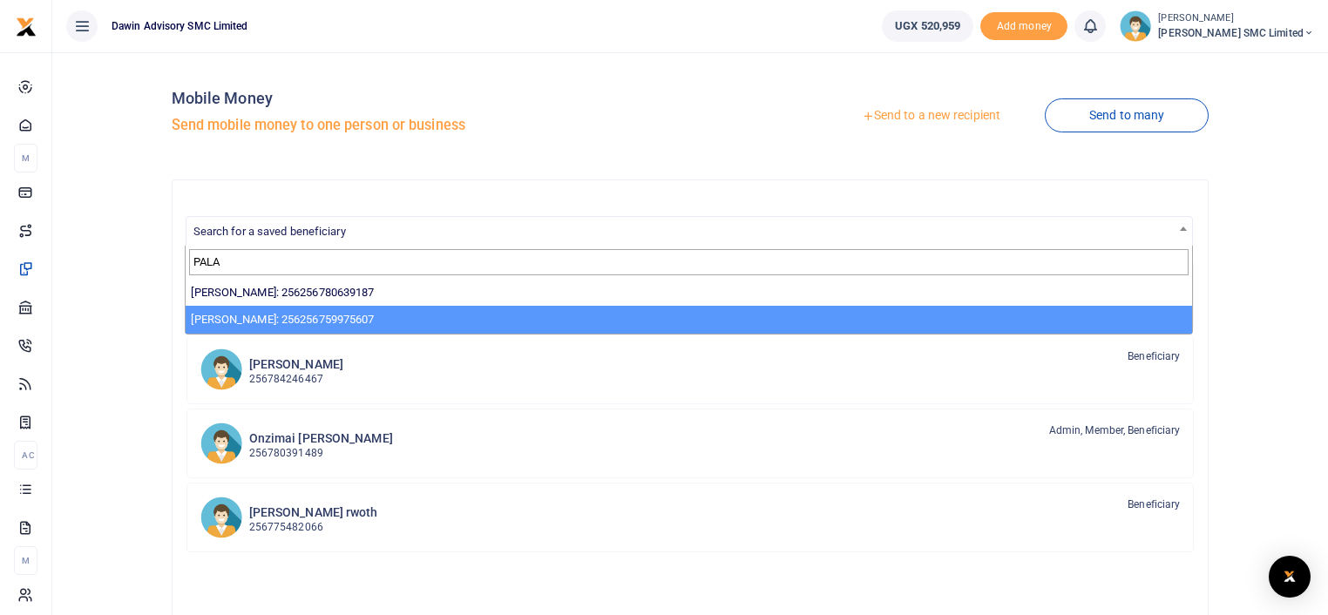
type input "PALA"
select select "13855"
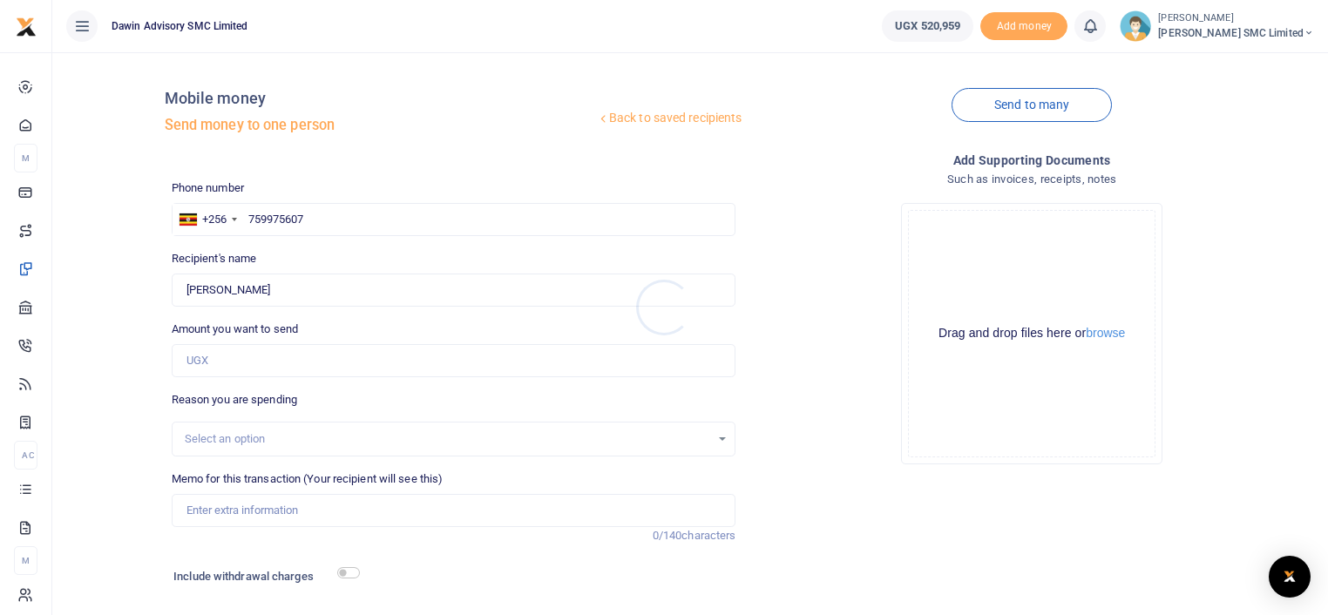
click at [237, 351] on div at bounding box center [664, 307] width 1328 height 615
click at [237, 351] on input "Amount you want to send" at bounding box center [454, 360] width 565 height 33
type input "80,000"
click at [835, 420] on div "Drop your files here Drag and drop files here or browse Powered by Uppy" at bounding box center [1032, 333] width 565 height 289
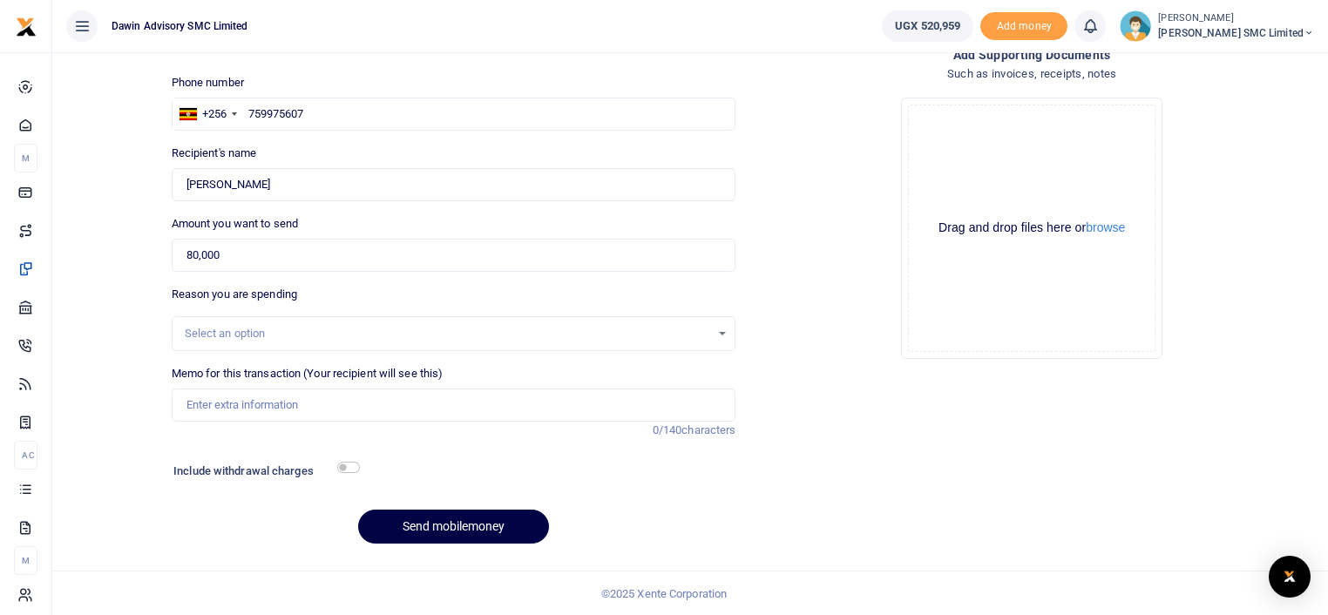
scroll to position [106, 0]
click at [230, 413] on input "Memo for this transaction (Your recipient will see this)" at bounding box center [454, 404] width 565 height 33
click at [369, 394] on input "Being payment for December salary" at bounding box center [454, 404] width 565 height 33
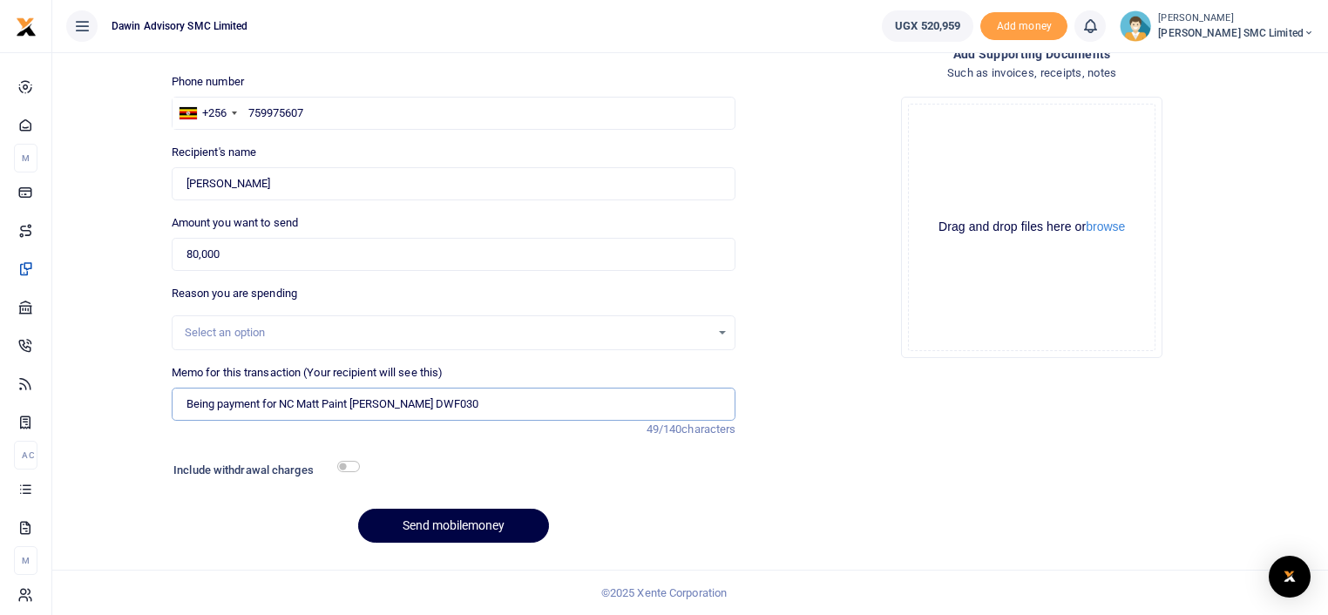
type input "Being payment for NC Matt Paint [PERSON_NAME] DWF030"
click at [341, 463] on input "checkbox" at bounding box center [348, 466] width 23 height 11
checkbox input "true"
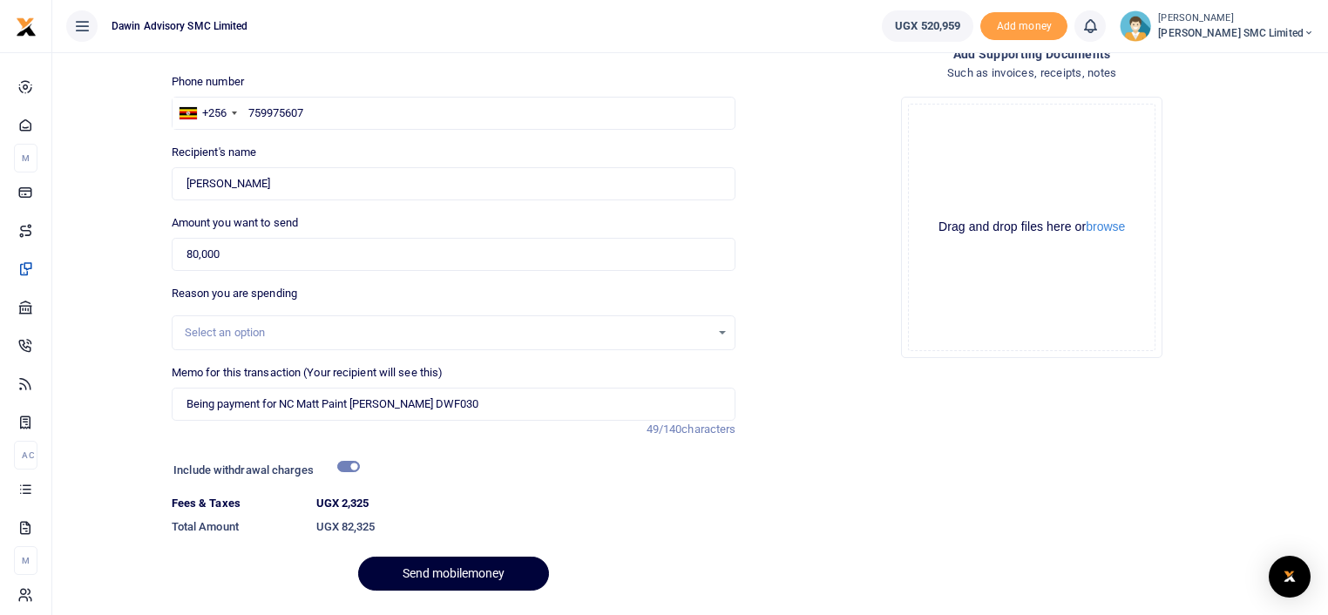
click at [445, 566] on button "Send mobilemoney" at bounding box center [453, 574] width 191 height 34
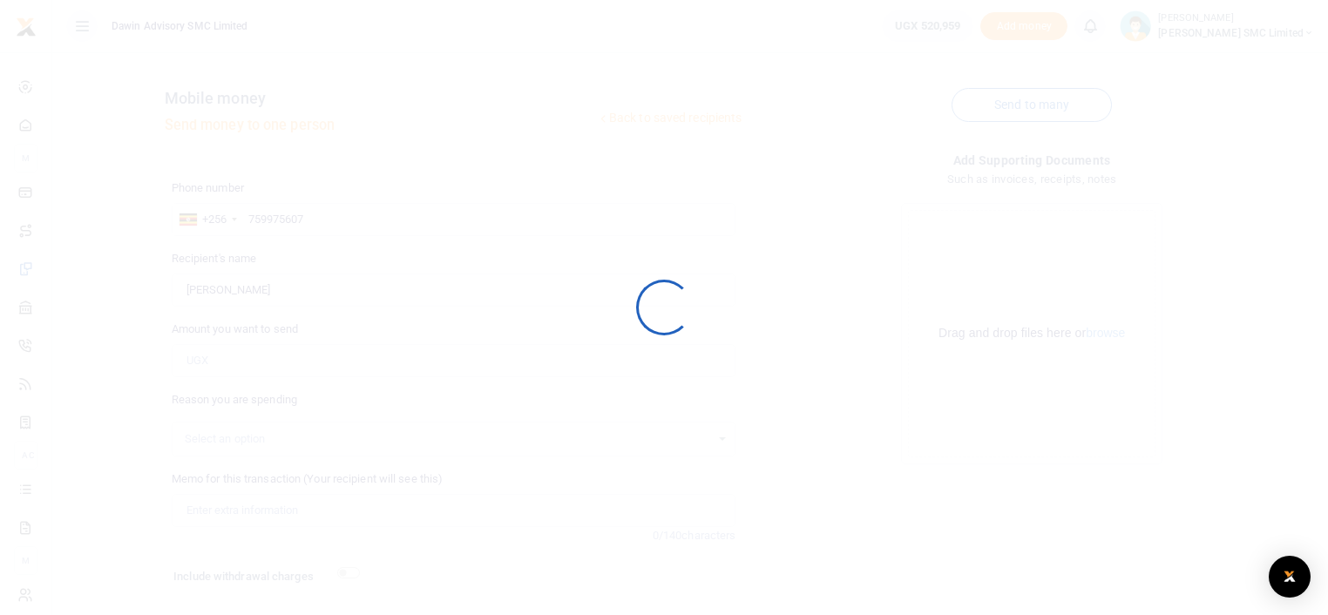
scroll to position [106, 0]
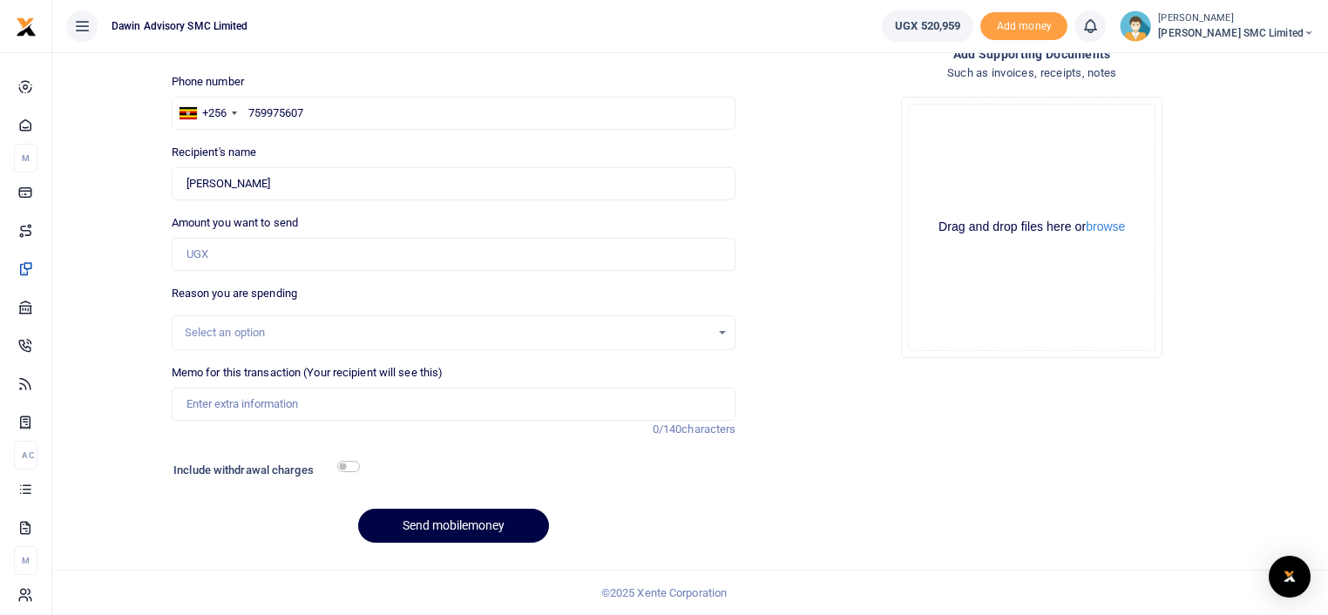
click at [764, 487] on div "Add supporting Documents Such as invoices, receipts, notes Drop your files here…" at bounding box center [1032, 300] width 579 height 513
click at [839, 400] on div "Add supporting Documents Such as invoices, receipts, notes Drop your files here…" at bounding box center [1032, 300] width 579 height 513
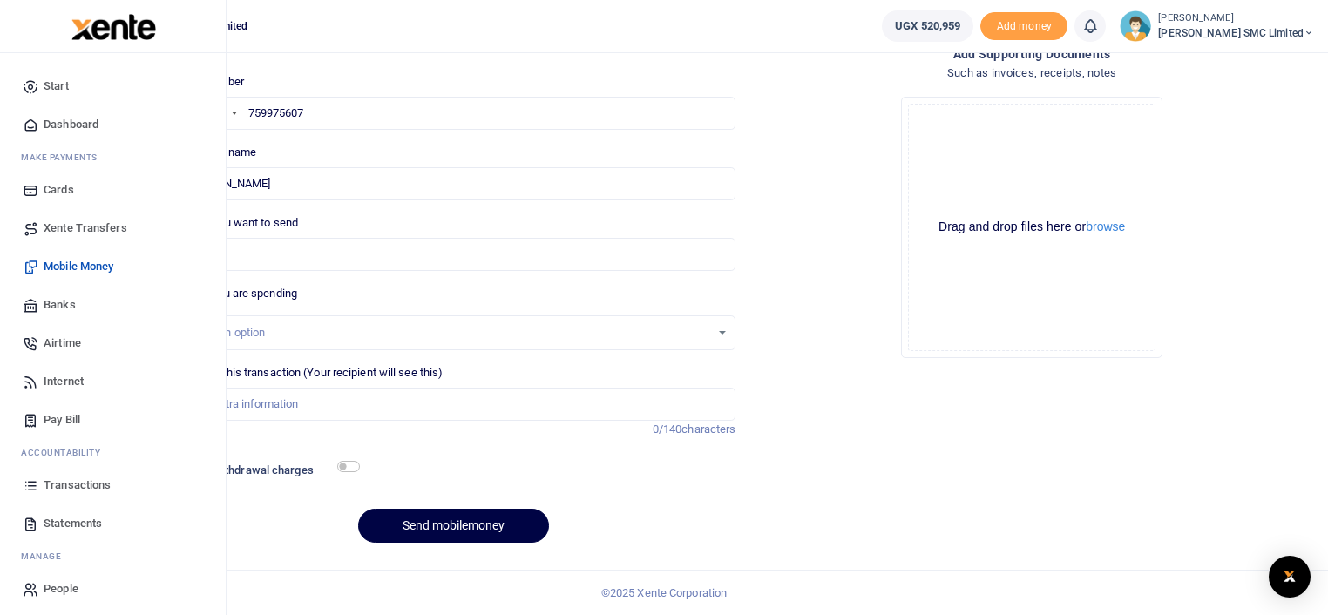
click at [96, 481] on span "Transactions" at bounding box center [77, 485] width 67 height 17
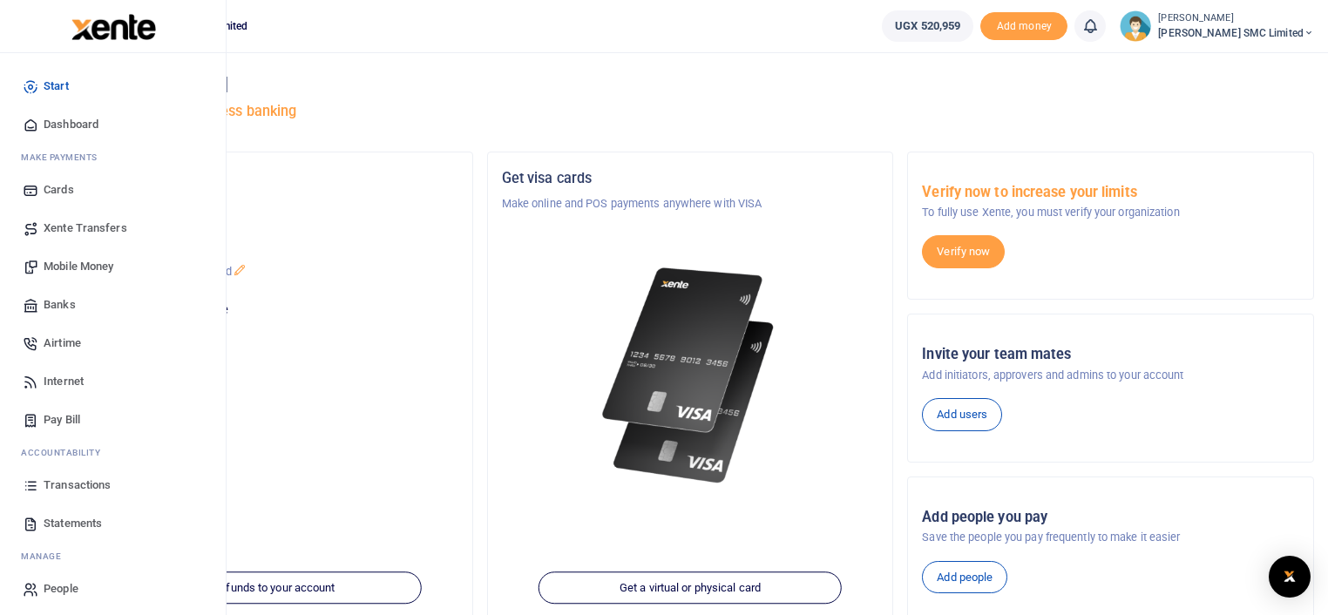
click at [89, 482] on span "Transactions" at bounding box center [77, 485] width 67 height 17
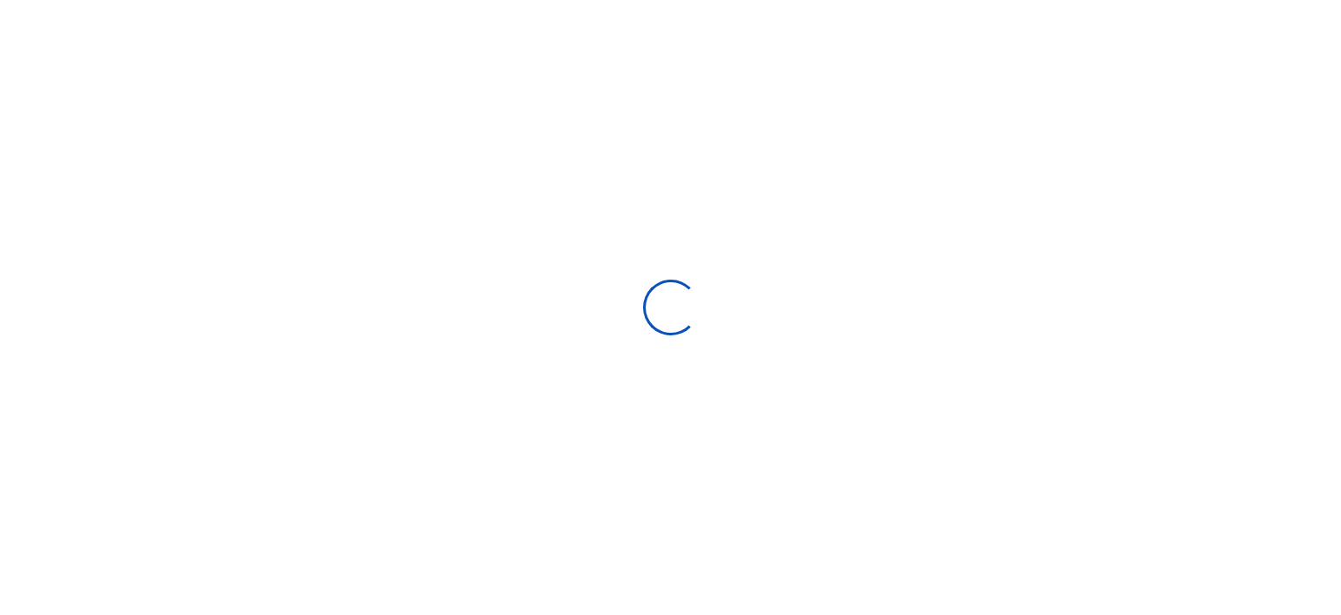
type input "[DATE] - [DATE]"
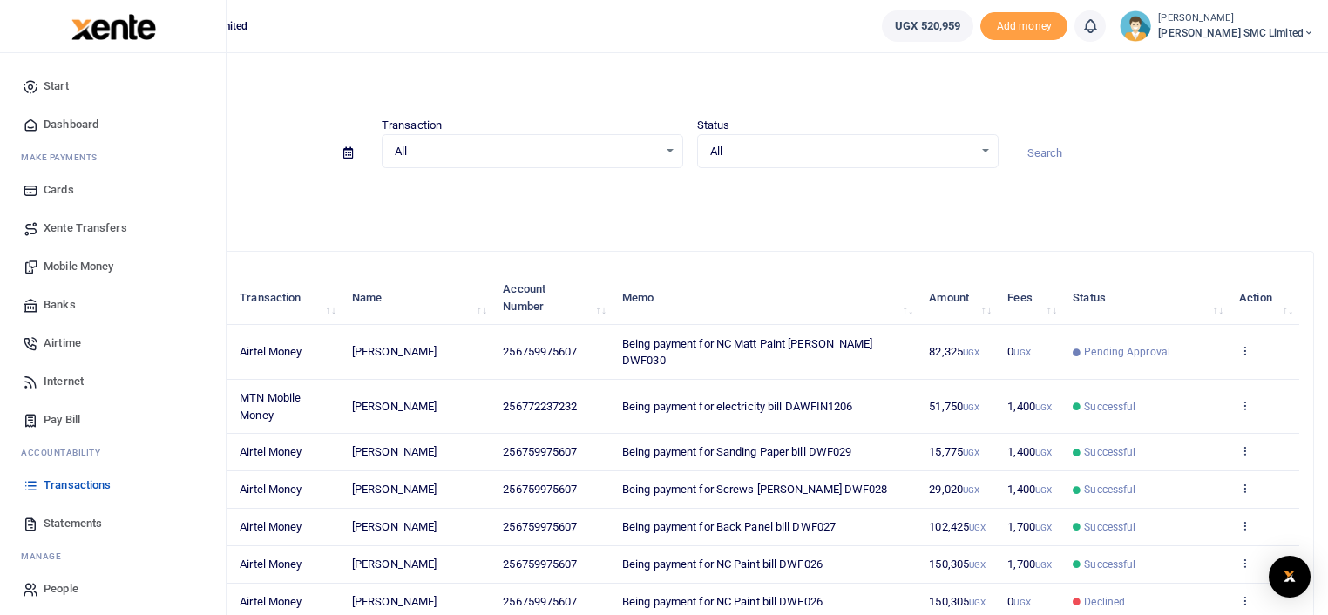
click at [76, 522] on span "Statements" at bounding box center [73, 523] width 58 height 17
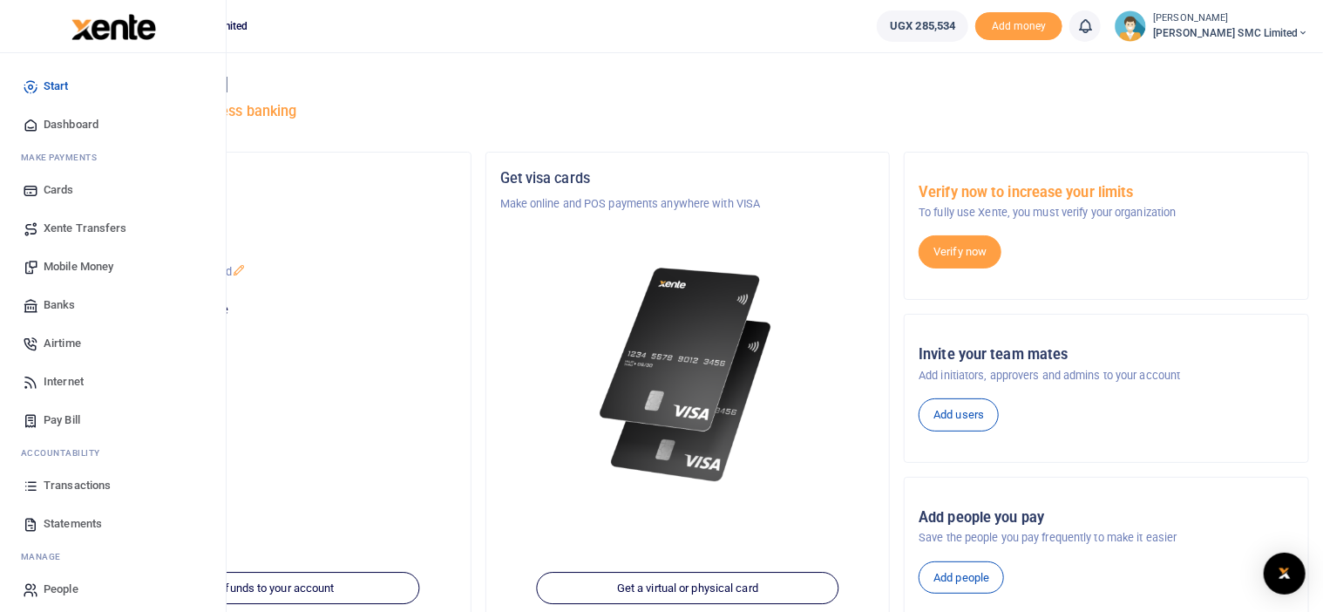
click at [67, 479] on span "Transactions" at bounding box center [77, 485] width 67 height 17
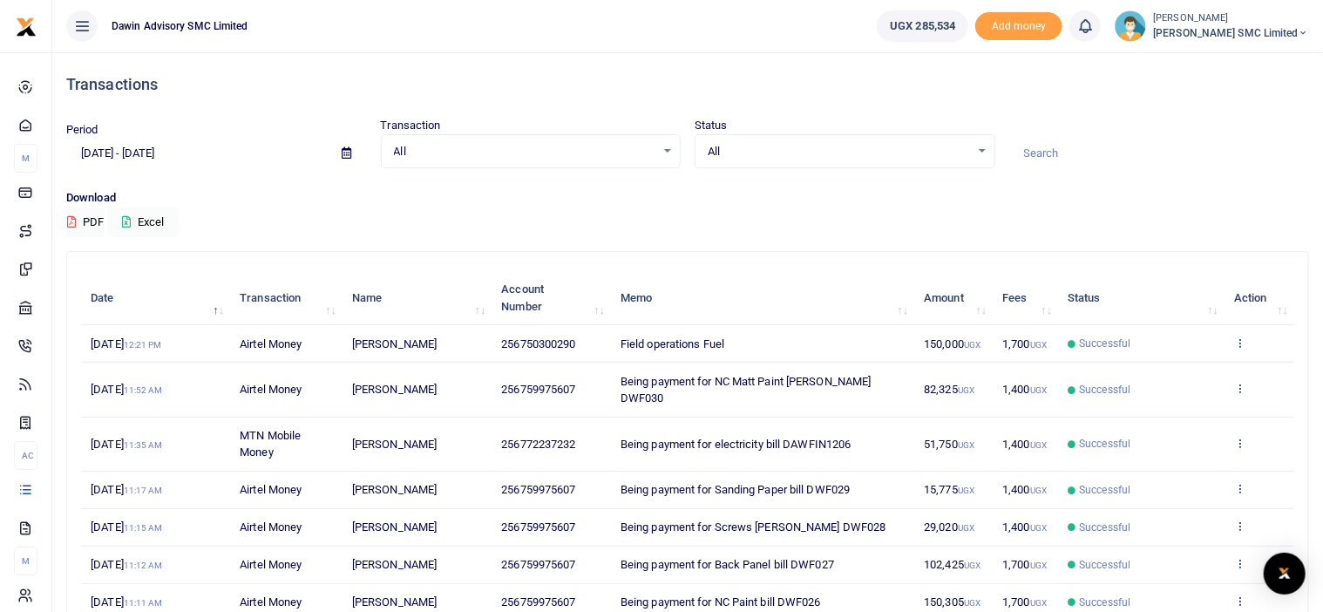
click at [819, 264] on div "Search: Date Transaction Name Account Number Memo Amount Fees Status Action [DA…" at bounding box center [687, 532] width 1241 height 560
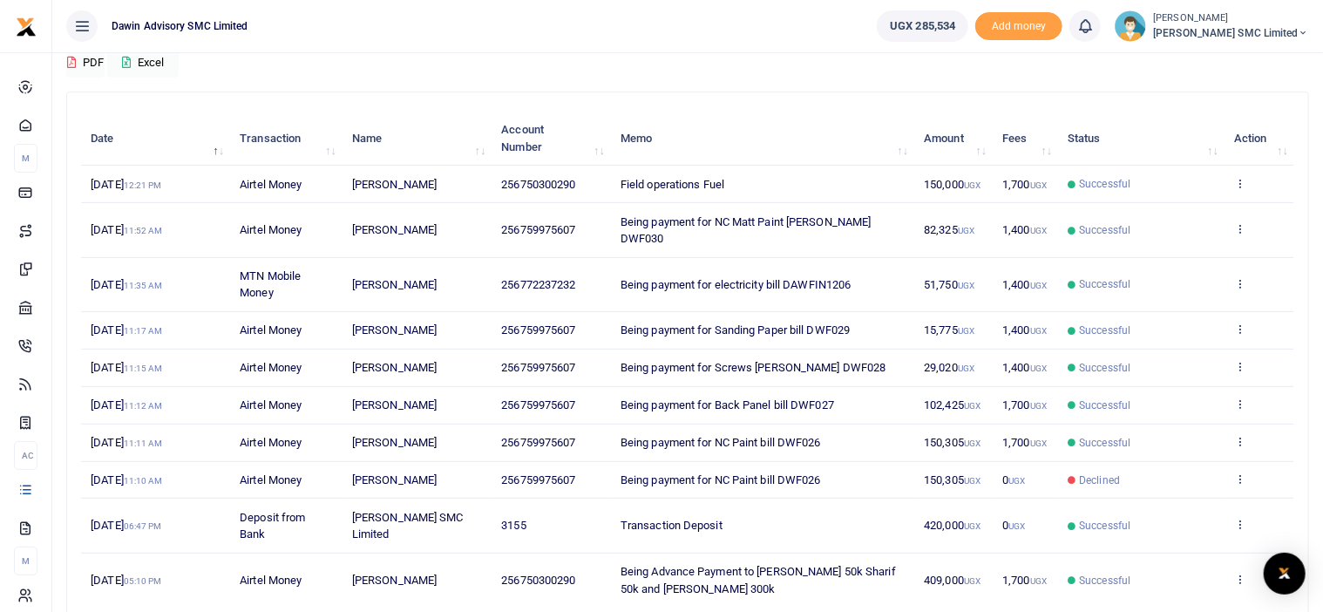
scroll to position [174, 0]
